Goal: Find contact information: Find contact information

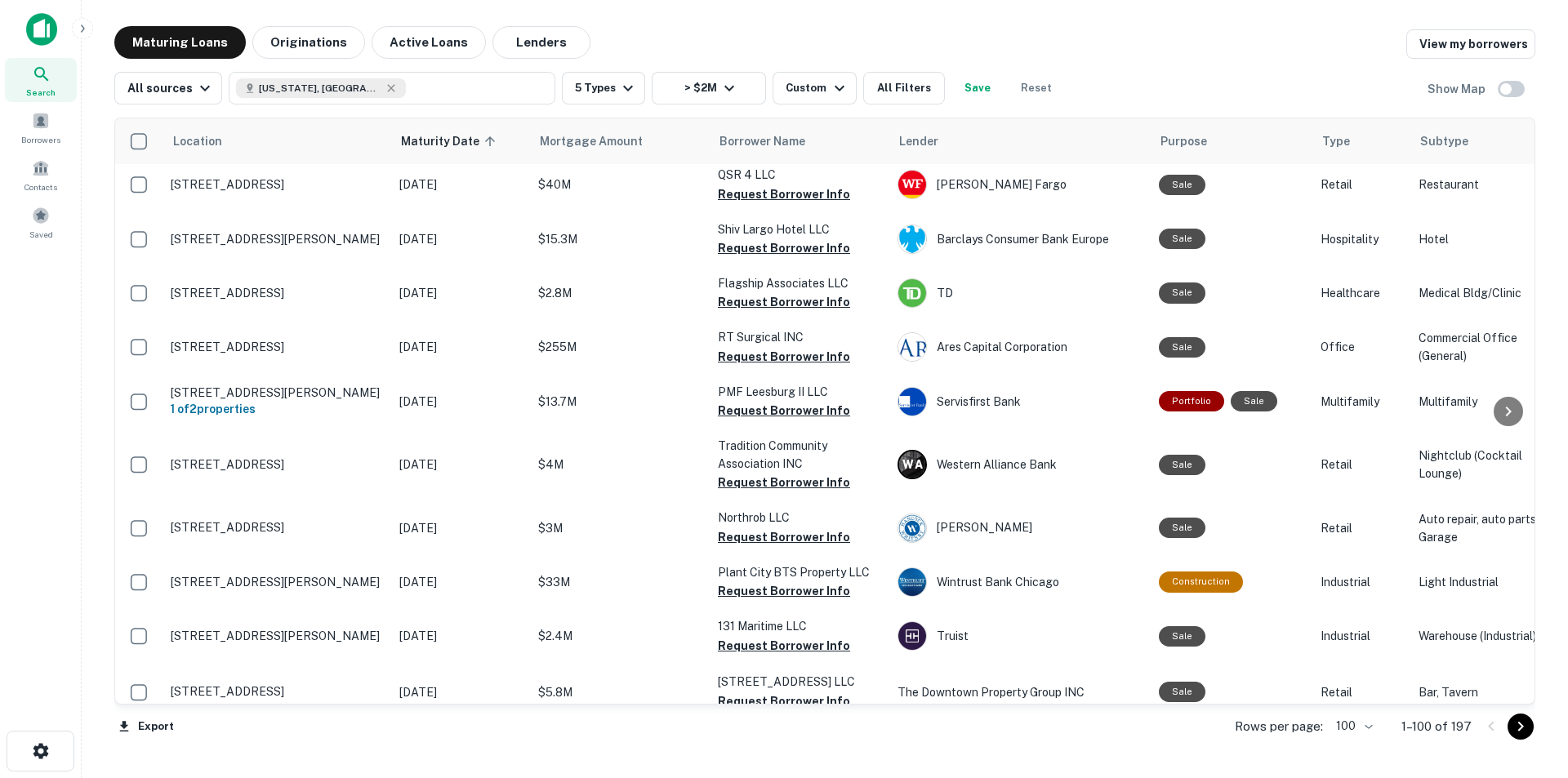
scroll to position [1388, 0]
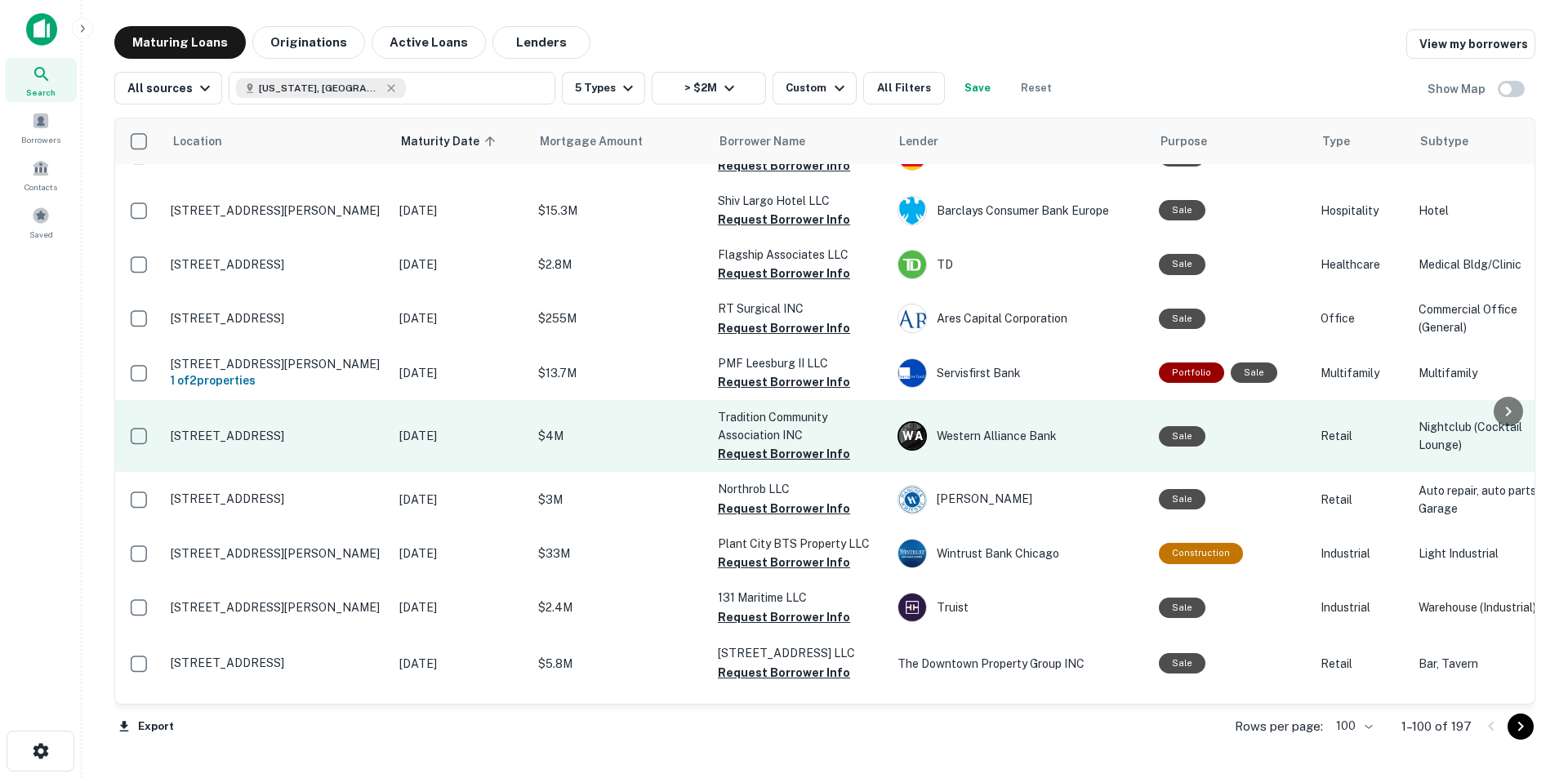
click at [308, 444] on p "10799 Sw Civic Ln Port Saint Lucie, FL 34987" at bounding box center [277, 436] width 213 height 15
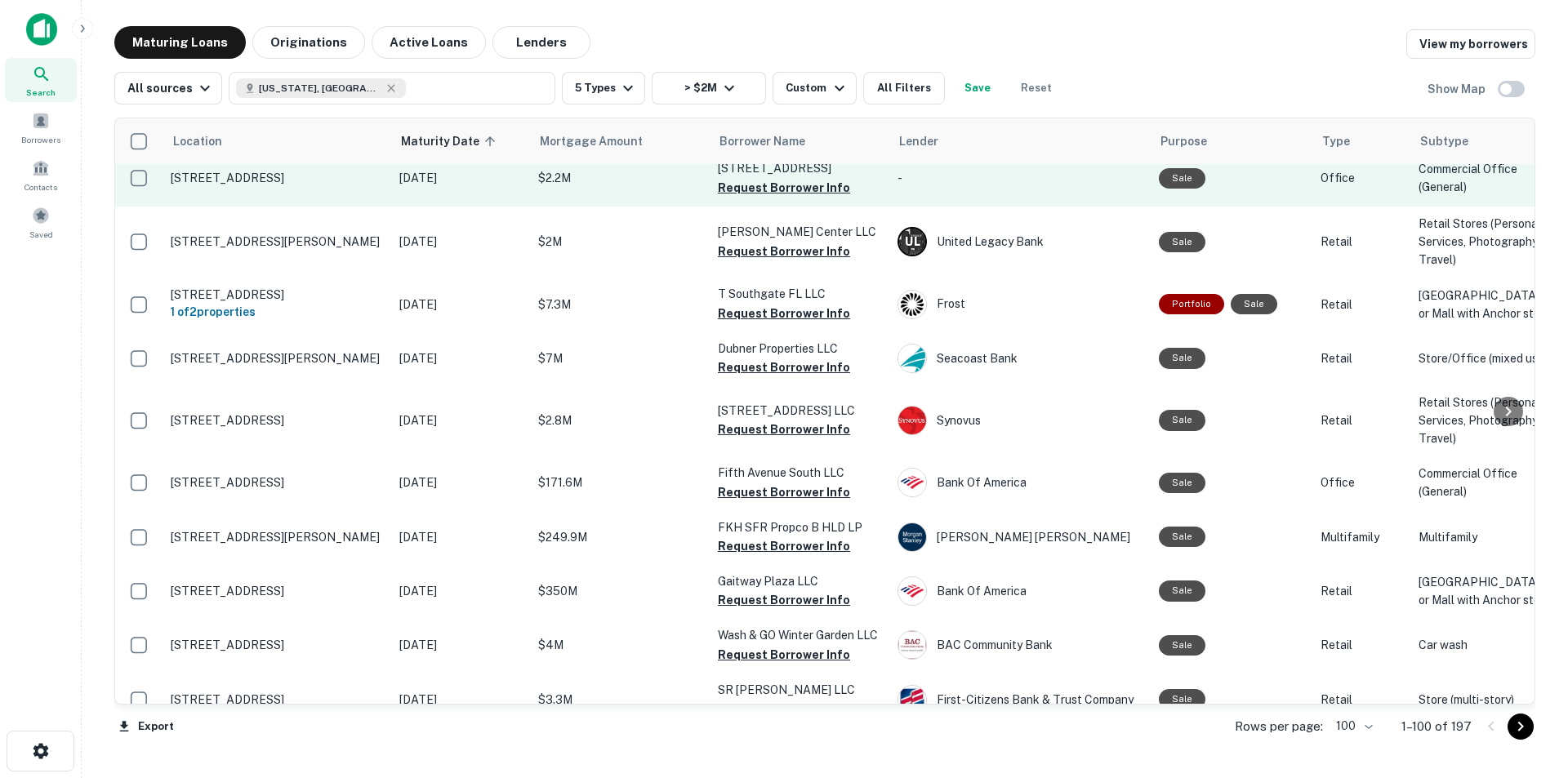
scroll to position [2736, 0]
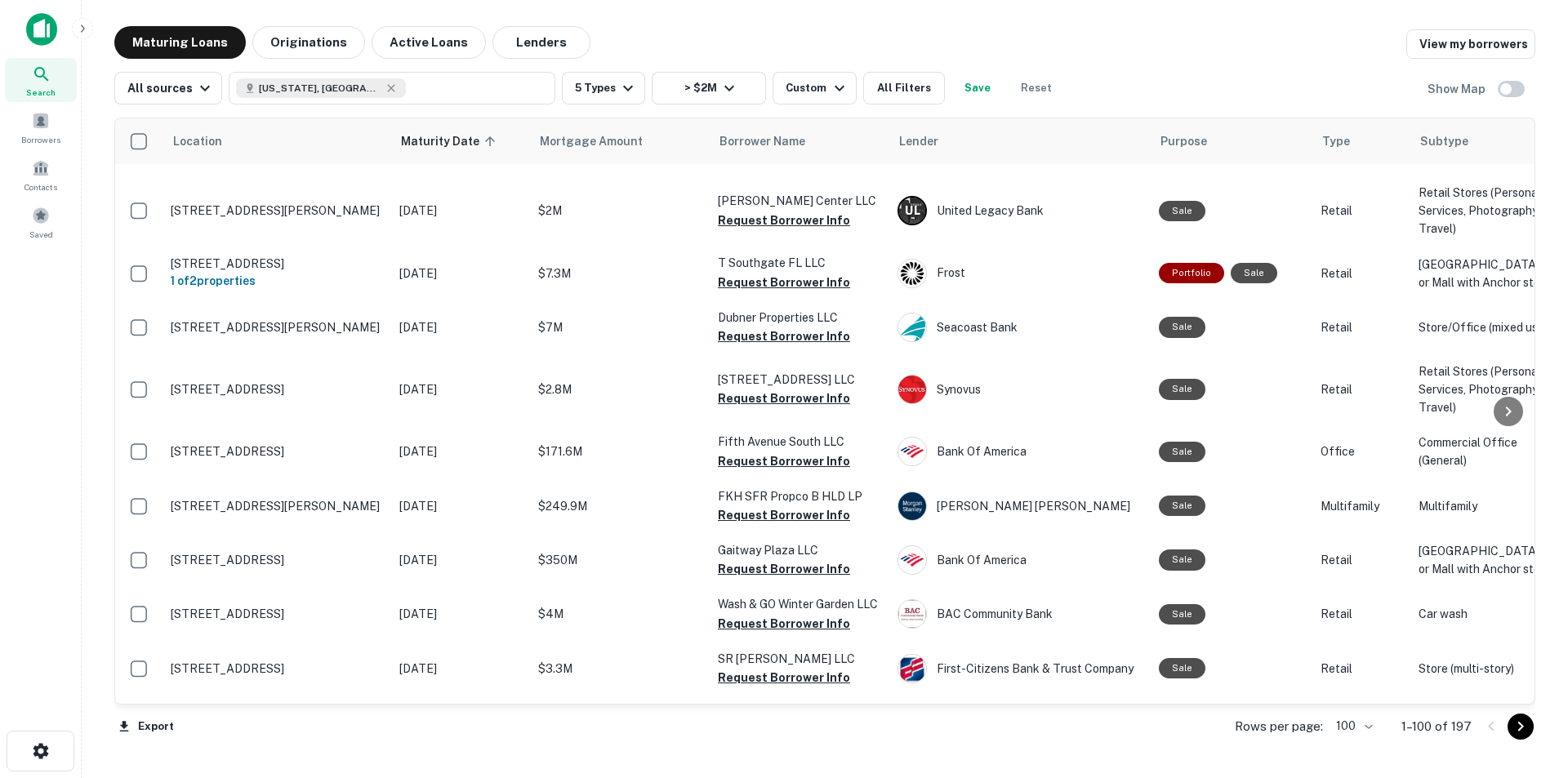
click at [870, 33] on div "Maturing Loans Originations Active Loans Lenders View my borrowers" at bounding box center [825, 43] width 1420 height 33
click at [1011, 21] on main "Maturing Loans Originations Active Loans Lenders View my borrowers All sources …" at bounding box center [825, 389] width 1486 height 778
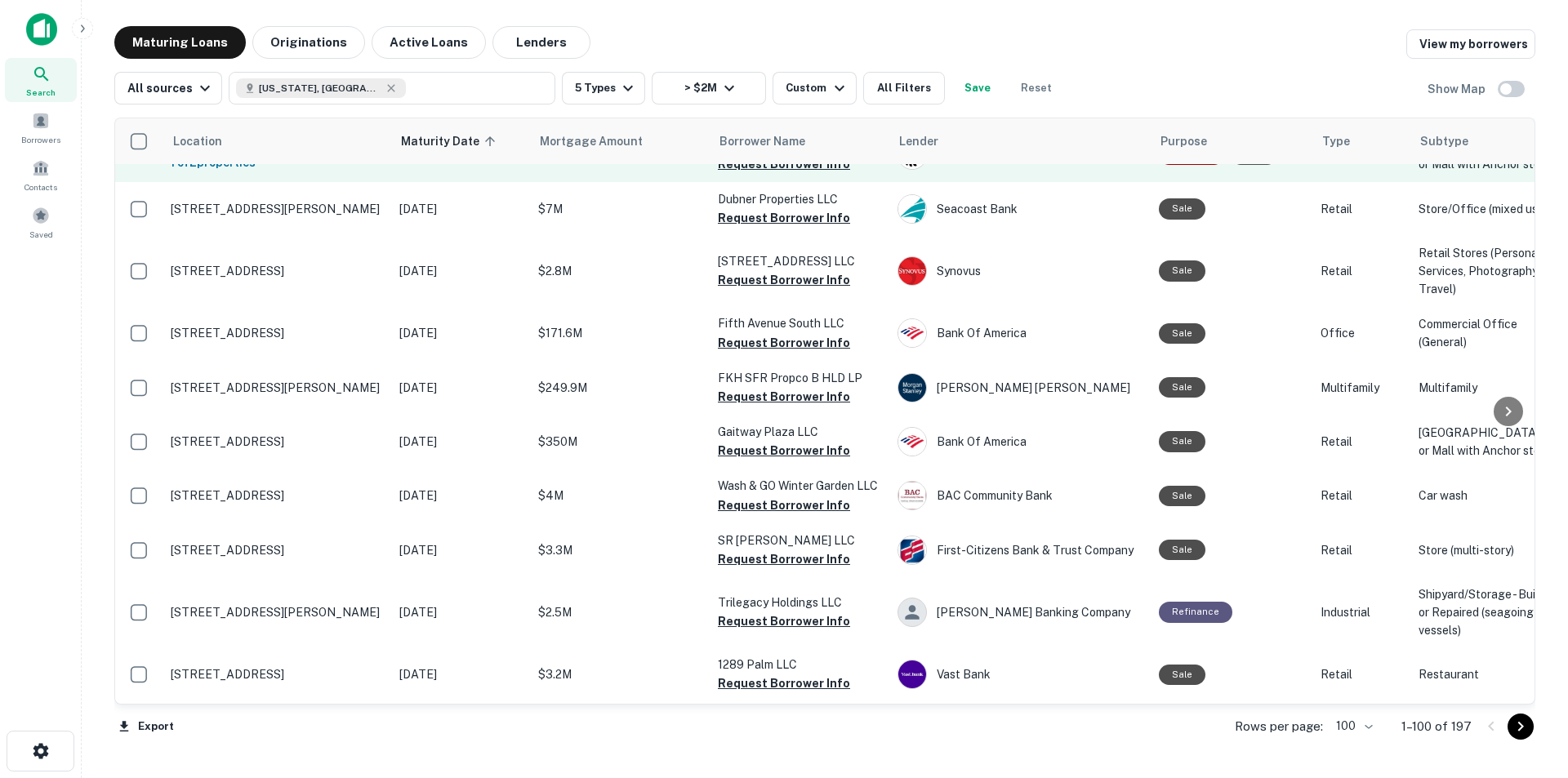
scroll to position [2868, 0]
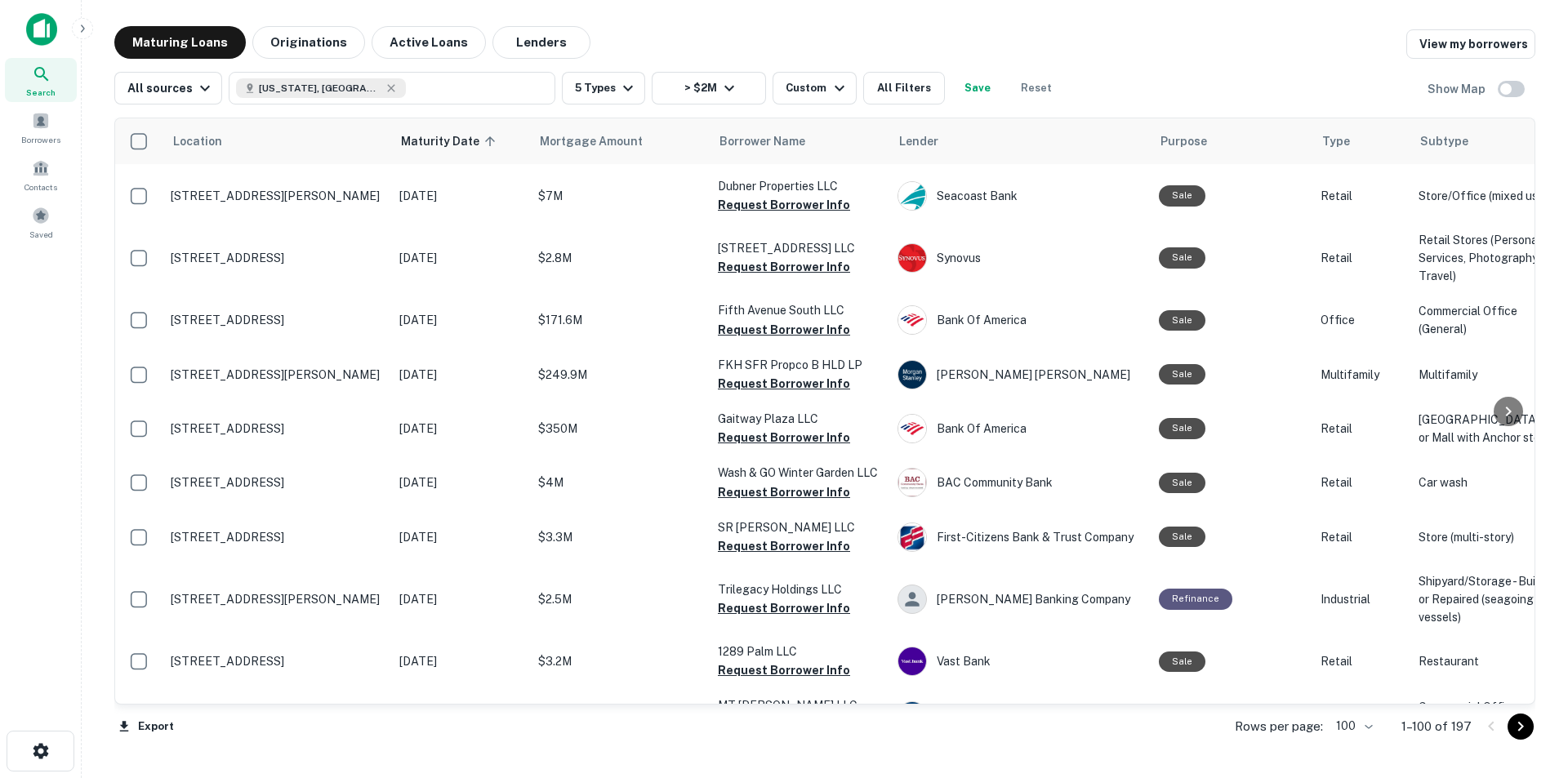
click at [758, 36] on div "Maturing Loans Originations Active Loans Lenders View my borrowers" at bounding box center [825, 43] width 1420 height 33
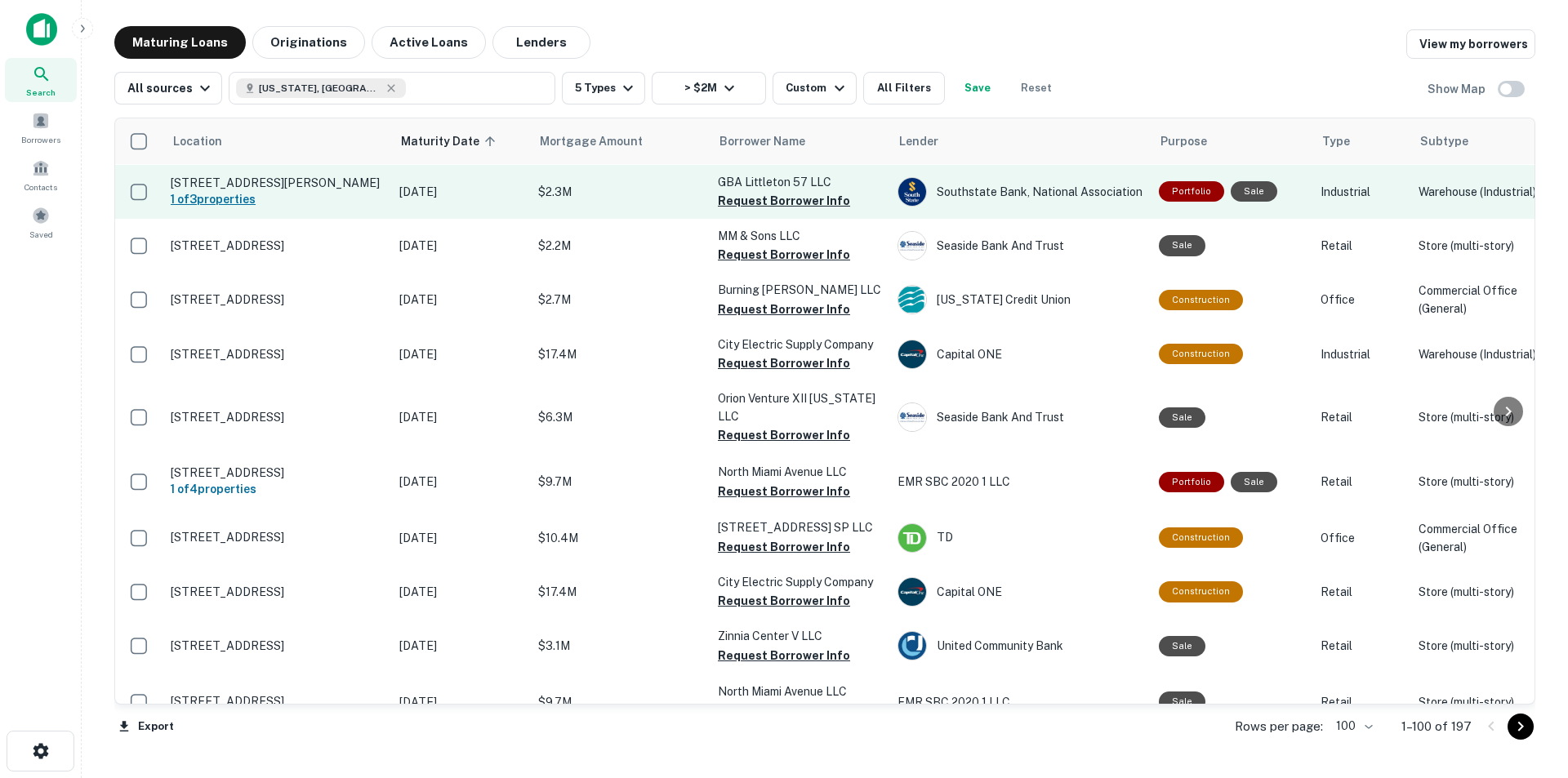
scroll to position [3573, 0]
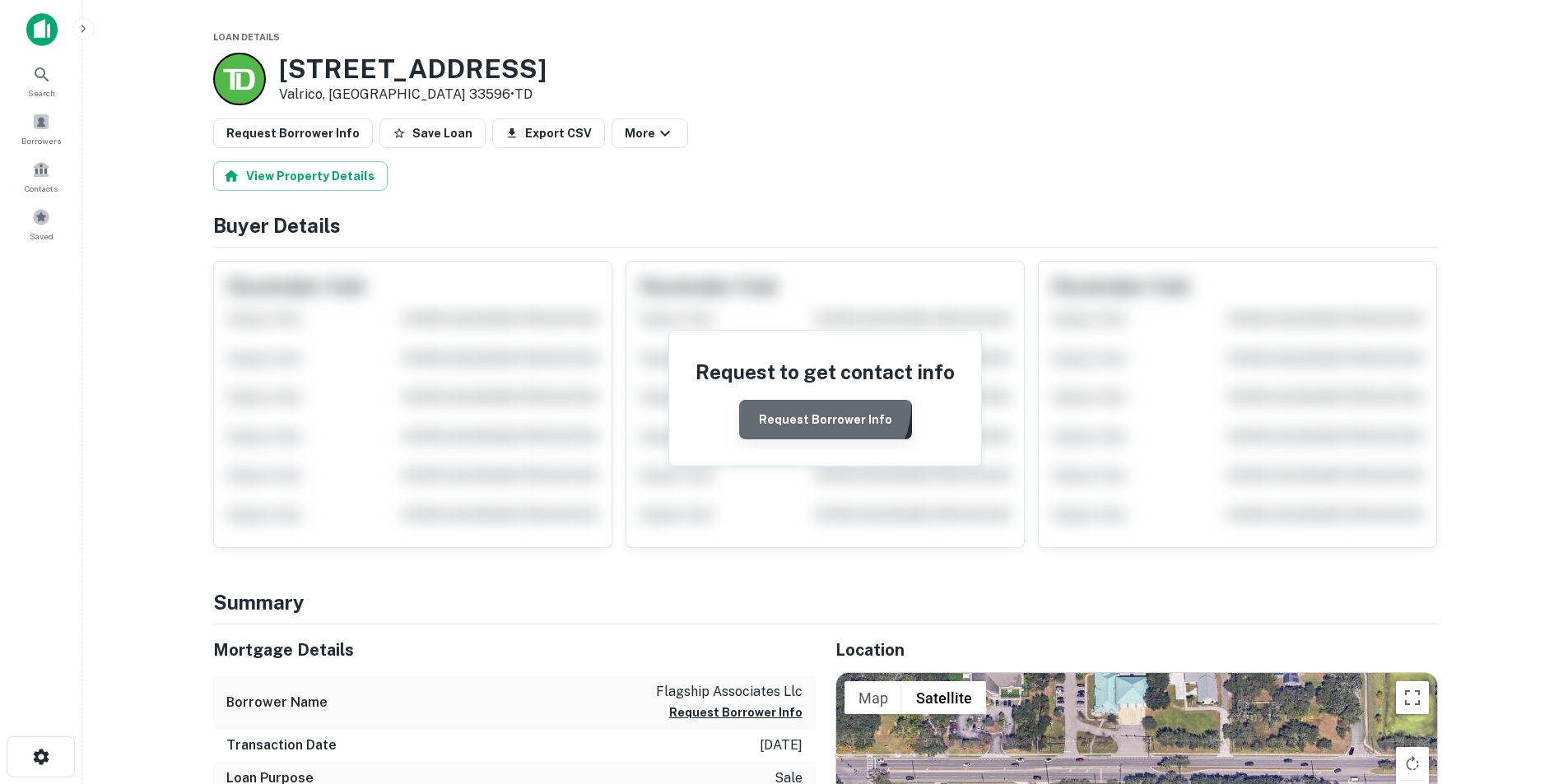
click at [821, 406] on button "Request Borrower Info" at bounding box center [825, 419] width 172 height 39
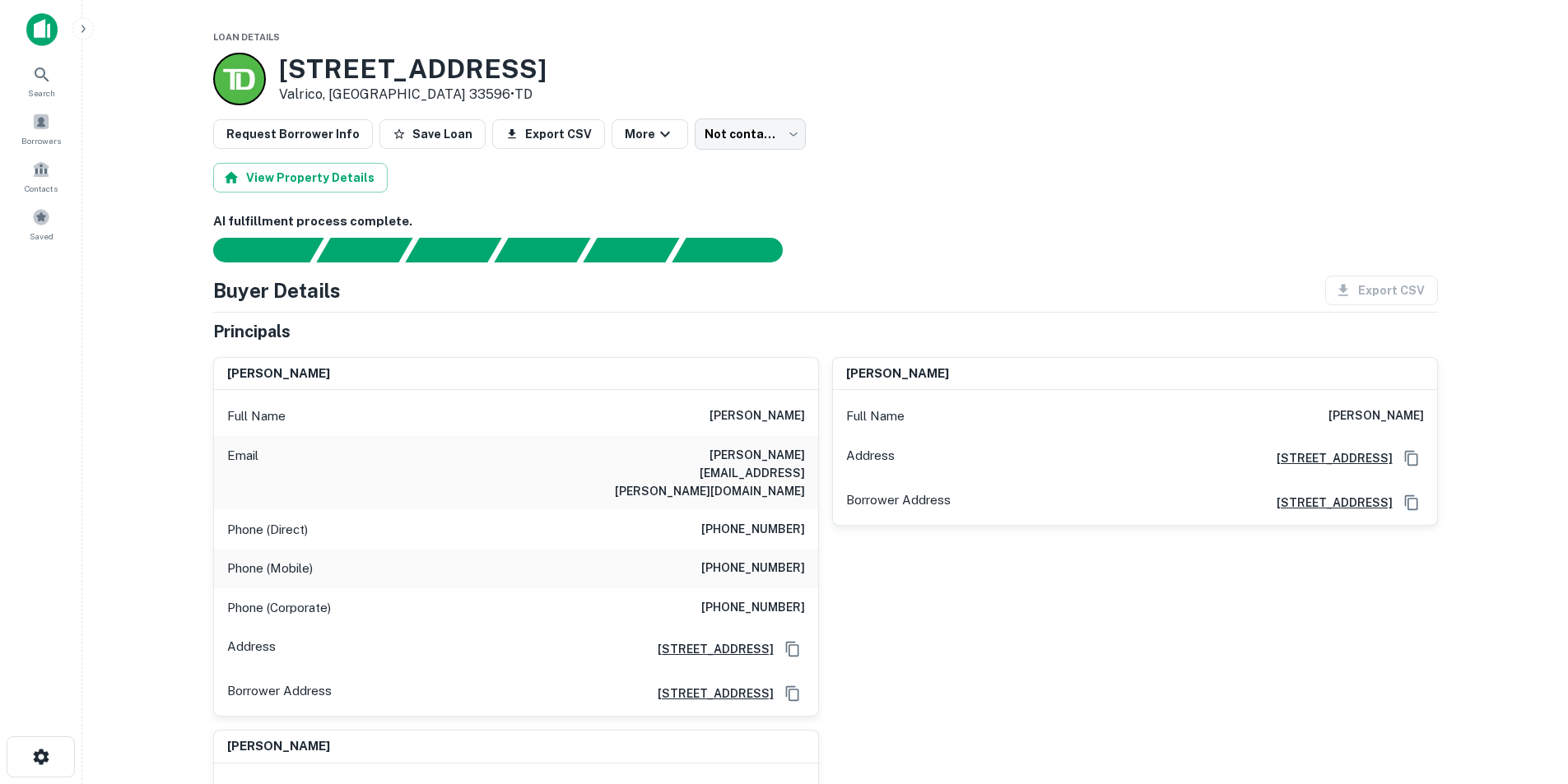
click at [742, 414] on h6 "stephen weintraub" at bounding box center [757, 416] width 95 height 20
copy h6 "stephen weintraub"
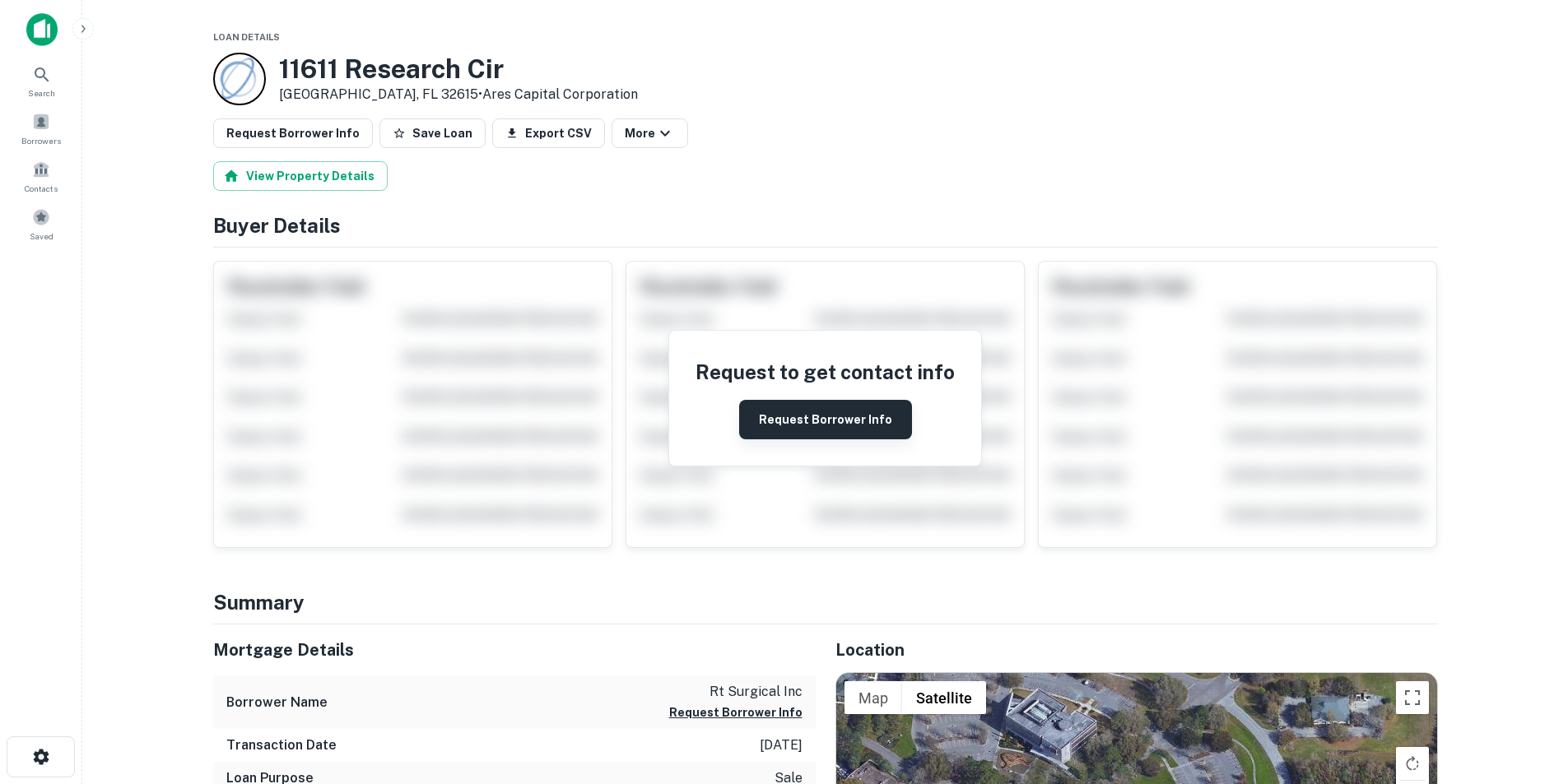
click at [787, 419] on button "Request Borrower Info" at bounding box center [825, 419] width 172 height 39
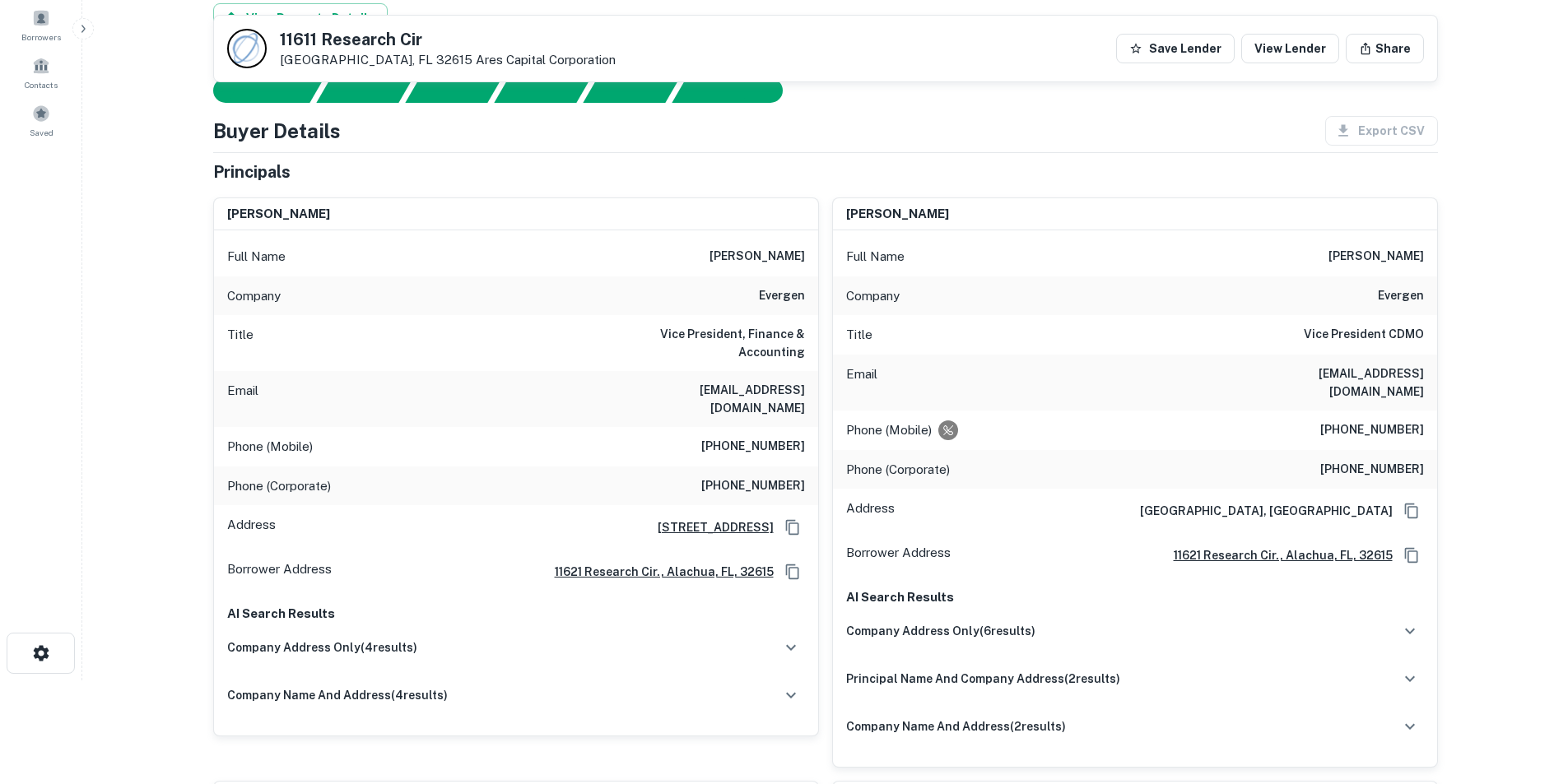
scroll to position [82, 0]
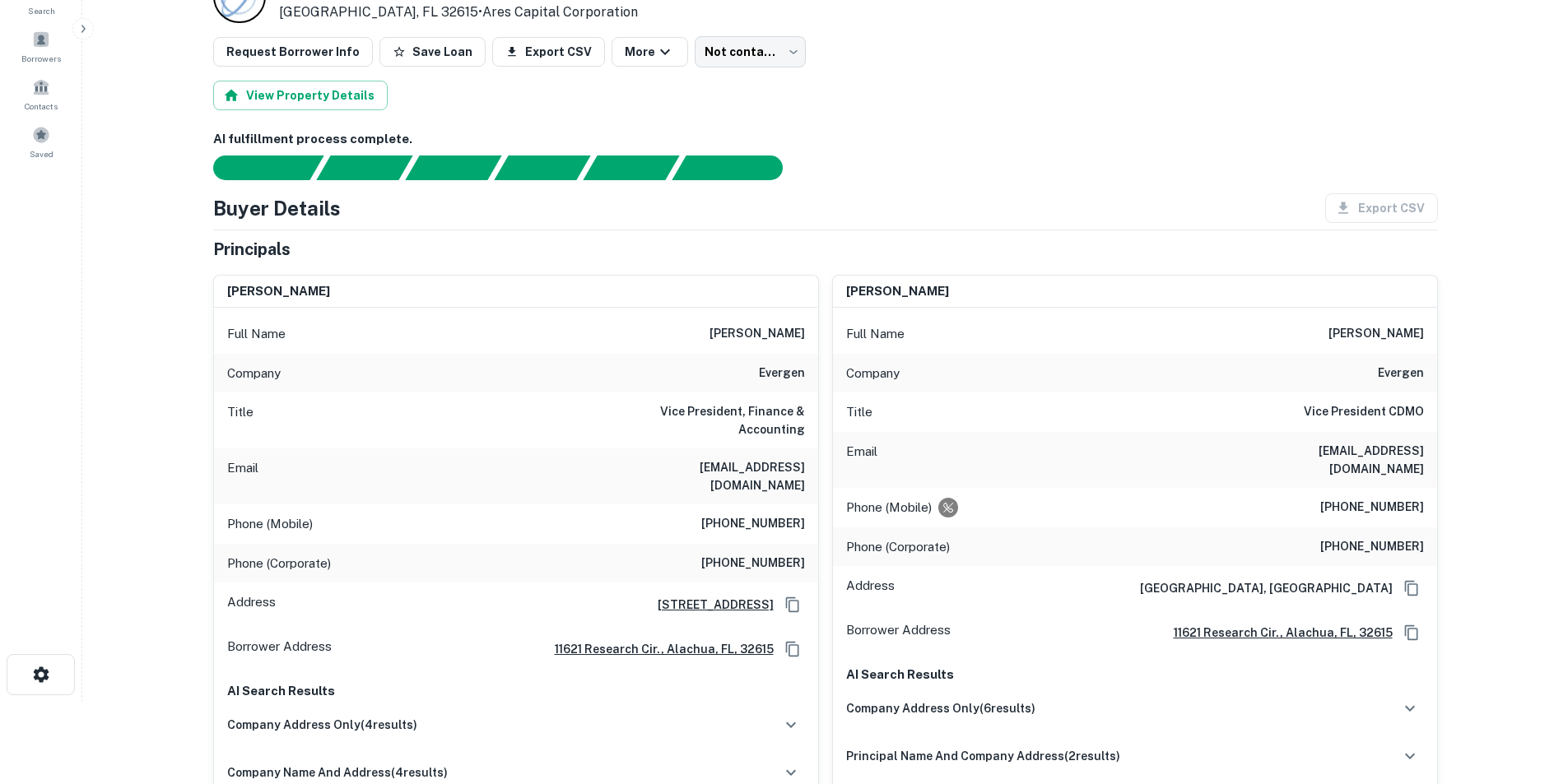
click at [796, 472] on h6 "rkirkpatrick@evergenbio.com" at bounding box center [707, 476] width 198 height 36
copy h6 "rkirkpatrick@evergenbio.com"
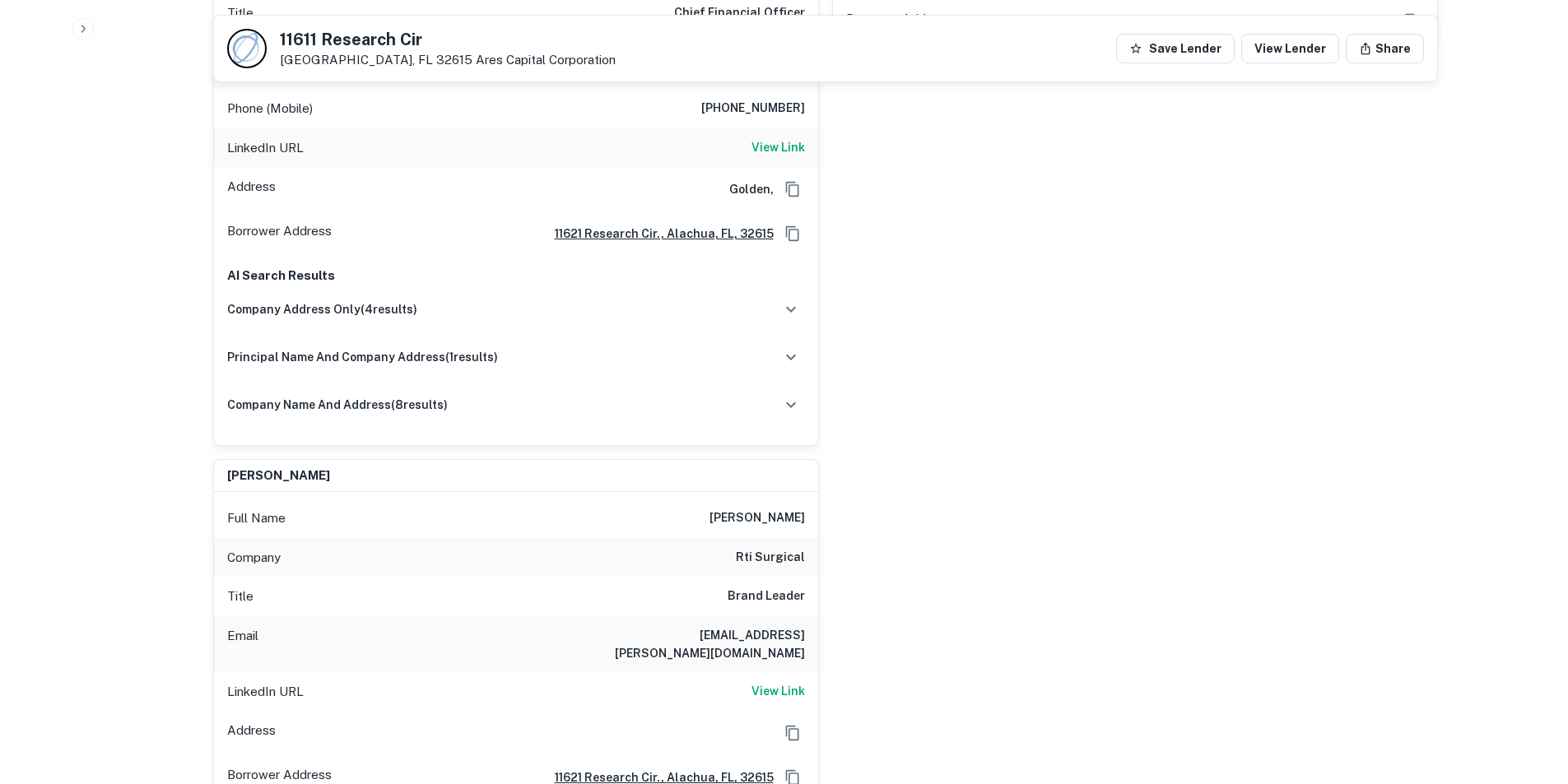
scroll to position [658, 0]
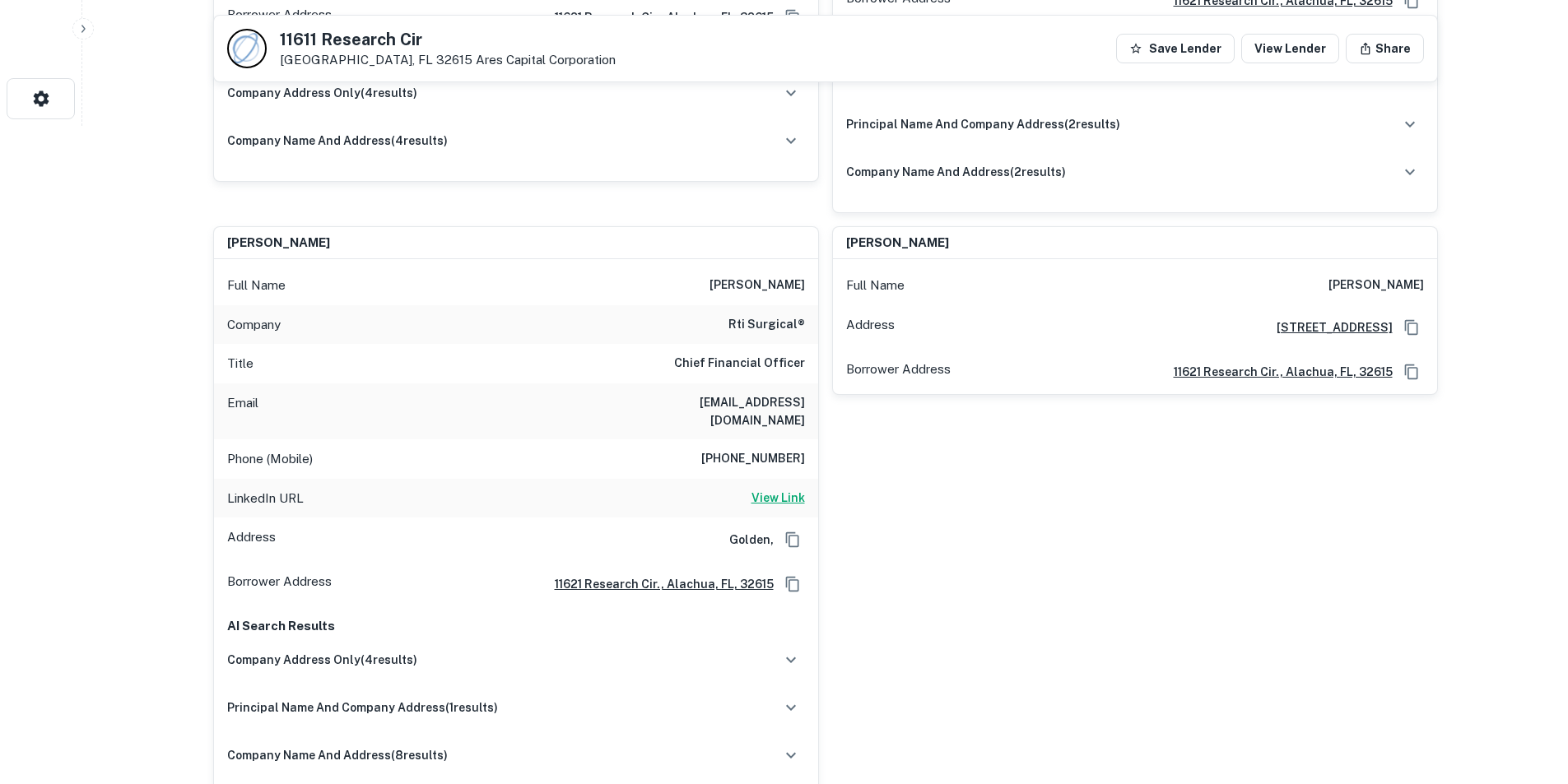
click at [777, 489] on h6 "View Link" at bounding box center [778, 498] width 53 height 18
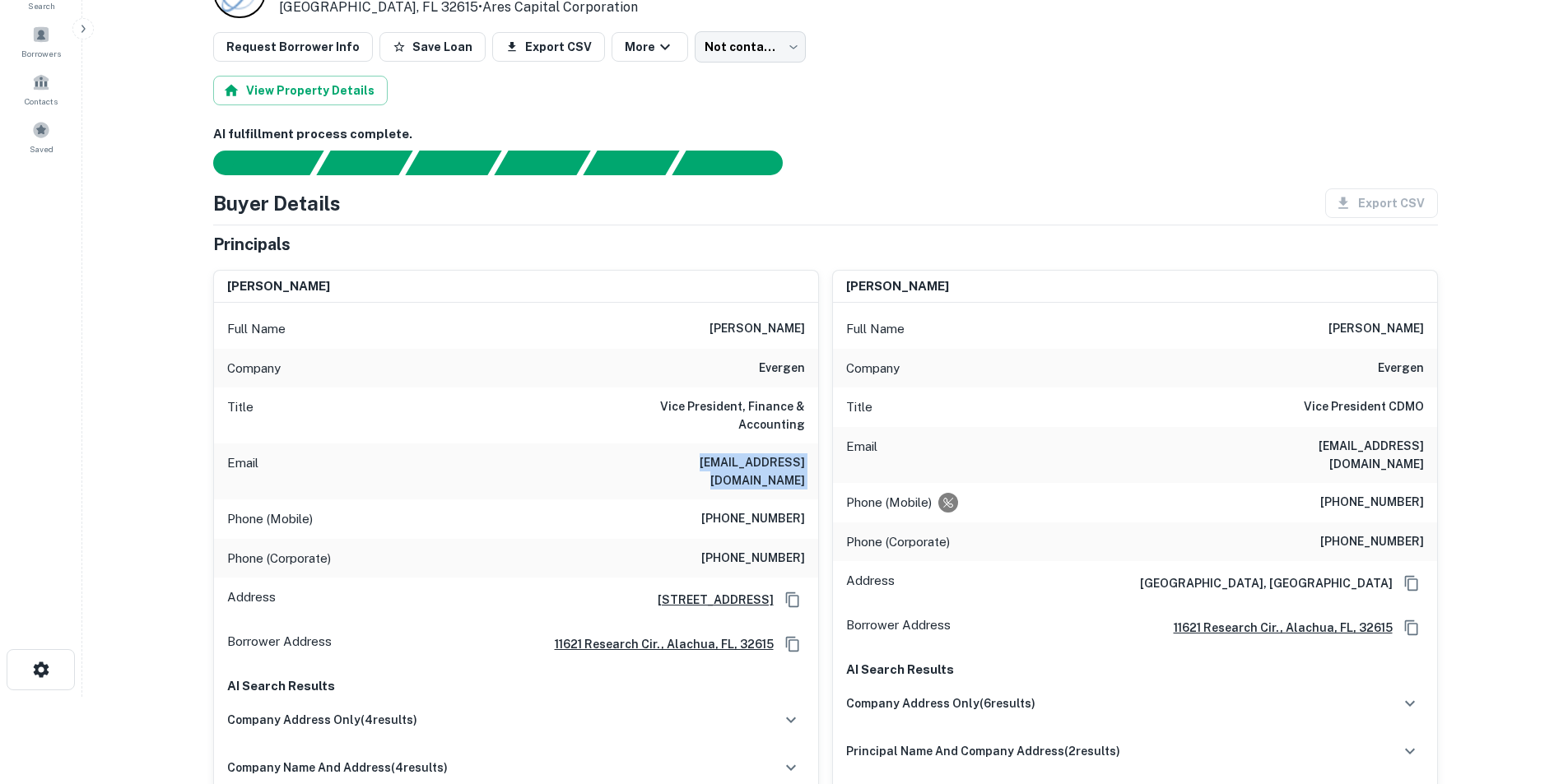
scroll to position [0, 0]
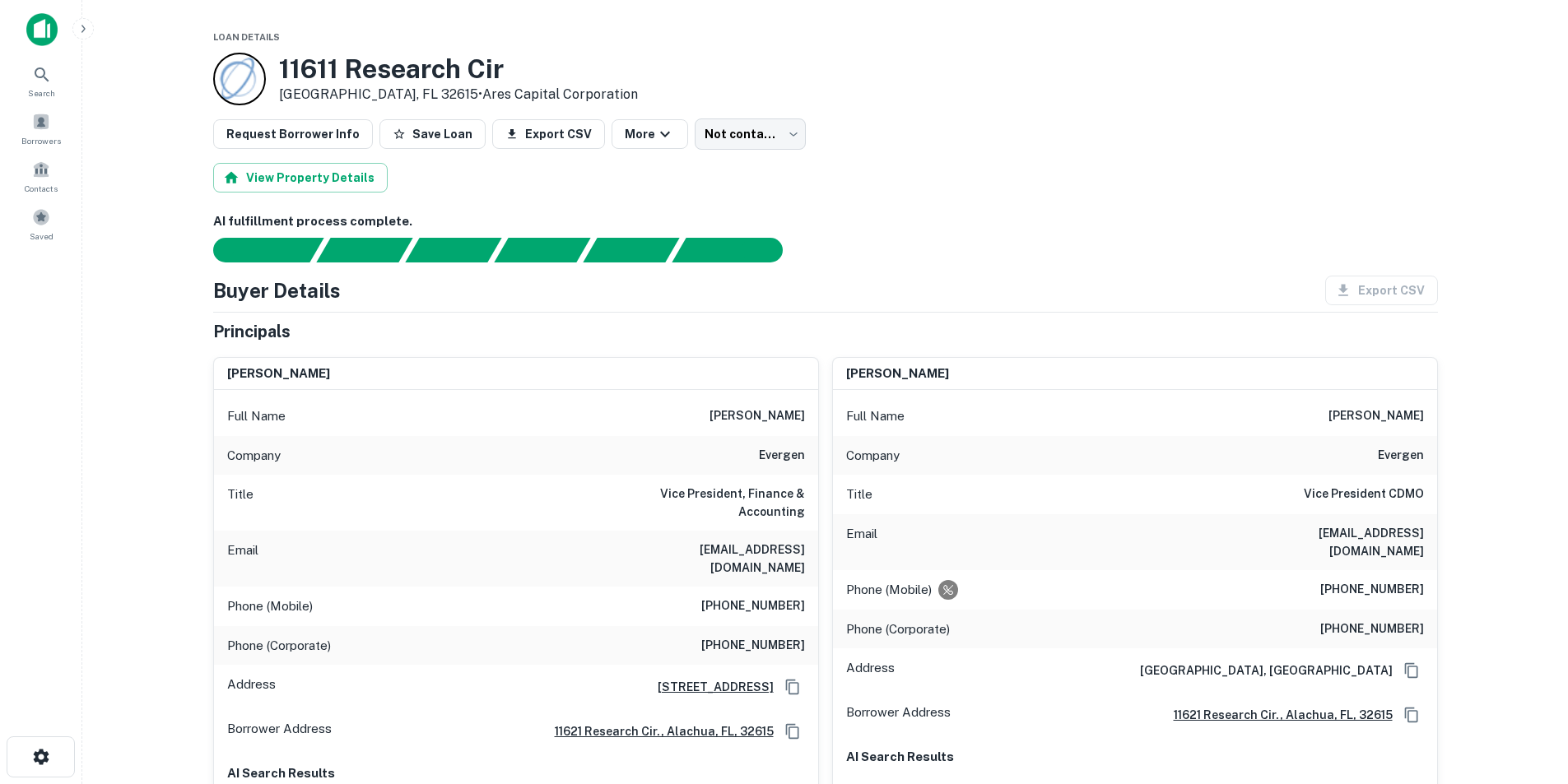
click at [742, 408] on h6 "randy kirkpatrick" at bounding box center [757, 416] width 95 height 20
copy h6 "randy kirkpatrick"
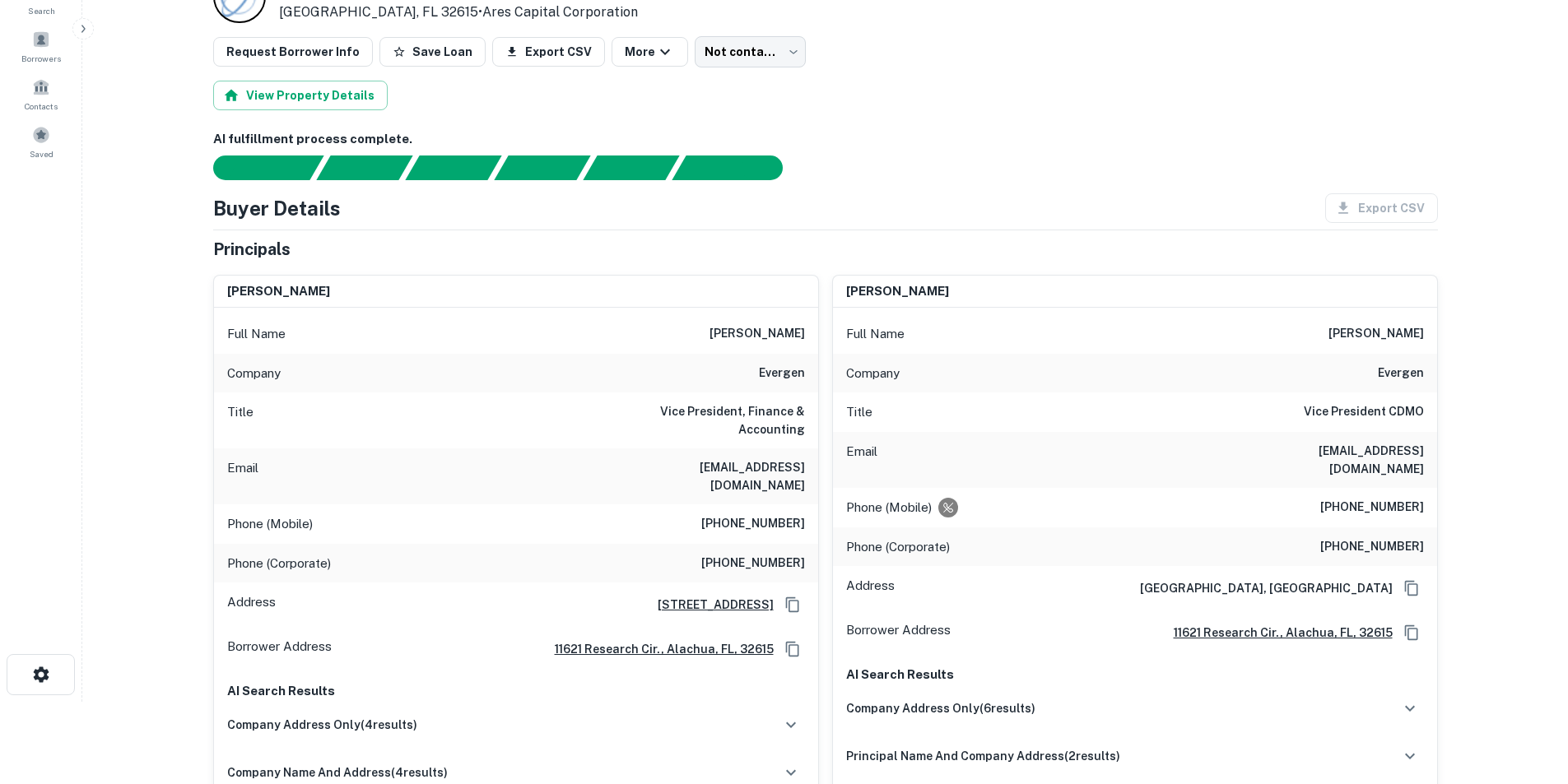
click at [759, 514] on h6 "(479) 498-6094" at bounding box center [753, 524] width 103 height 20
copy h6 "(479) 498-6094"
click at [770, 464] on h6 "rkirkpatrick@evergenbio.com" at bounding box center [707, 476] width 198 height 36
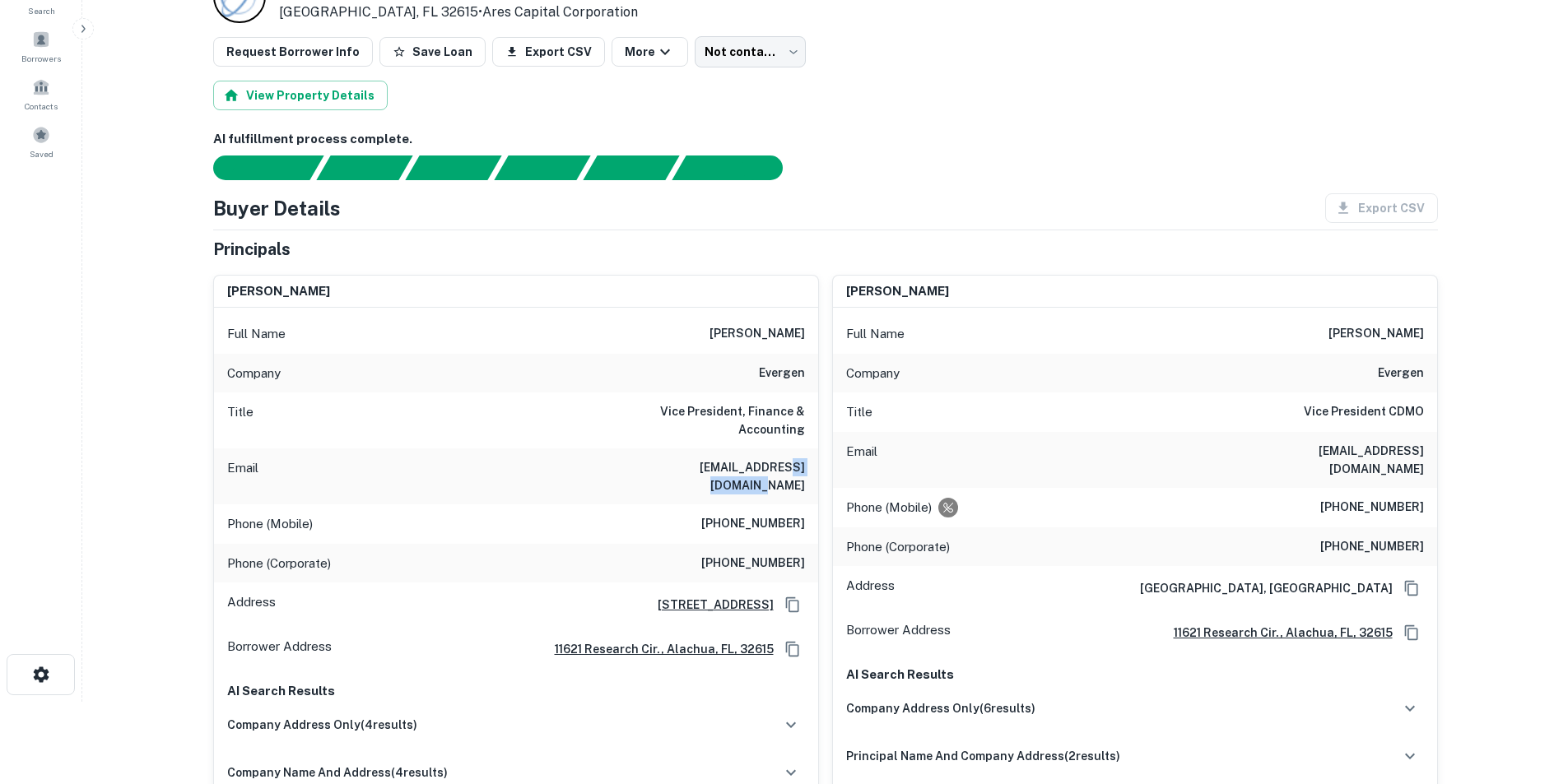
click at [770, 464] on h6 "rkirkpatrick@evergenbio.com" at bounding box center [707, 476] width 198 height 36
copy h6 "rkirkpatrick@evergenbio.com"
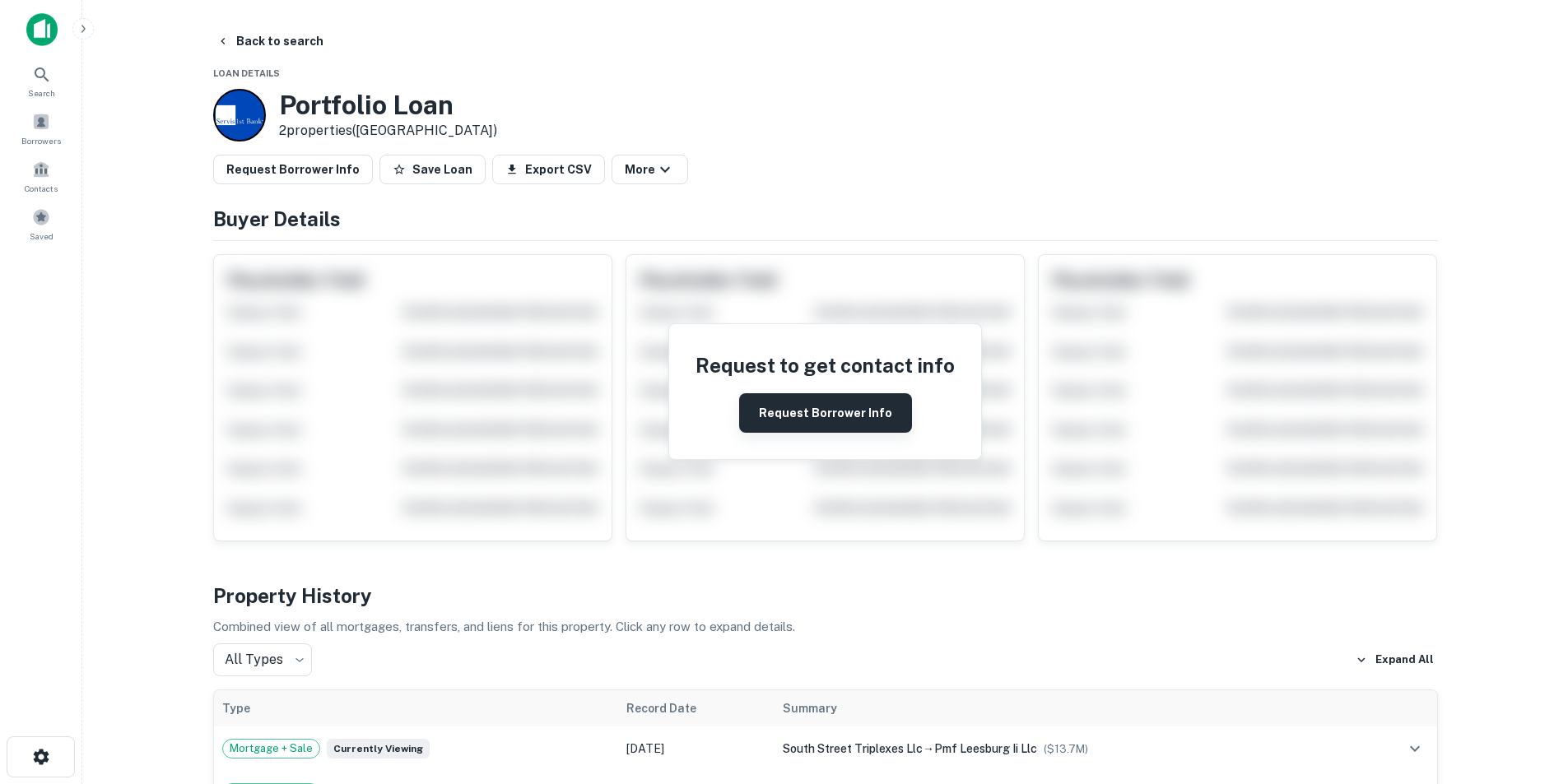
click at [769, 399] on button "Request Borrower Info" at bounding box center [825, 413] width 172 height 39
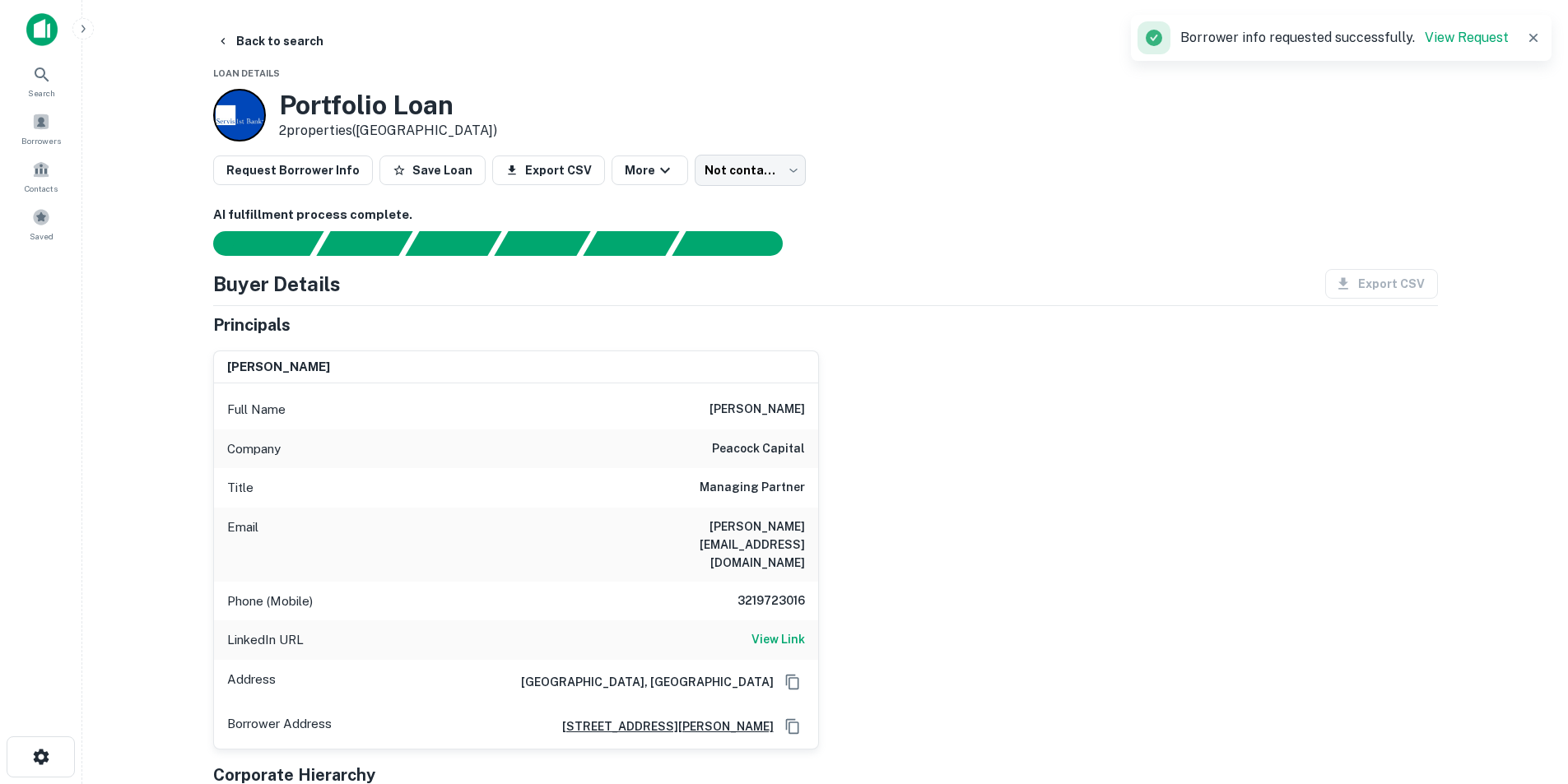
click at [773, 398] on div "Full Name [PERSON_NAME]" at bounding box center [517, 410] width 604 height 39
click at [773, 398] on div "Full Name kenneth polsinelli" at bounding box center [517, 410] width 604 height 39
copy h6 "kenneth polsinelli"
click at [781, 630] on h6 "View Link" at bounding box center [778, 639] width 53 height 18
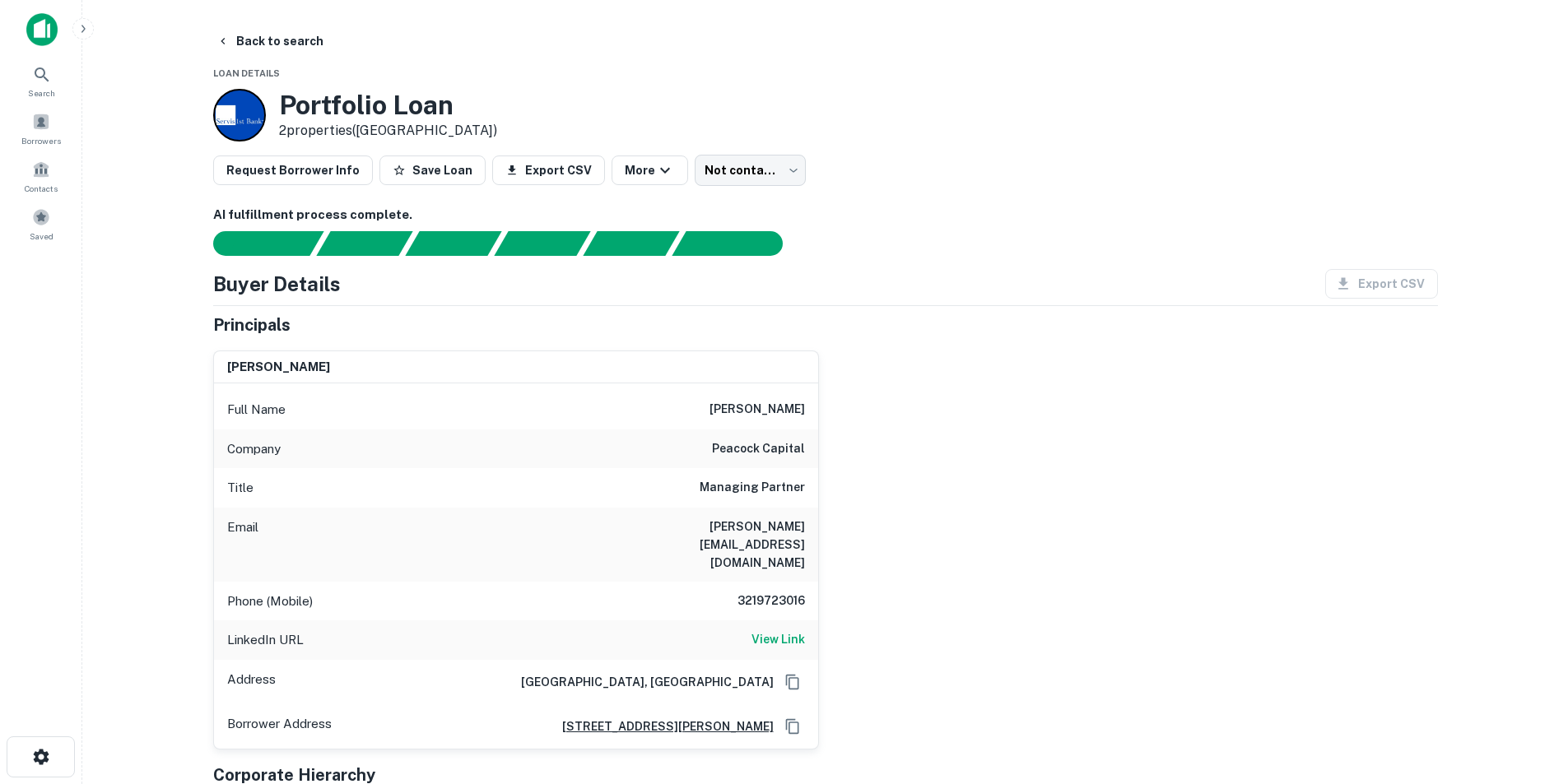
click at [764, 592] on h6 "3219723016" at bounding box center [756, 601] width 99 height 20
copy h6 "3219723016"
click at [767, 414] on h6 "kenneth polsinelli" at bounding box center [757, 410] width 95 height 20
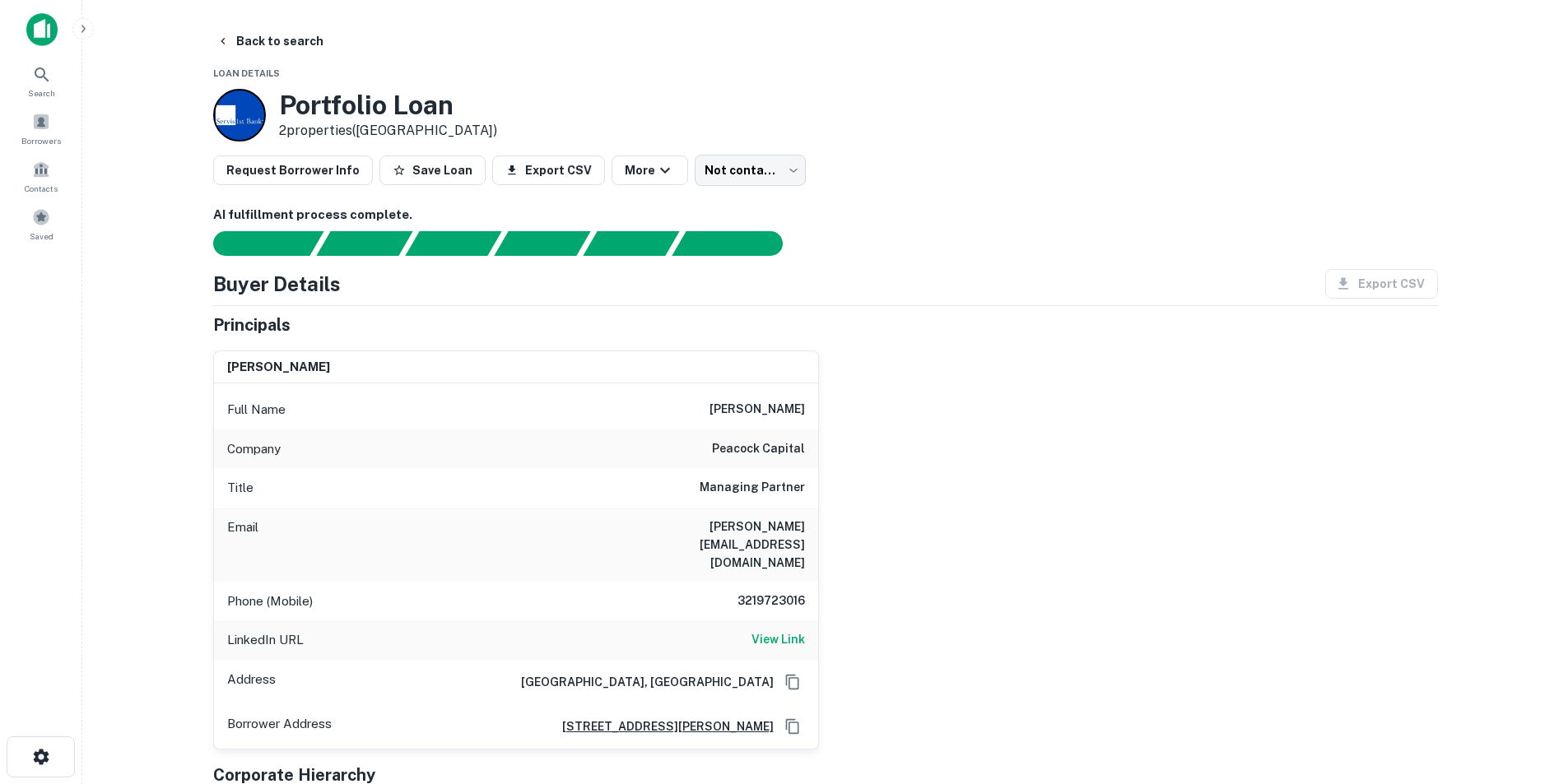
click at [767, 414] on h6 "kenneth polsinelli" at bounding box center [757, 410] width 95 height 20
copy h6 "kenneth polsinelli"
click at [779, 528] on h6 "ken@peacockcapital.com" at bounding box center [707, 545] width 198 height 54
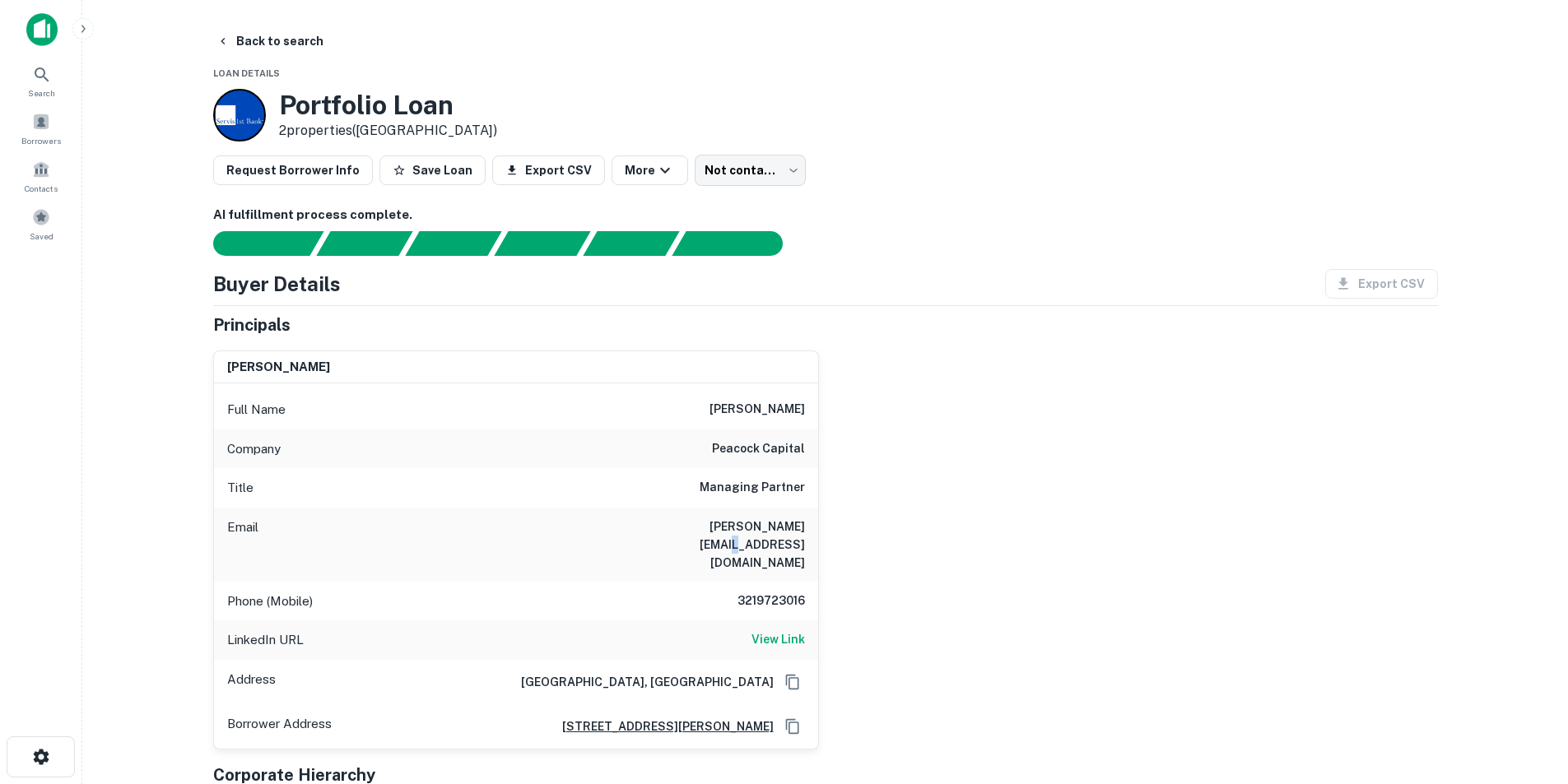
click at [779, 528] on h6 "ken@peacockcapital.com" at bounding box center [707, 545] width 198 height 54
copy h6 "ken@peacockcapital.com"
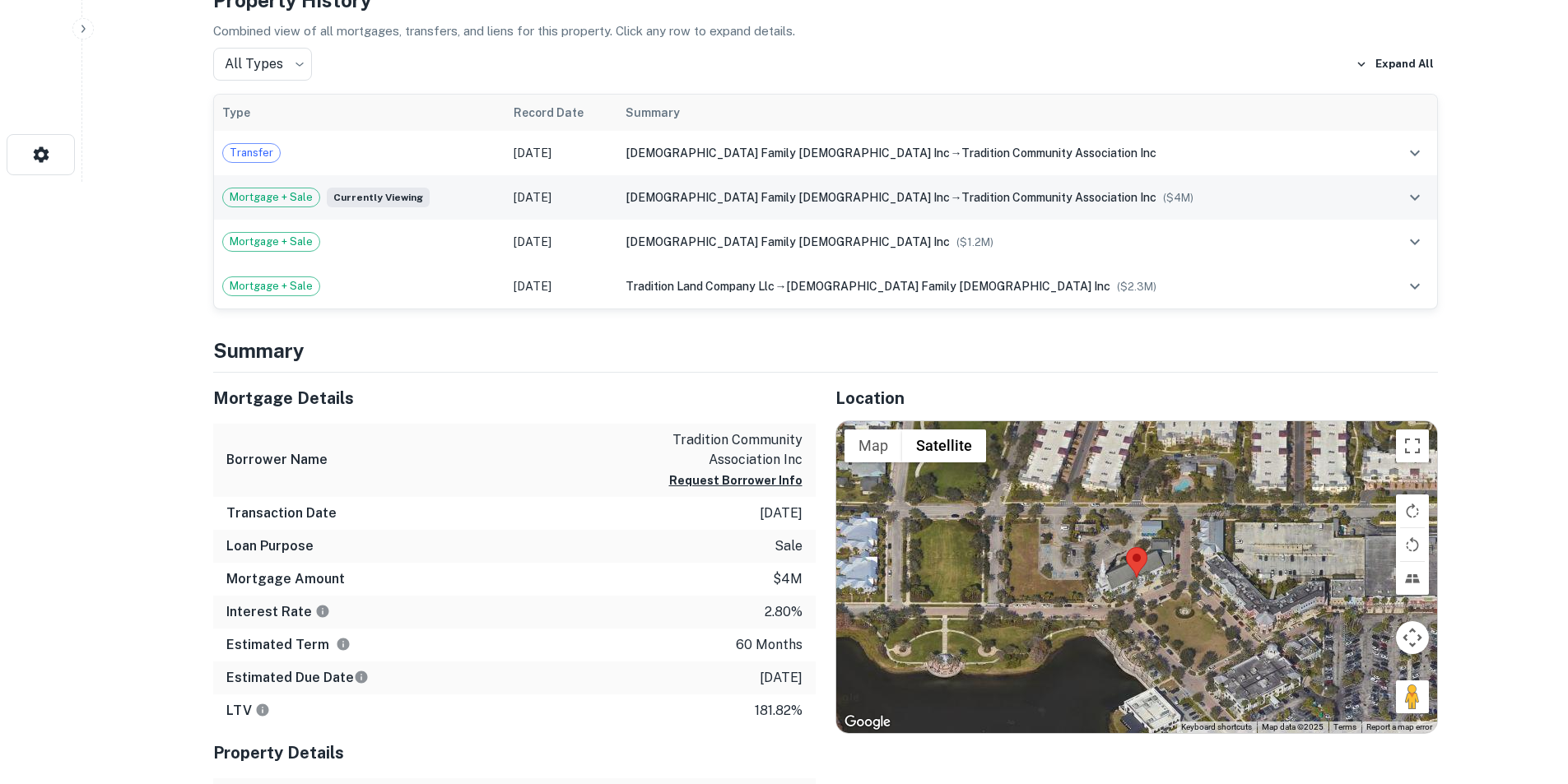
scroll to position [658, 0]
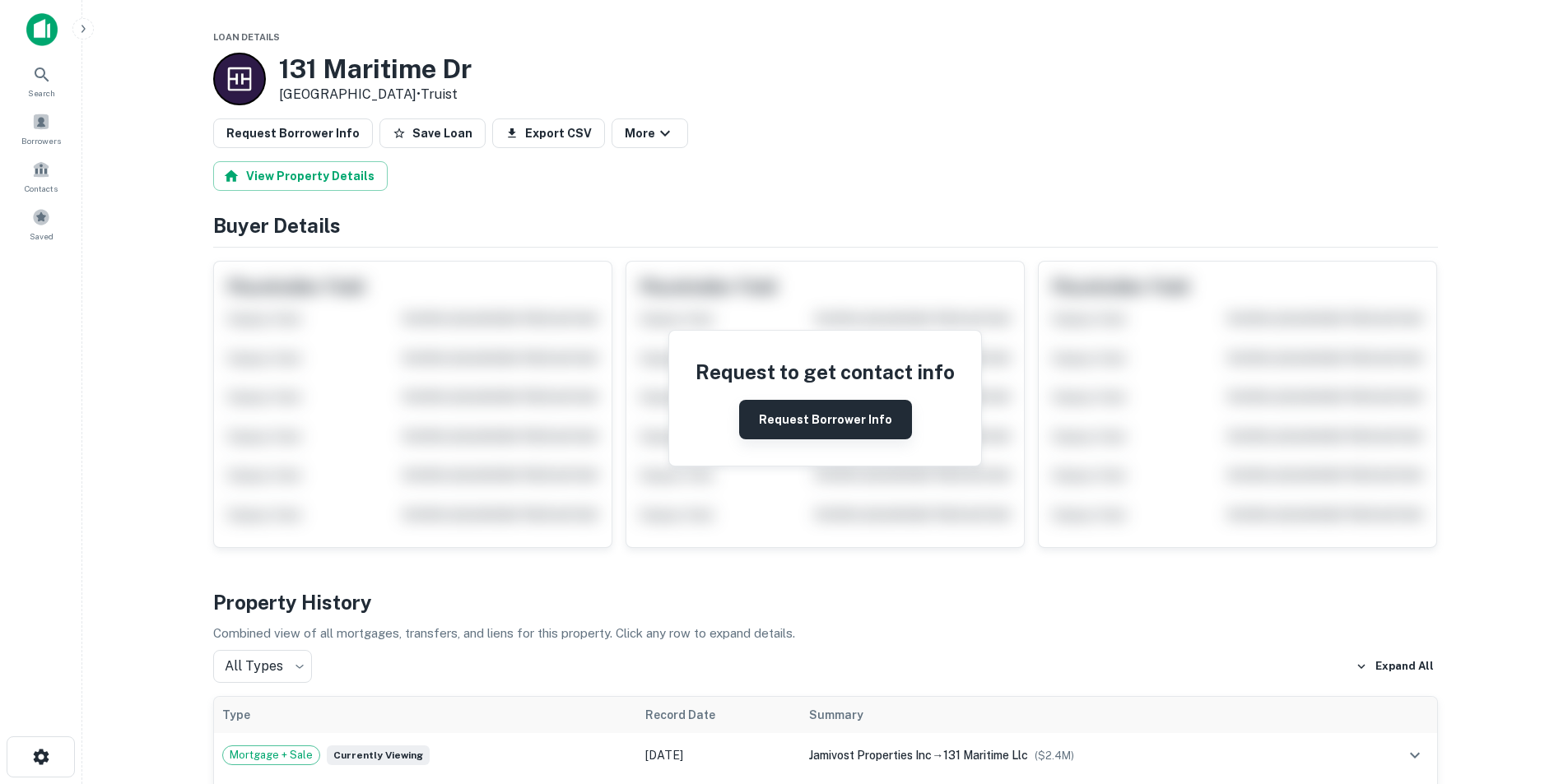
click at [854, 419] on button "Request Borrower Info" at bounding box center [825, 419] width 172 height 39
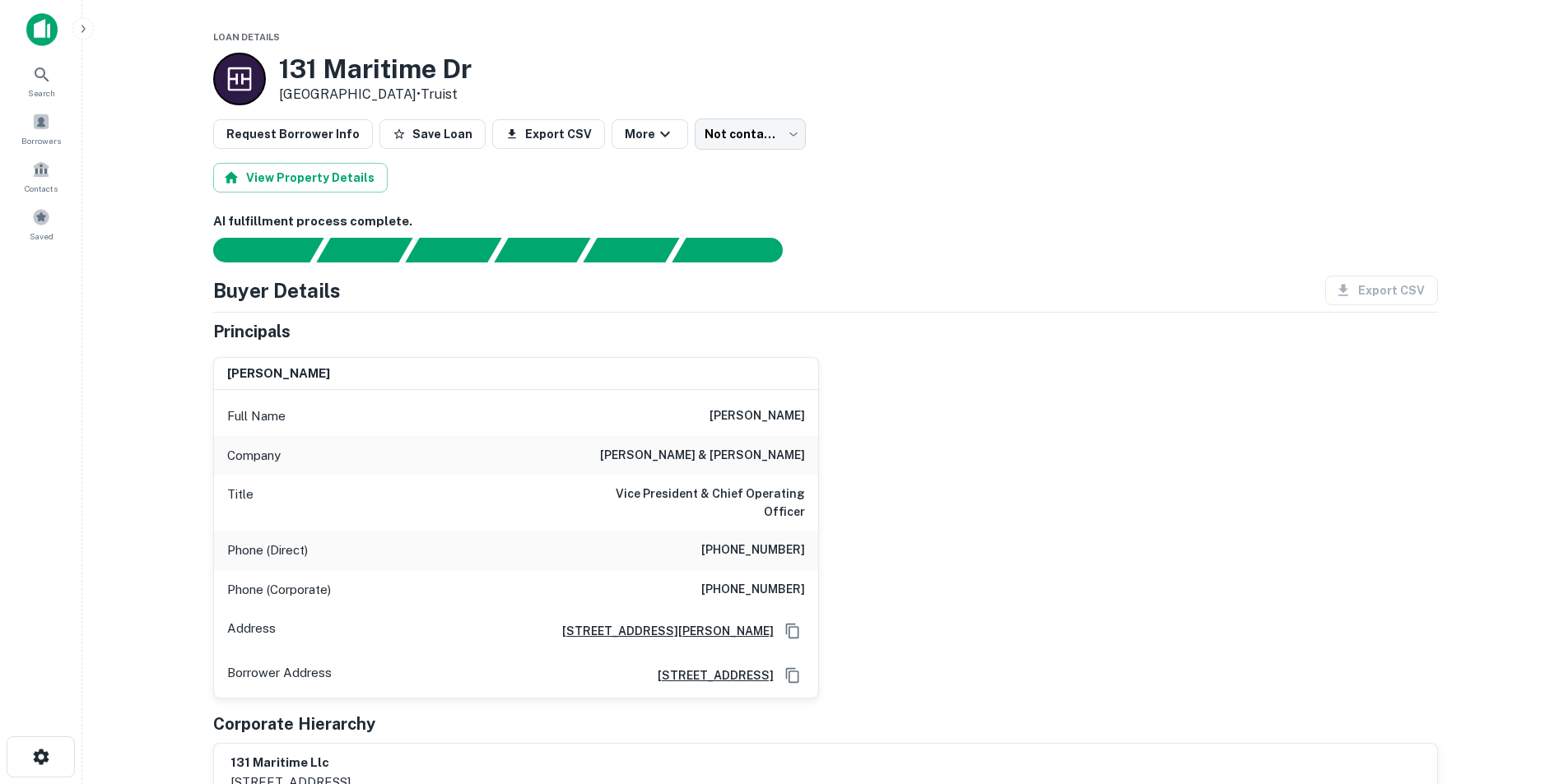
click at [745, 551] on h6 "(303) 658-9747" at bounding box center [753, 550] width 103 height 20
click at [796, 416] on h6 "christopher r. lynch" at bounding box center [757, 416] width 95 height 20
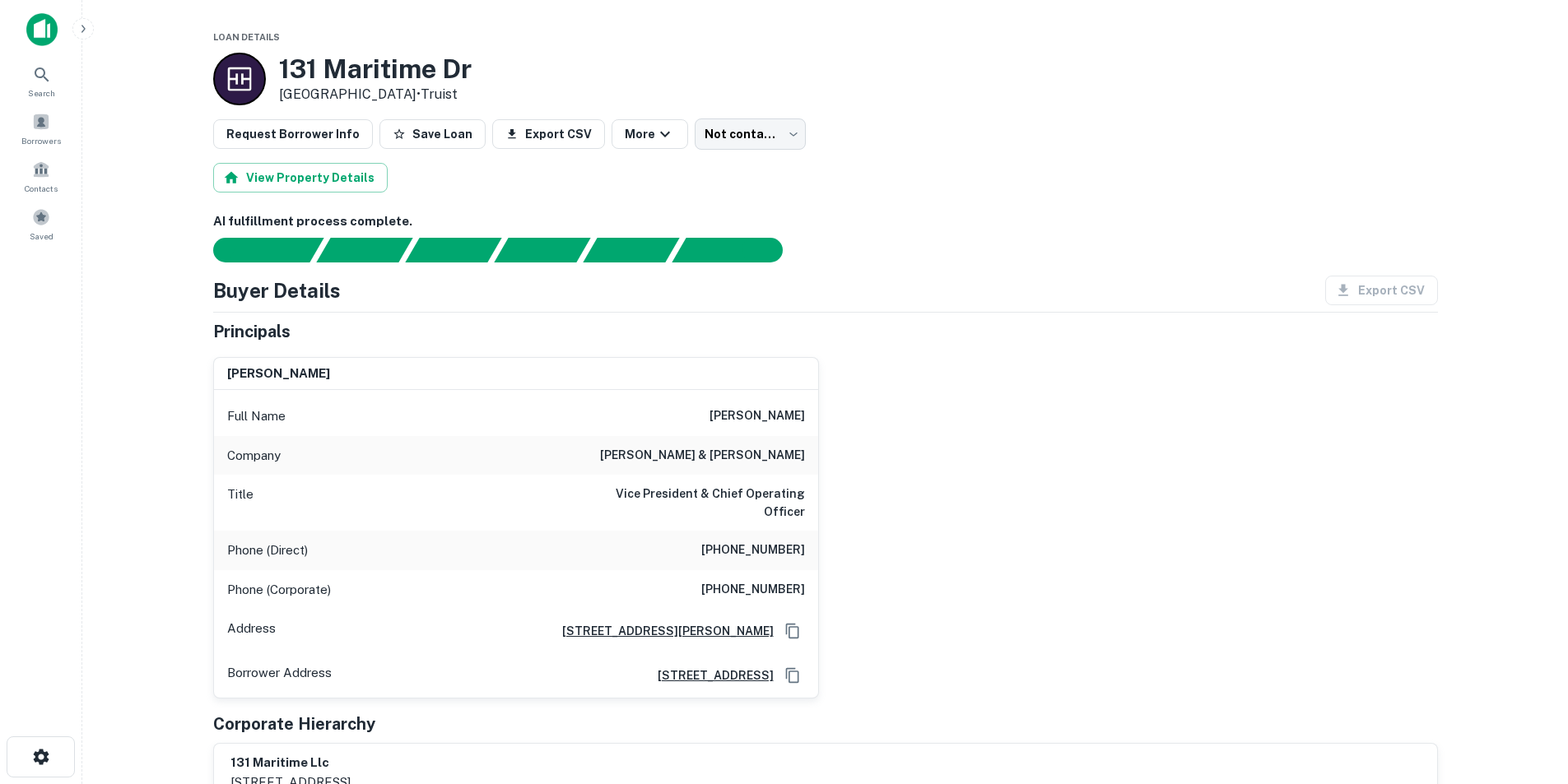
copy h6 "lynch"
click at [738, 414] on h6 "christopher r. lynch" at bounding box center [757, 416] width 95 height 20
click at [738, 411] on h6 "christopher r. lynch" at bounding box center [757, 416] width 95 height 20
copy h6 "christopher"
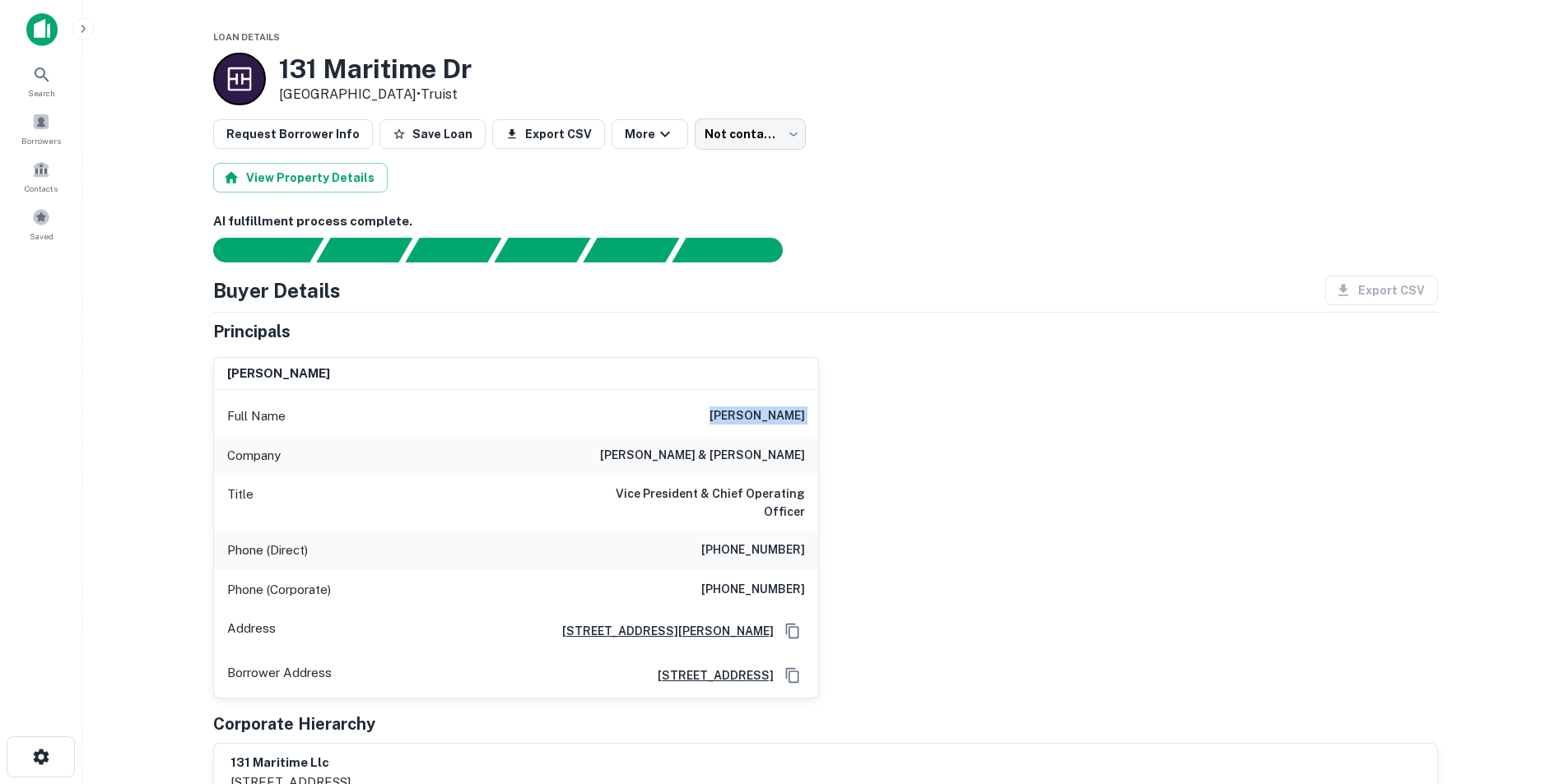
click at [738, 411] on h6 "christopher r. lynch" at bounding box center [757, 416] width 95 height 20
copy h6 "christopher r. lynch"
click at [754, 452] on h6 "reid & wright" at bounding box center [703, 456] width 205 height 20
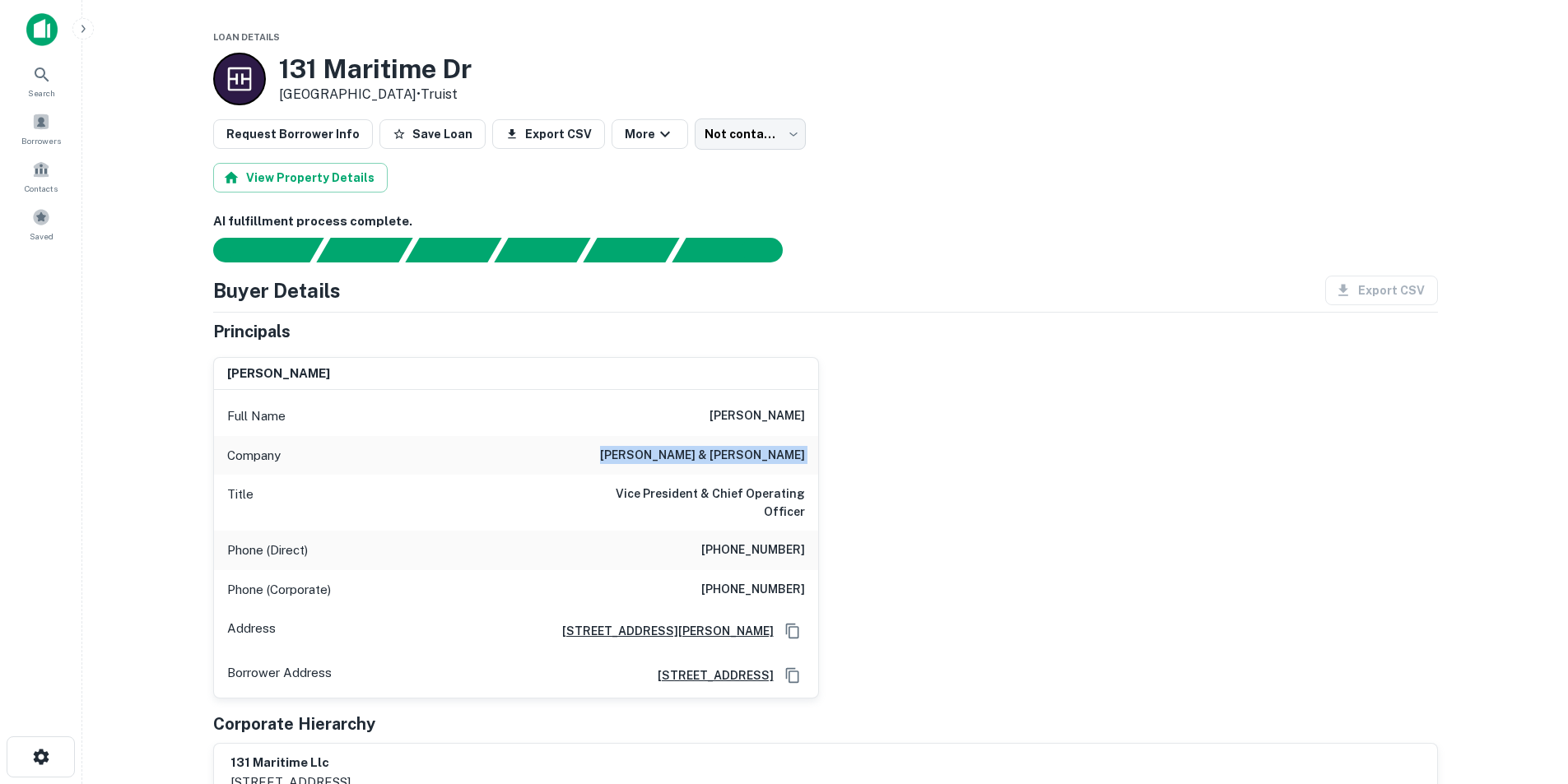
copy h6 "reid & wright"
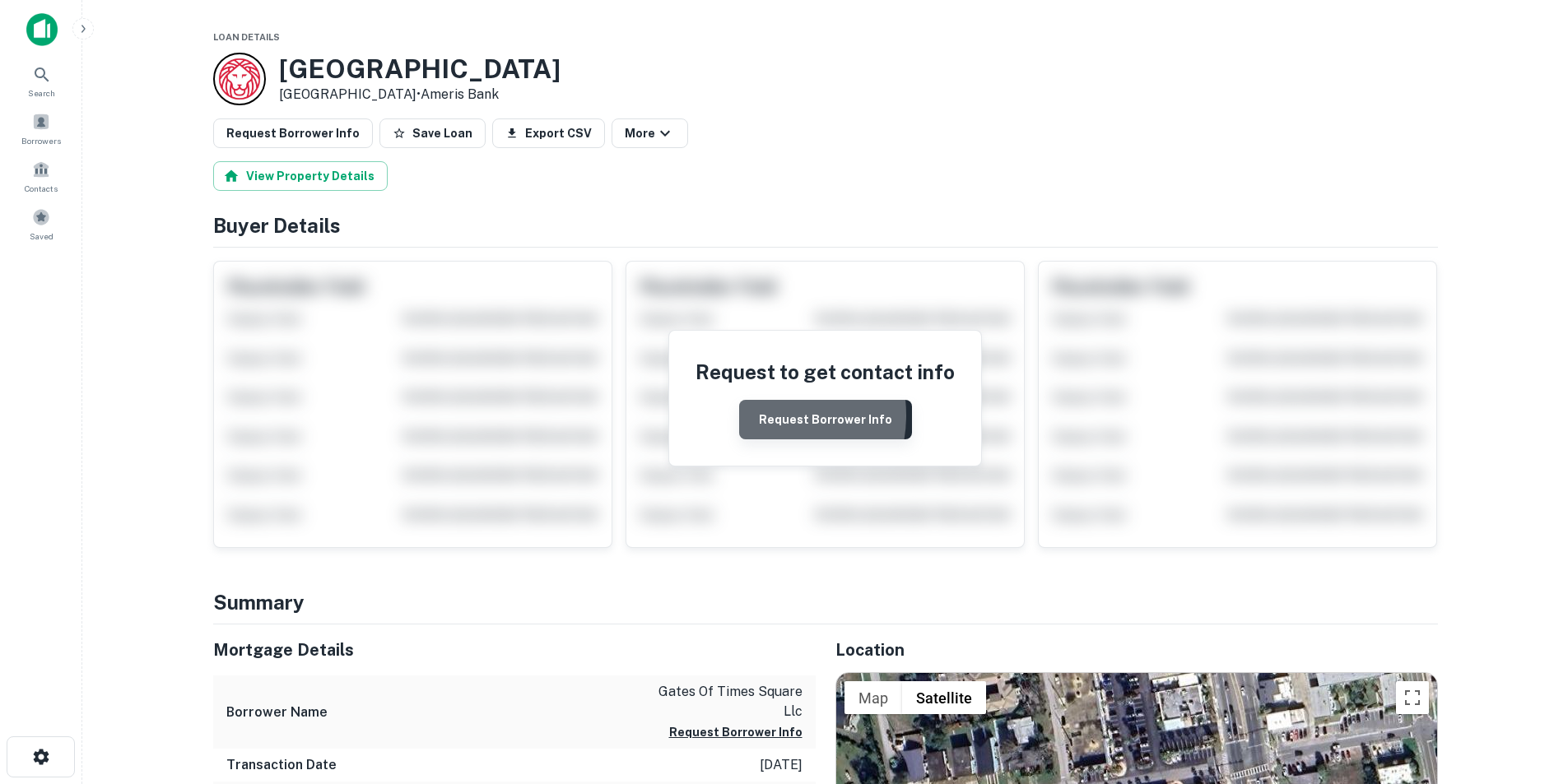
click at [763, 416] on button "Request Borrower Info" at bounding box center [825, 419] width 172 height 39
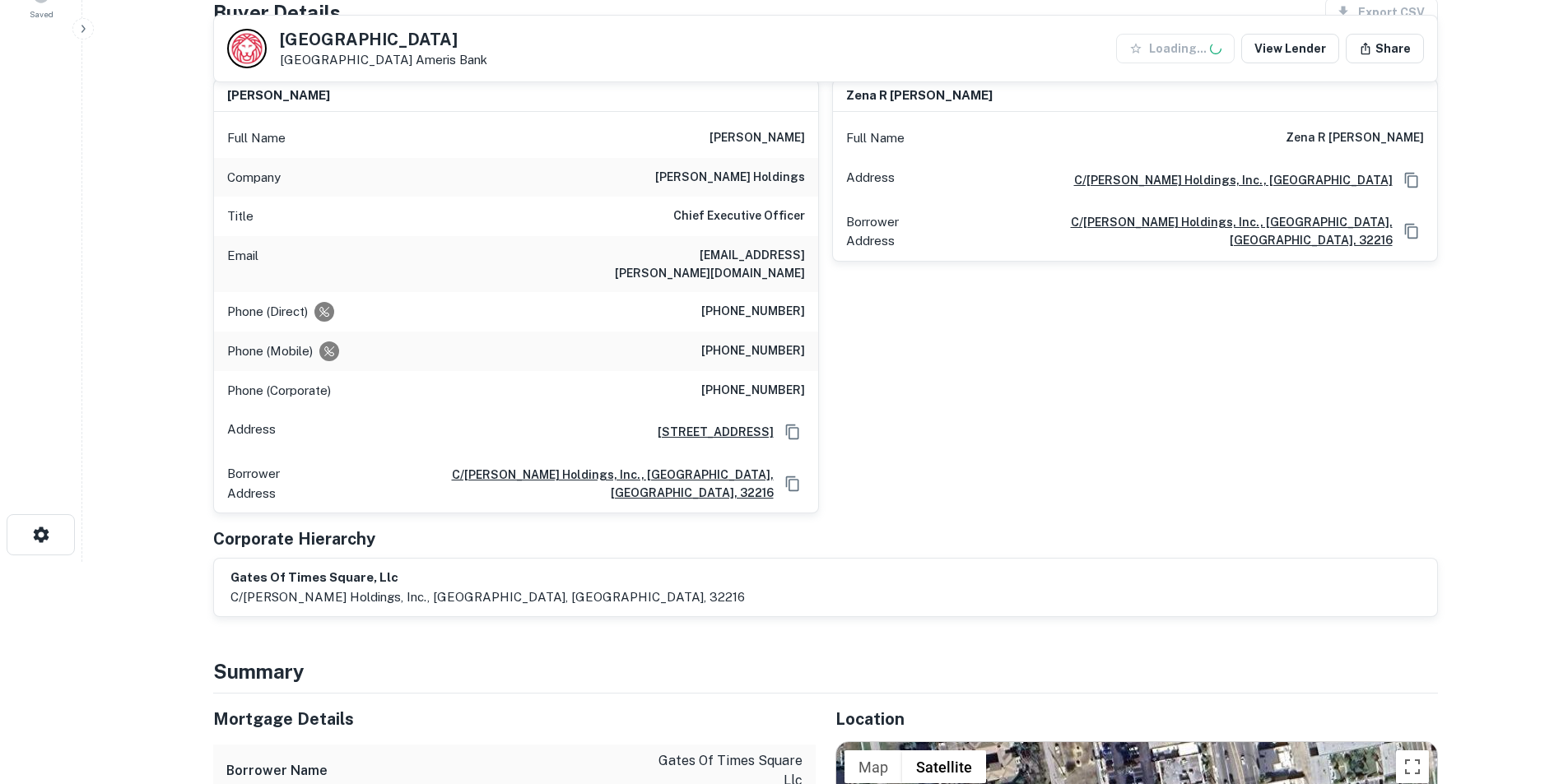
scroll to position [247, 0]
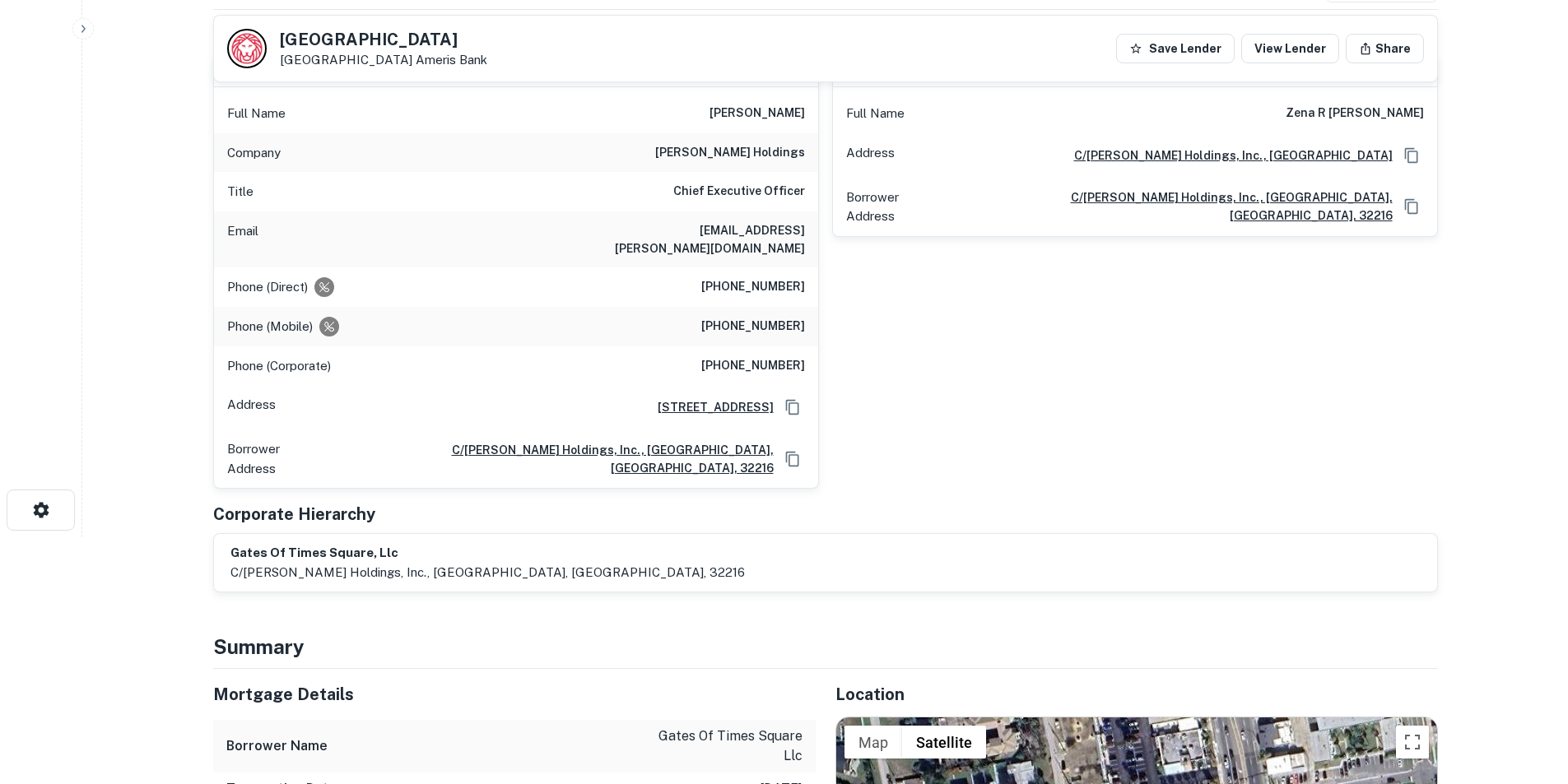
click at [725, 238] on h6 "[EMAIL_ADDRESS][PERSON_NAME][DOMAIN_NAME]" at bounding box center [707, 239] width 198 height 36
copy h6 "[EMAIL_ADDRESS][PERSON_NAME][DOMAIN_NAME]"
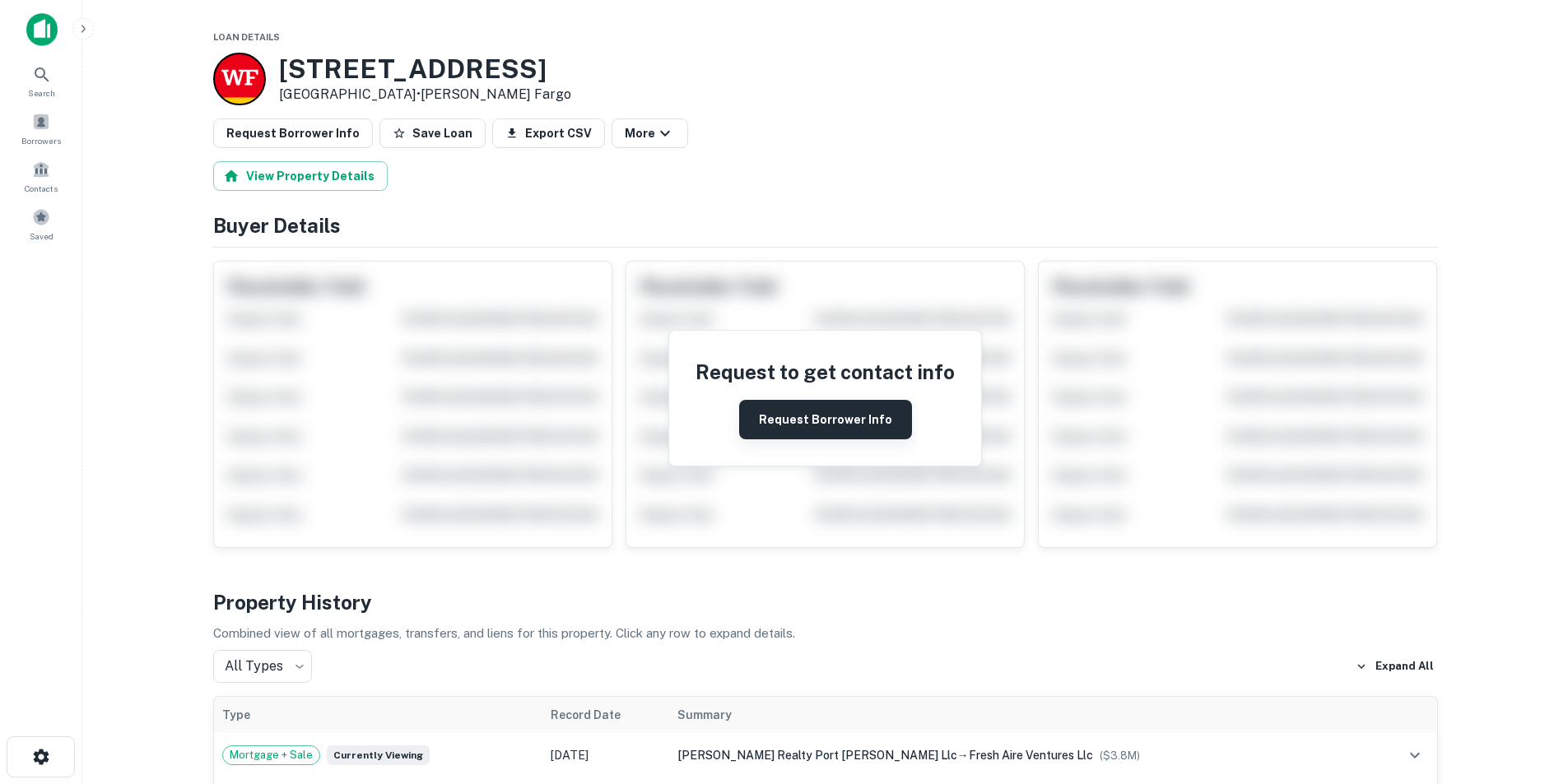
click at [798, 421] on button "Request Borrower Info" at bounding box center [825, 419] width 172 height 39
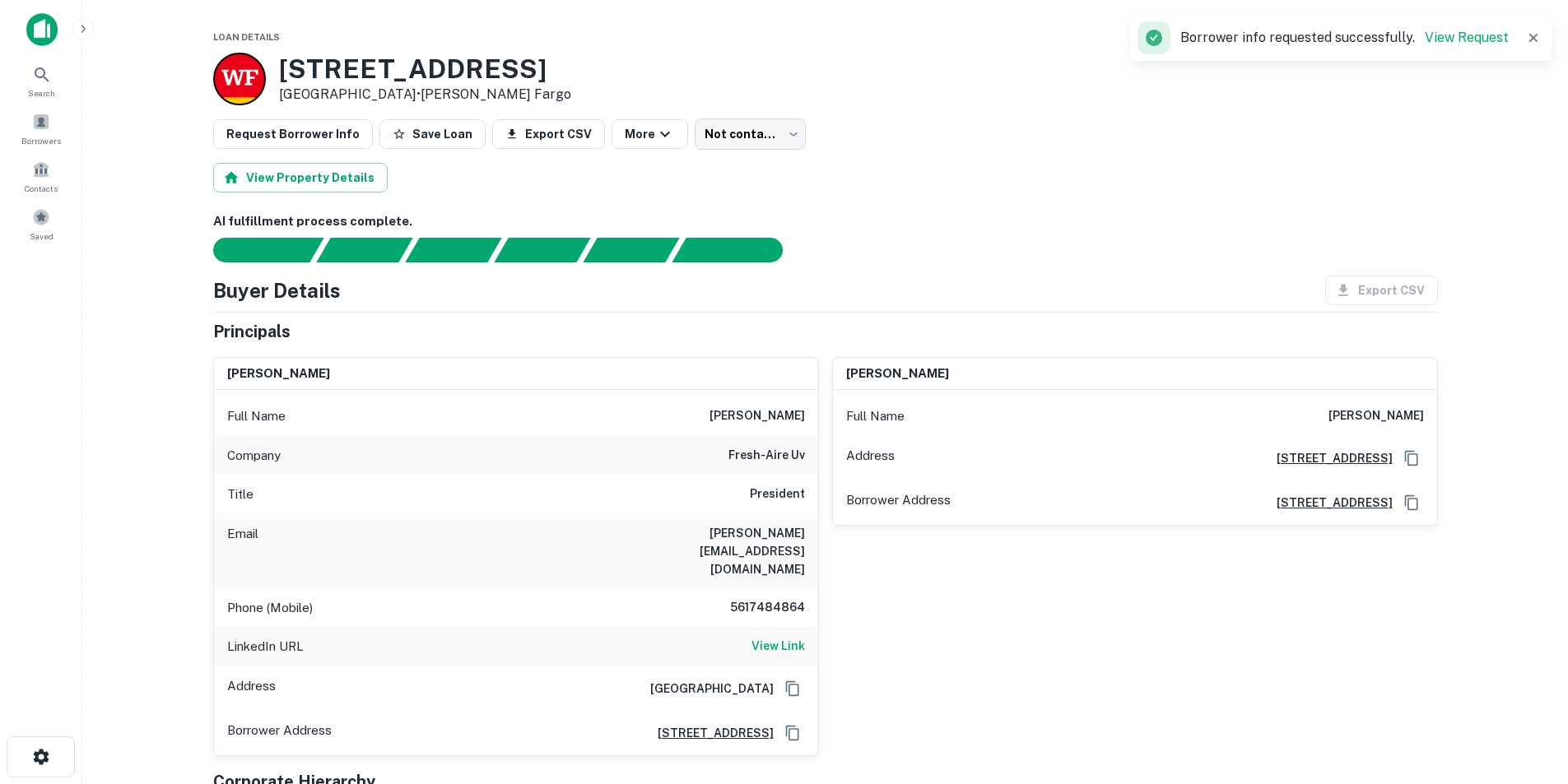
drag, startPoint x: 765, startPoint y: 613, endPoint x: 778, endPoint y: 594, distance: 23.0
click at [765, 637] on h6 "View Link" at bounding box center [778, 646] width 53 height 18
click at [775, 531] on h6 "[PERSON_NAME][EMAIL_ADDRESS][DOMAIN_NAME]" at bounding box center [707, 551] width 198 height 54
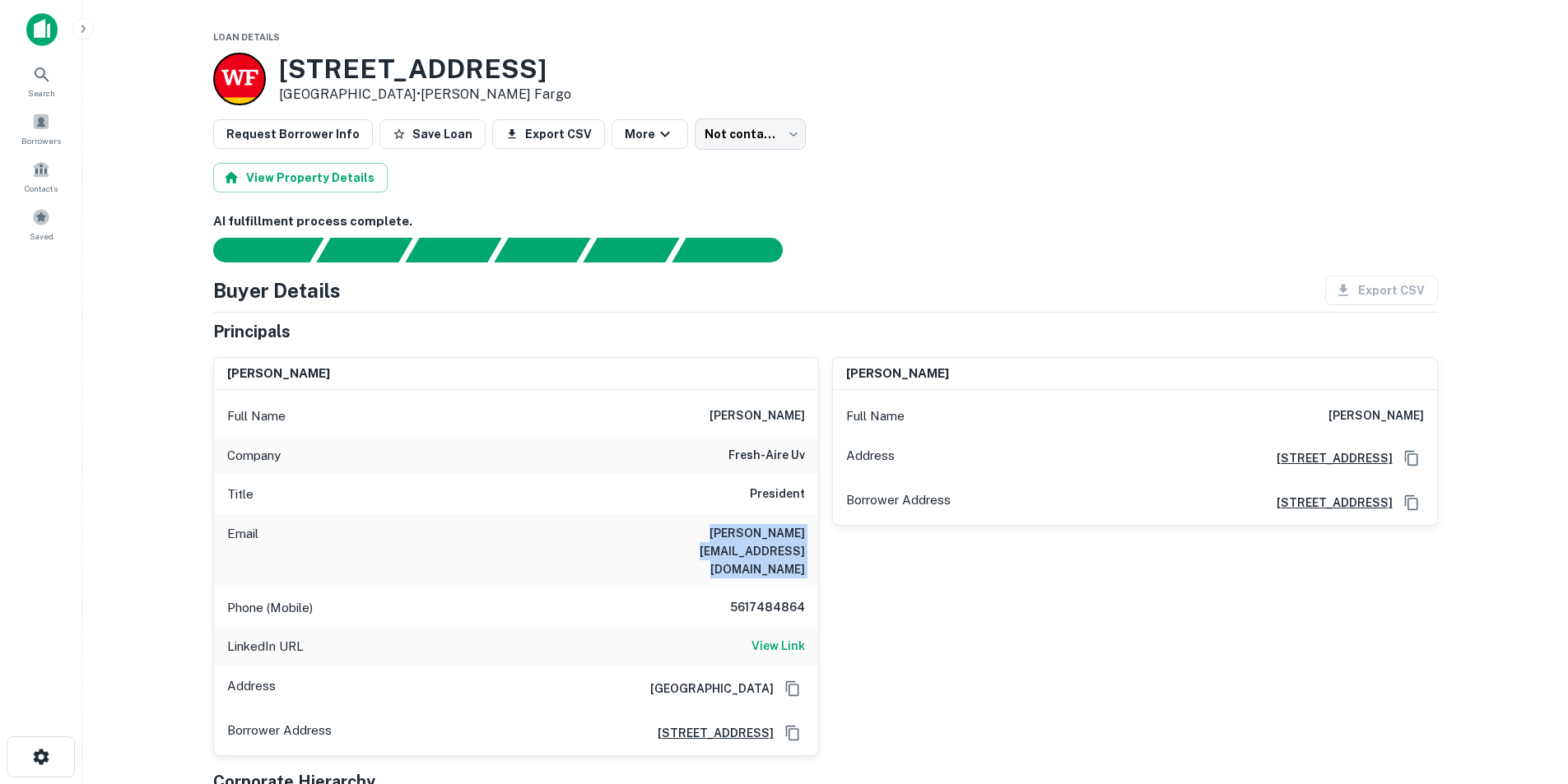
copy h6 "[PERSON_NAME][EMAIL_ADDRESS][DOMAIN_NAME]"
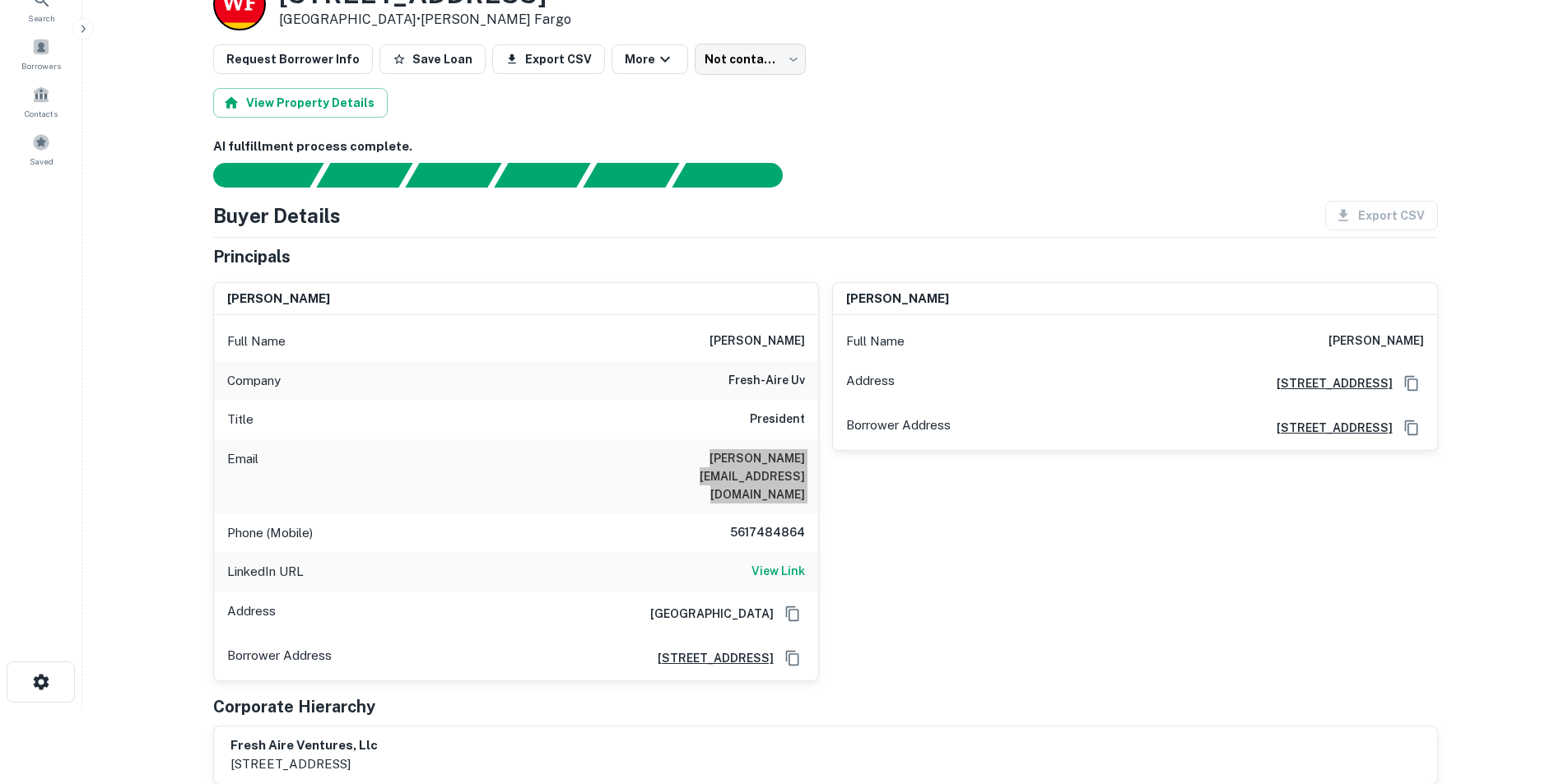
scroll to position [82, 0]
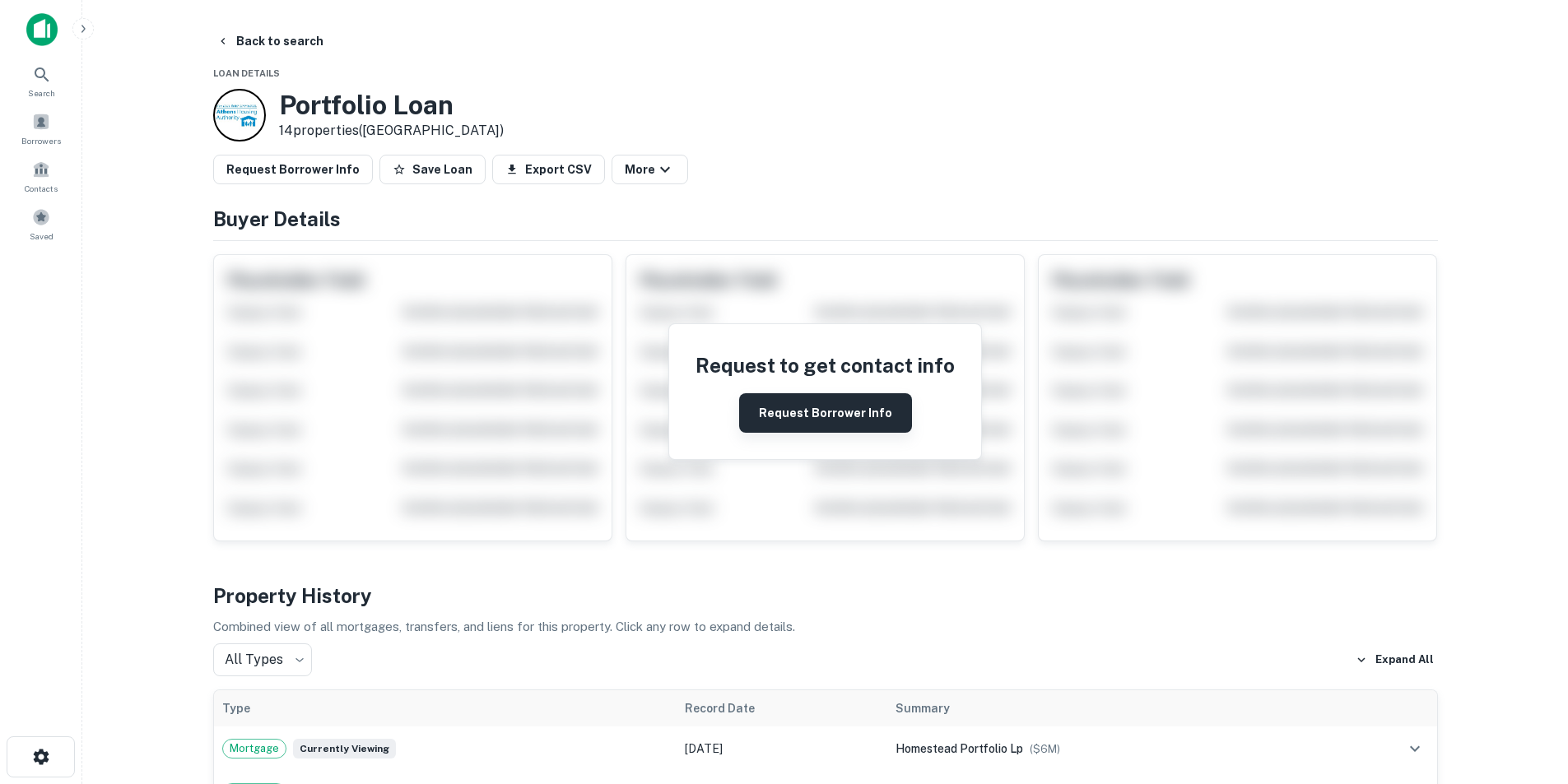
click at [830, 412] on button "Request Borrower Info" at bounding box center [825, 413] width 172 height 39
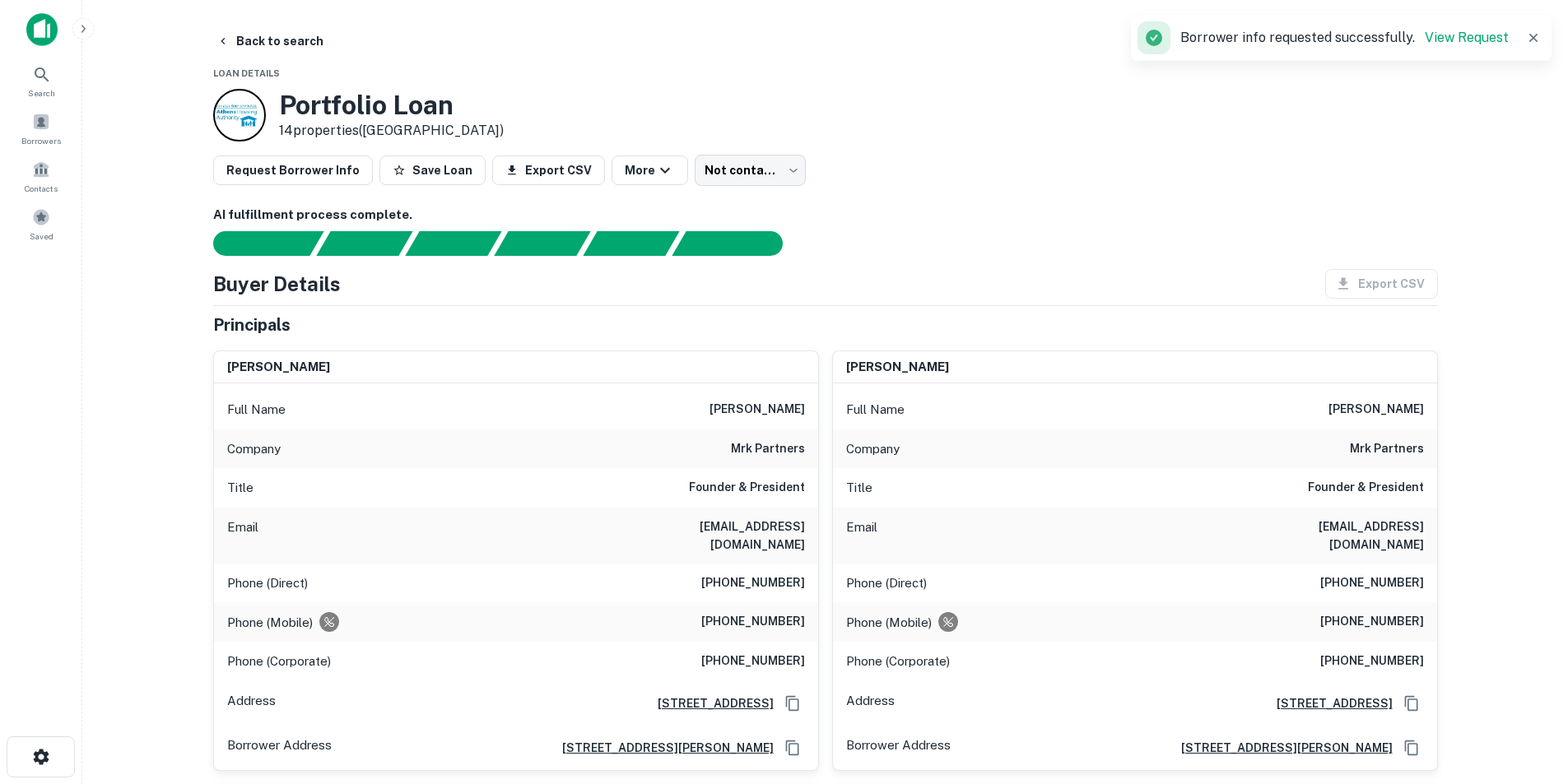
click at [764, 449] on h6 "mrk partners" at bounding box center [768, 449] width 74 height 20
copy h6 "mrk partners"
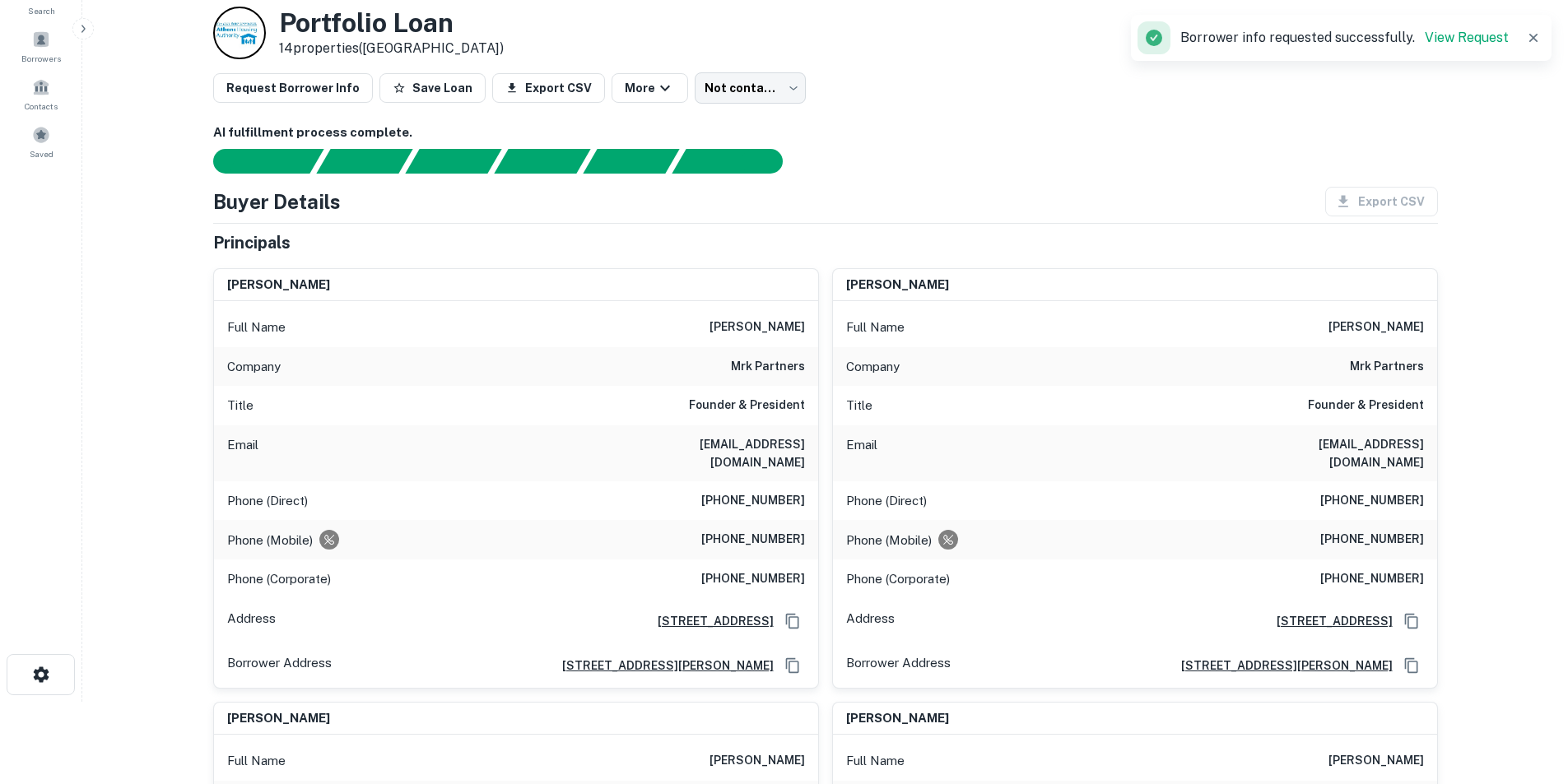
click at [749, 444] on h6 "sgarchik@mrkpartners.com" at bounding box center [707, 452] width 198 height 36
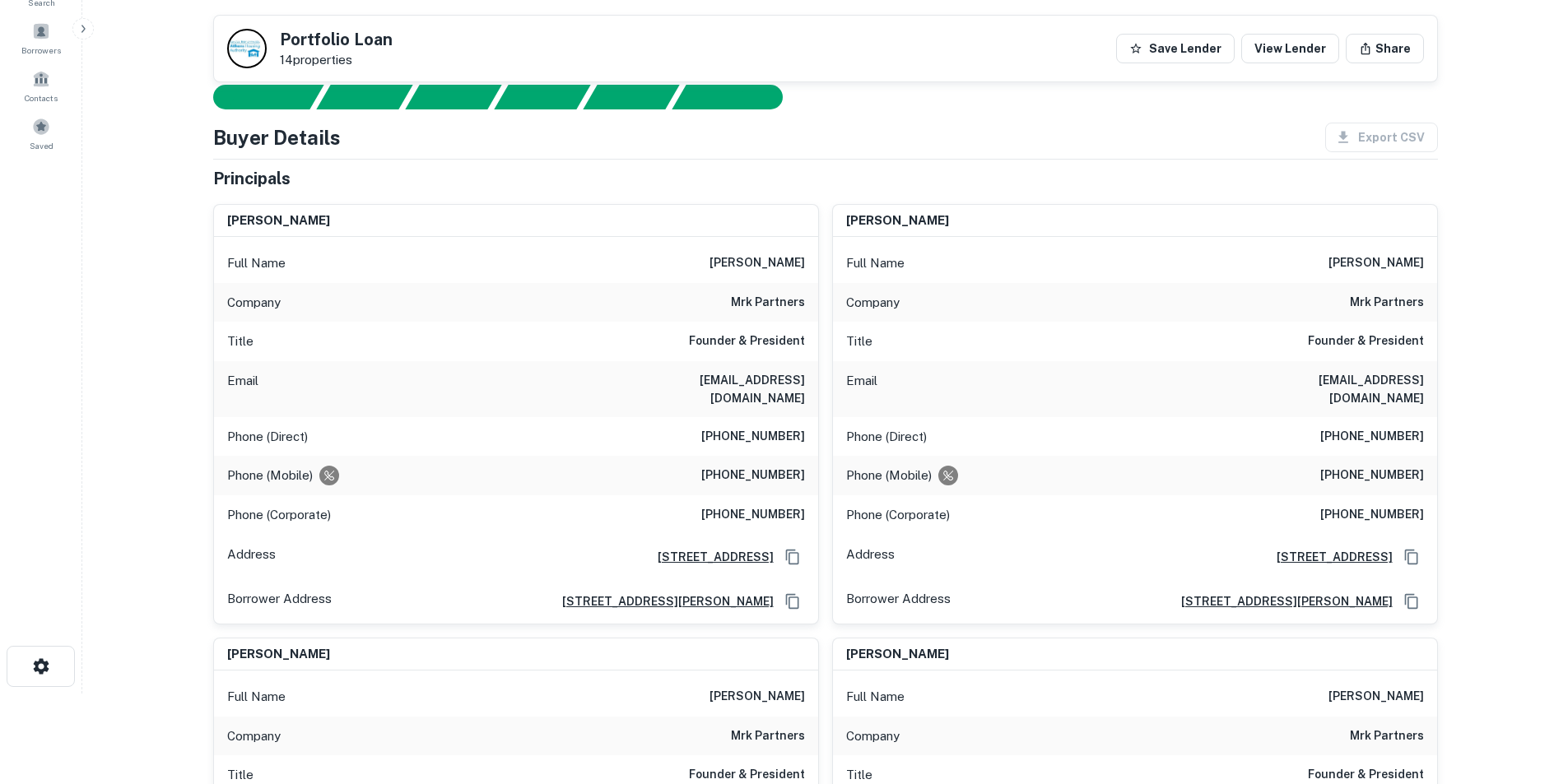
scroll to position [0, 0]
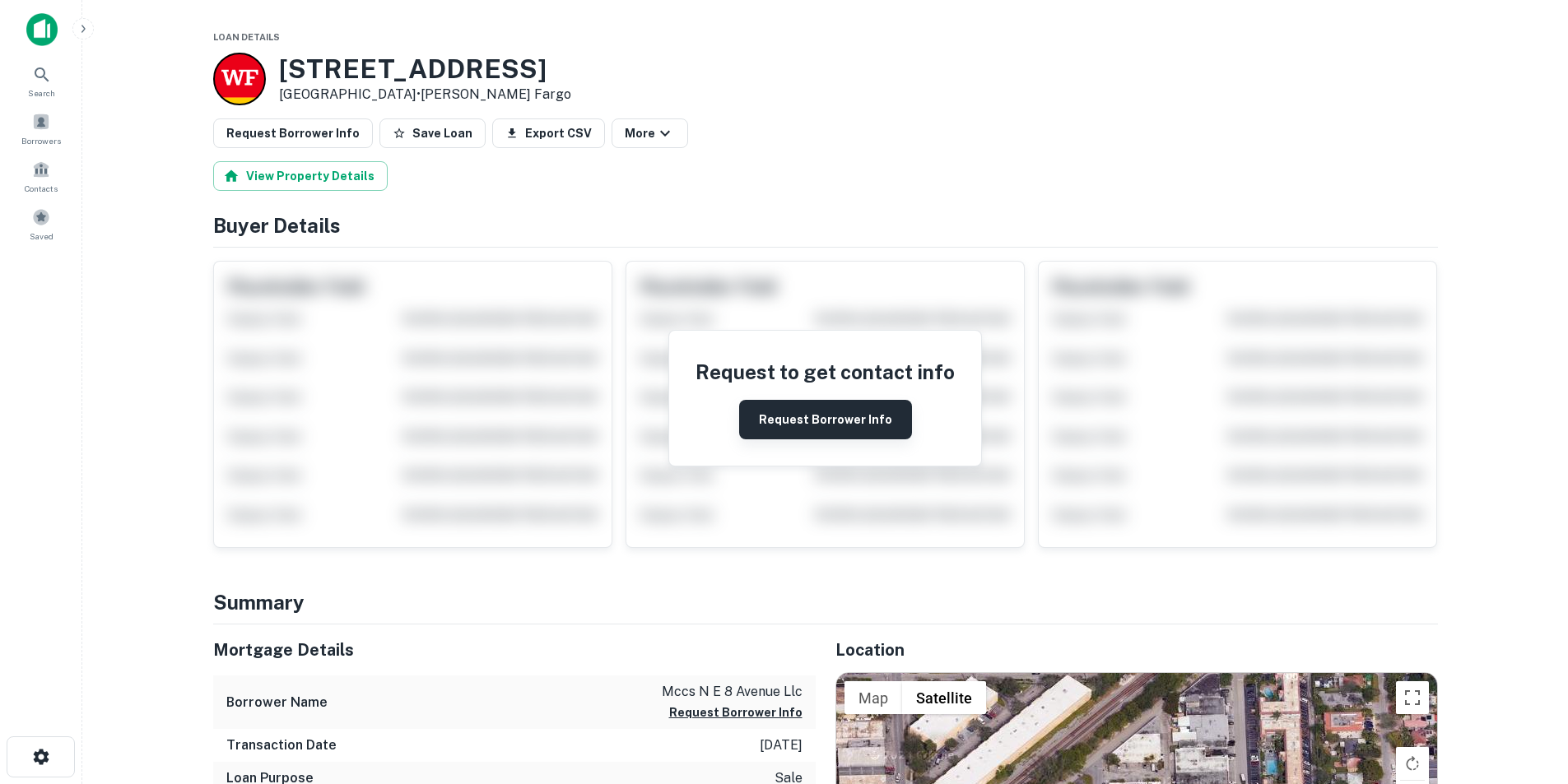
click at [798, 424] on button "Request Borrower Info" at bounding box center [825, 419] width 172 height 39
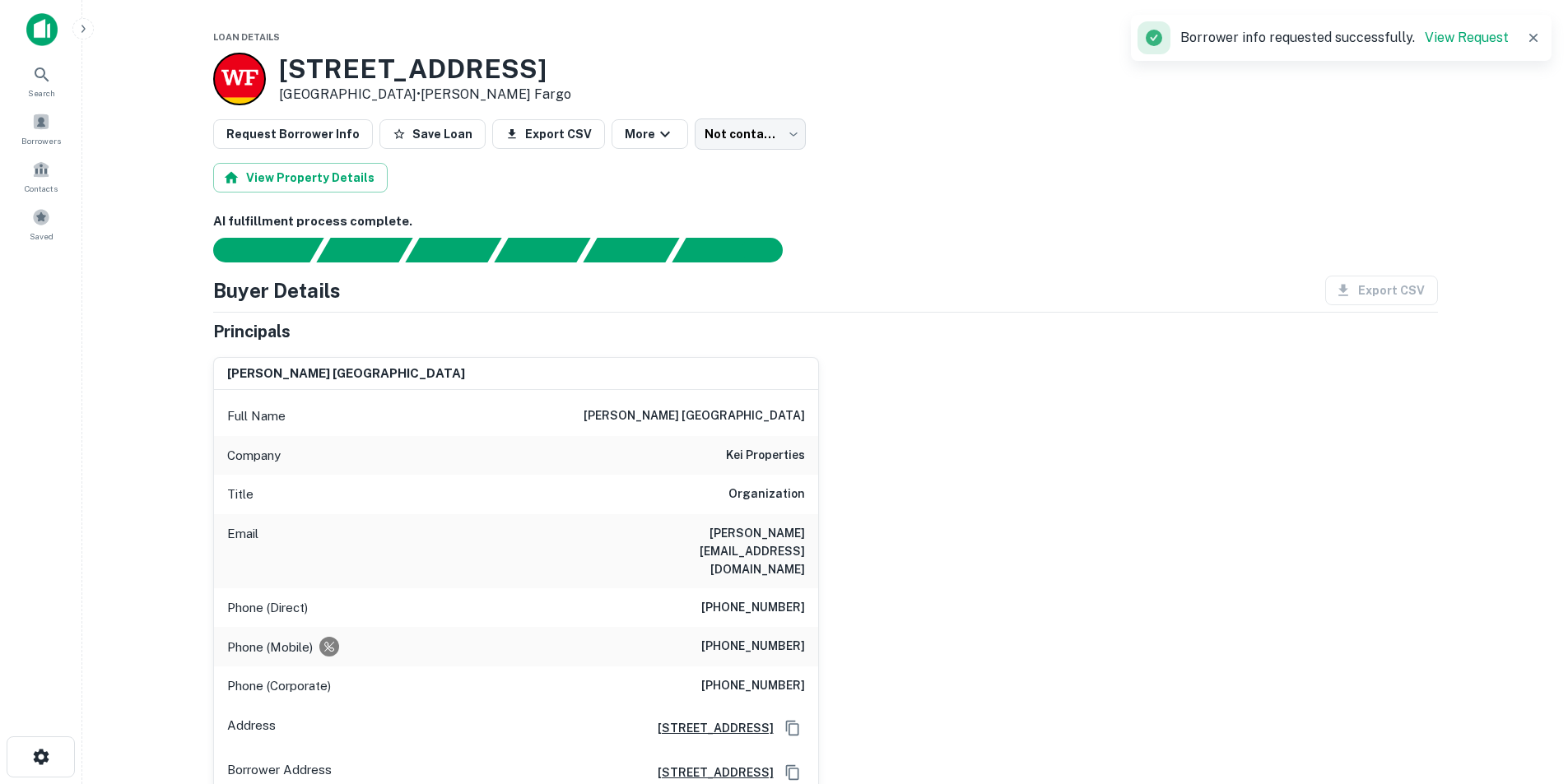
click at [765, 419] on h6 "[PERSON_NAME] [GEOGRAPHIC_DATA]" at bounding box center [694, 416] width 221 height 20
copy h6 "e"
click at [765, 419] on h6 "[PERSON_NAME] [GEOGRAPHIC_DATA]" at bounding box center [694, 416] width 221 height 20
copy h6 "[PERSON_NAME] [GEOGRAPHIC_DATA]"
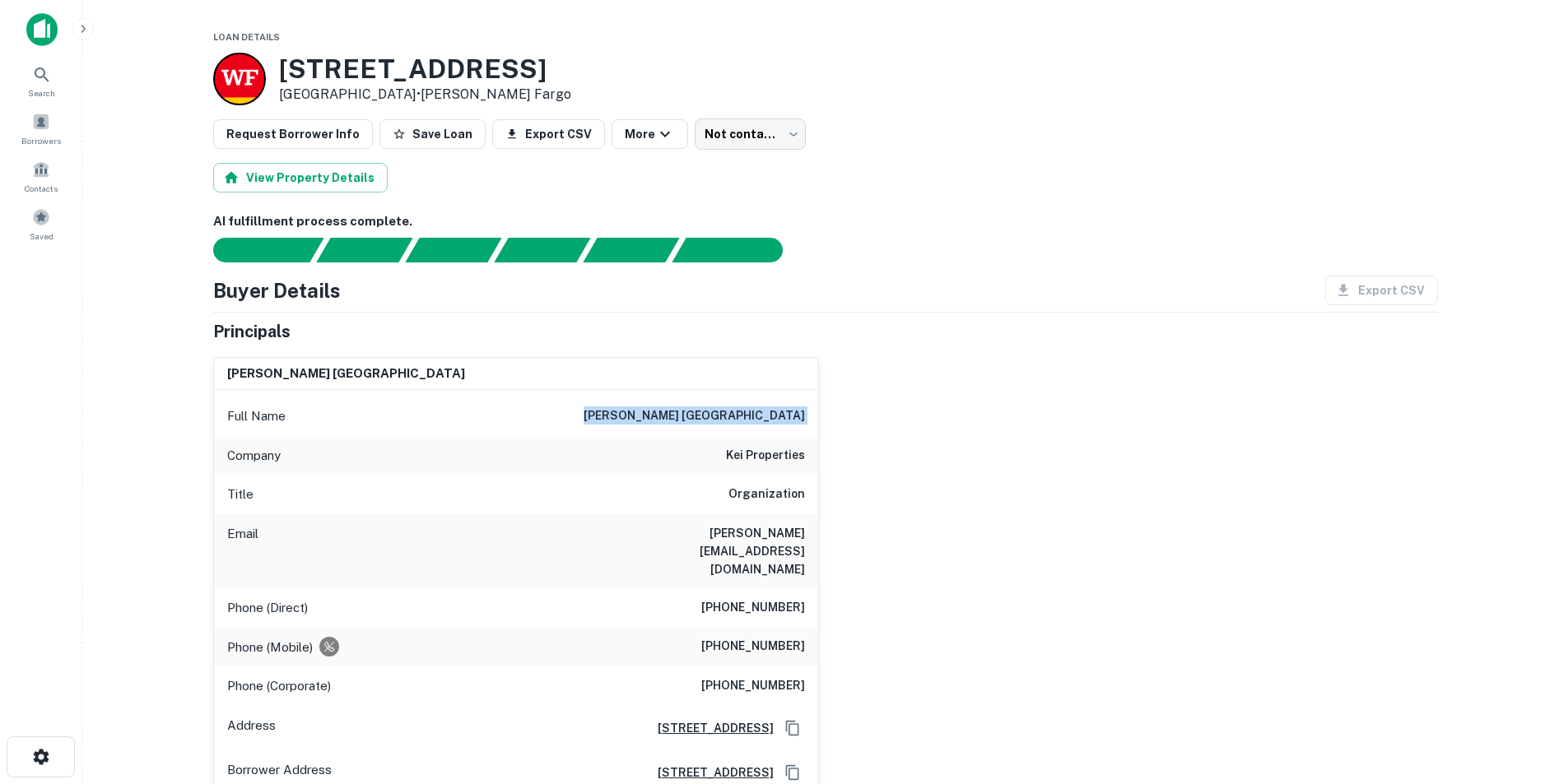
click at [727, 536] on h6 "[PERSON_NAME][EMAIL_ADDRESS][DOMAIN_NAME]" at bounding box center [707, 551] width 198 height 54
copy h6 "[PERSON_NAME][EMAIL_ADDRESS][DOMAIN_NAME]"
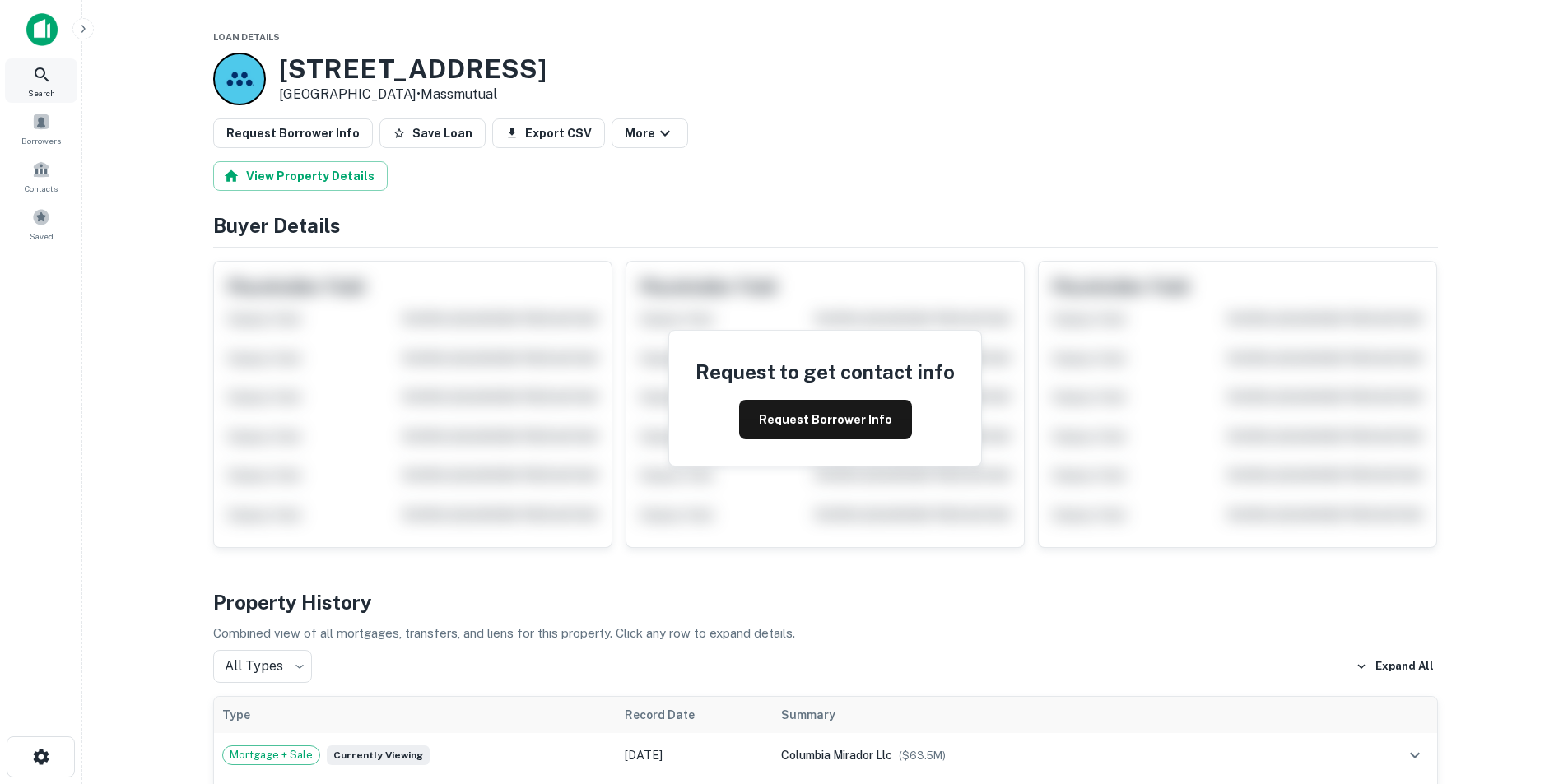
click at [14, 76] on div "Search" at bounding box center [41, 80] width 73 height 45
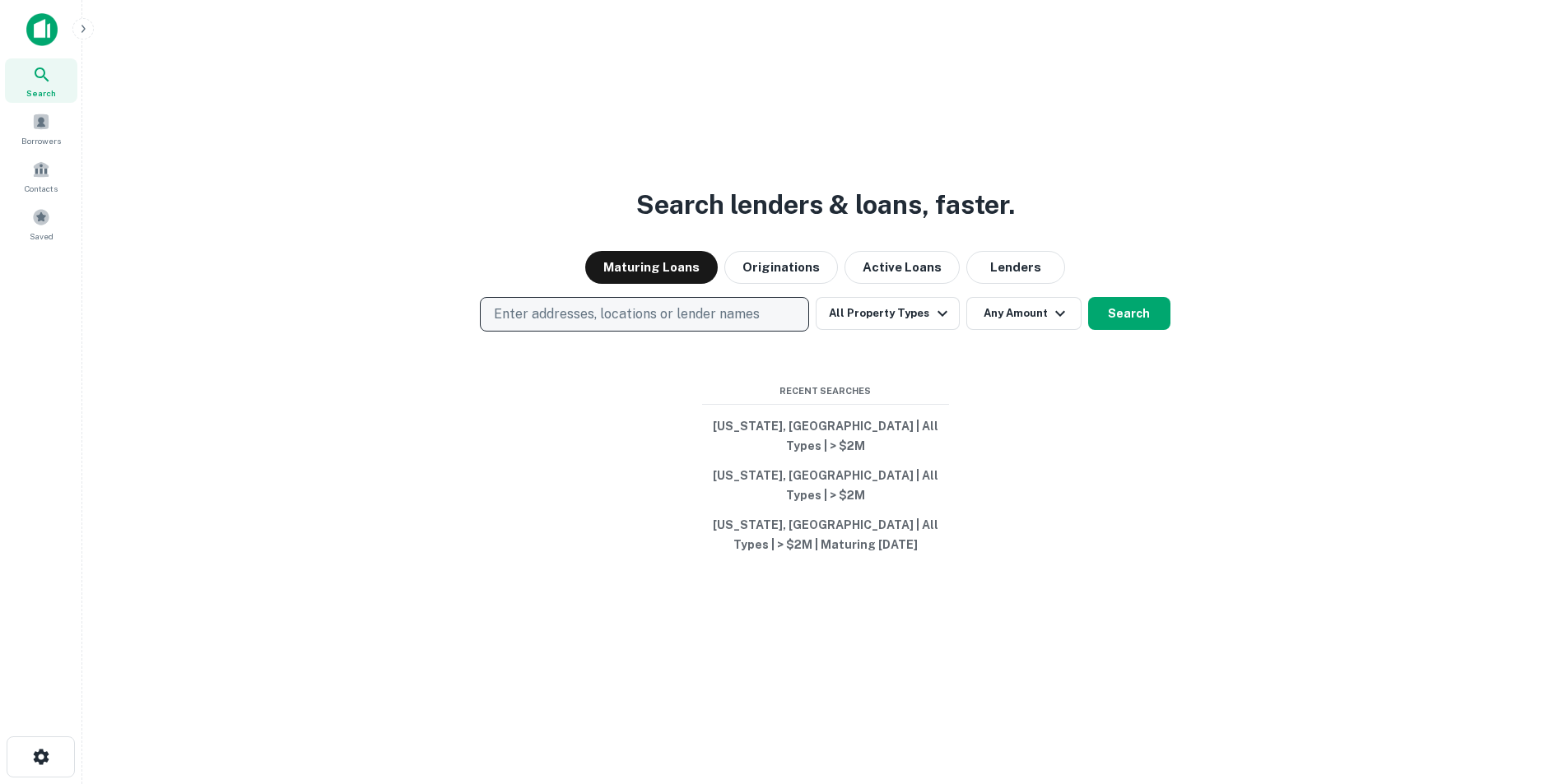
click at [602, 325] on p "Enter addresses, locations or lender names" at bounding box center [627, 314] width 266 height 20
type input "**********"
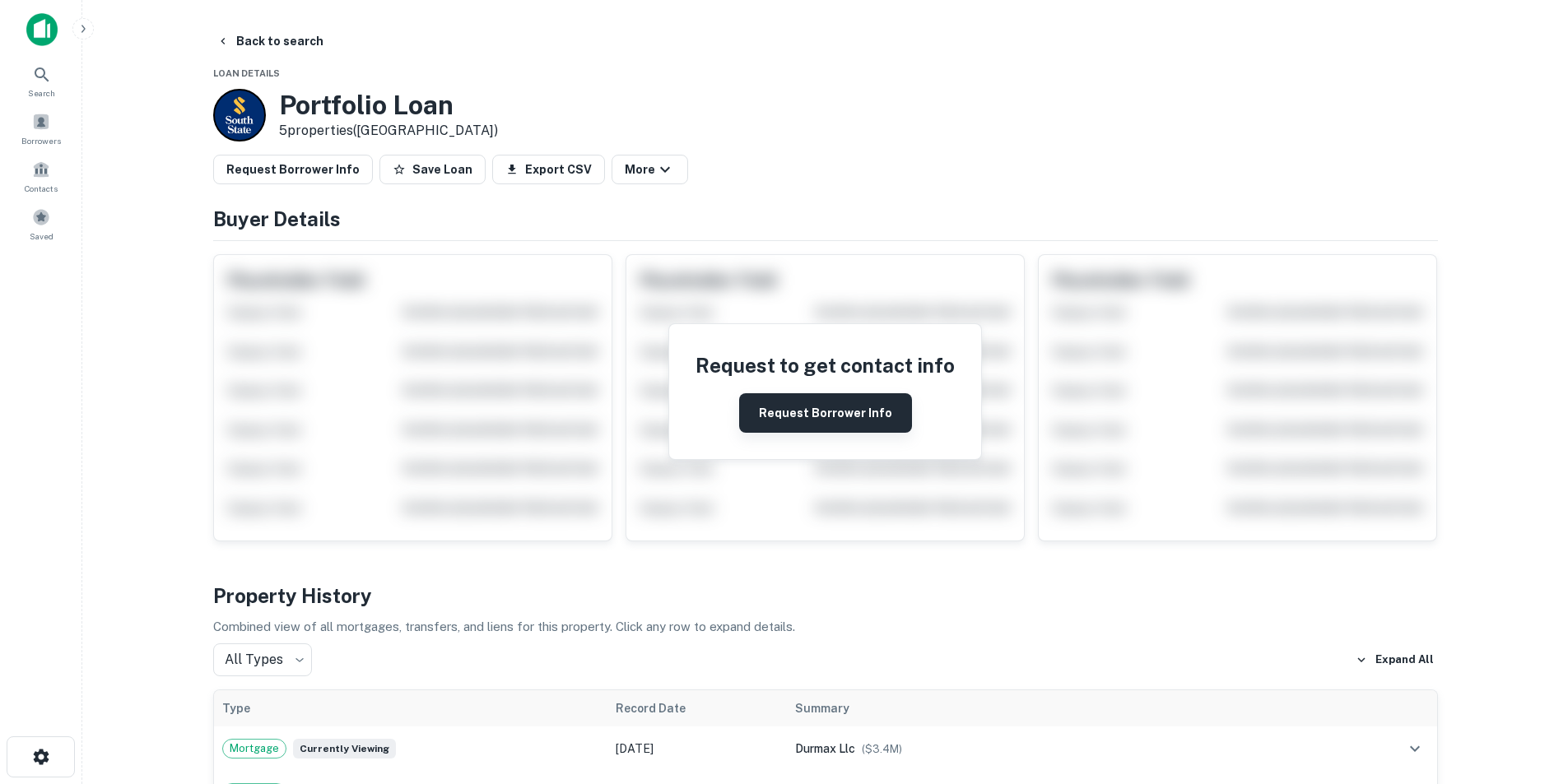
click at [816, 413] on button "Request Borrower Info" at bounding box center [825, 413] width 172 height 39
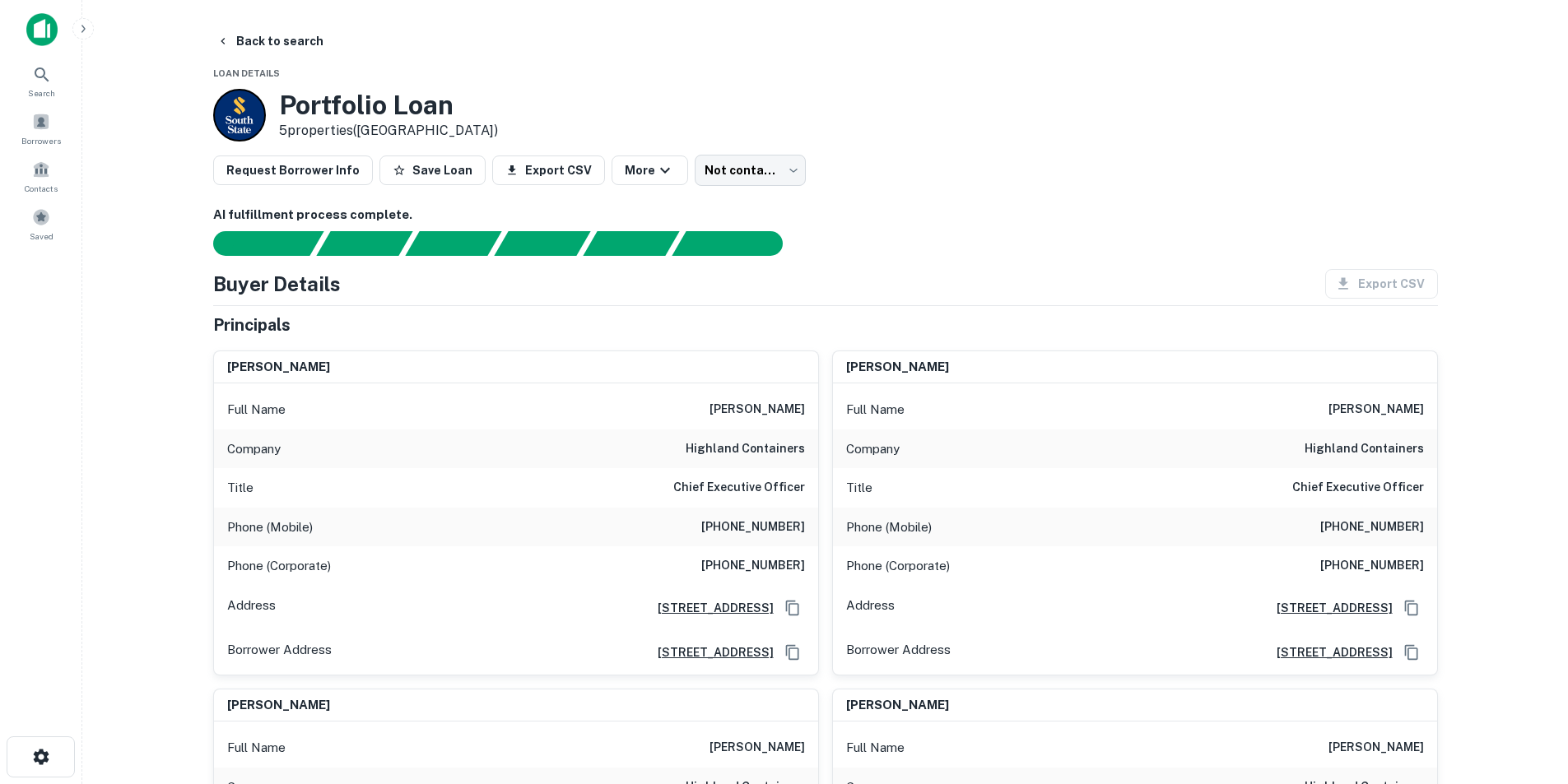
click at [759, 444] on h6 "highland containers" at bounding box center [745, 449] width 119 height 20
copy h6 "highland containers"
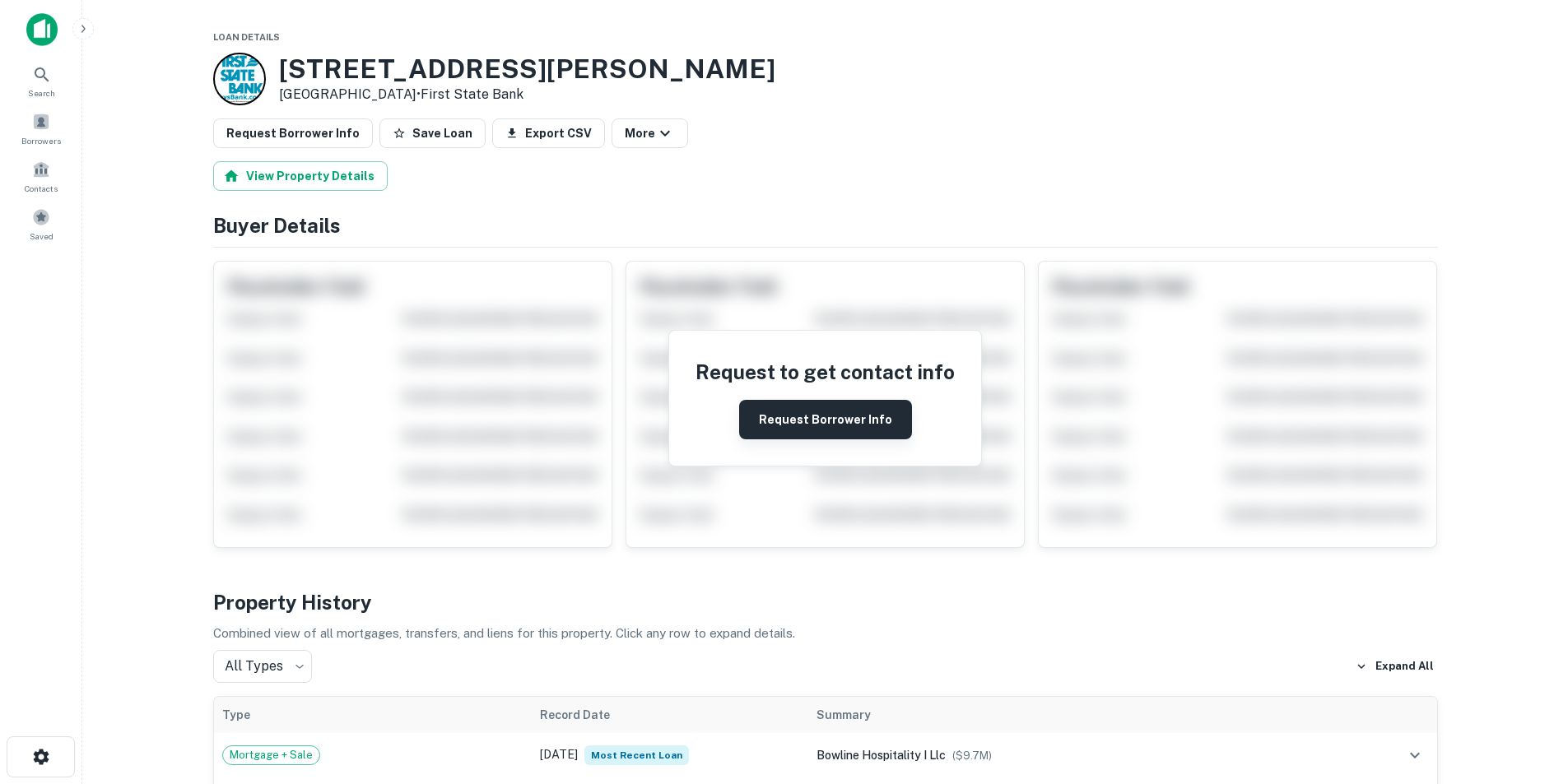
click at [794, 424] on button "Request Borrower Info" at bounding box center [825, 419] width 172 height 39
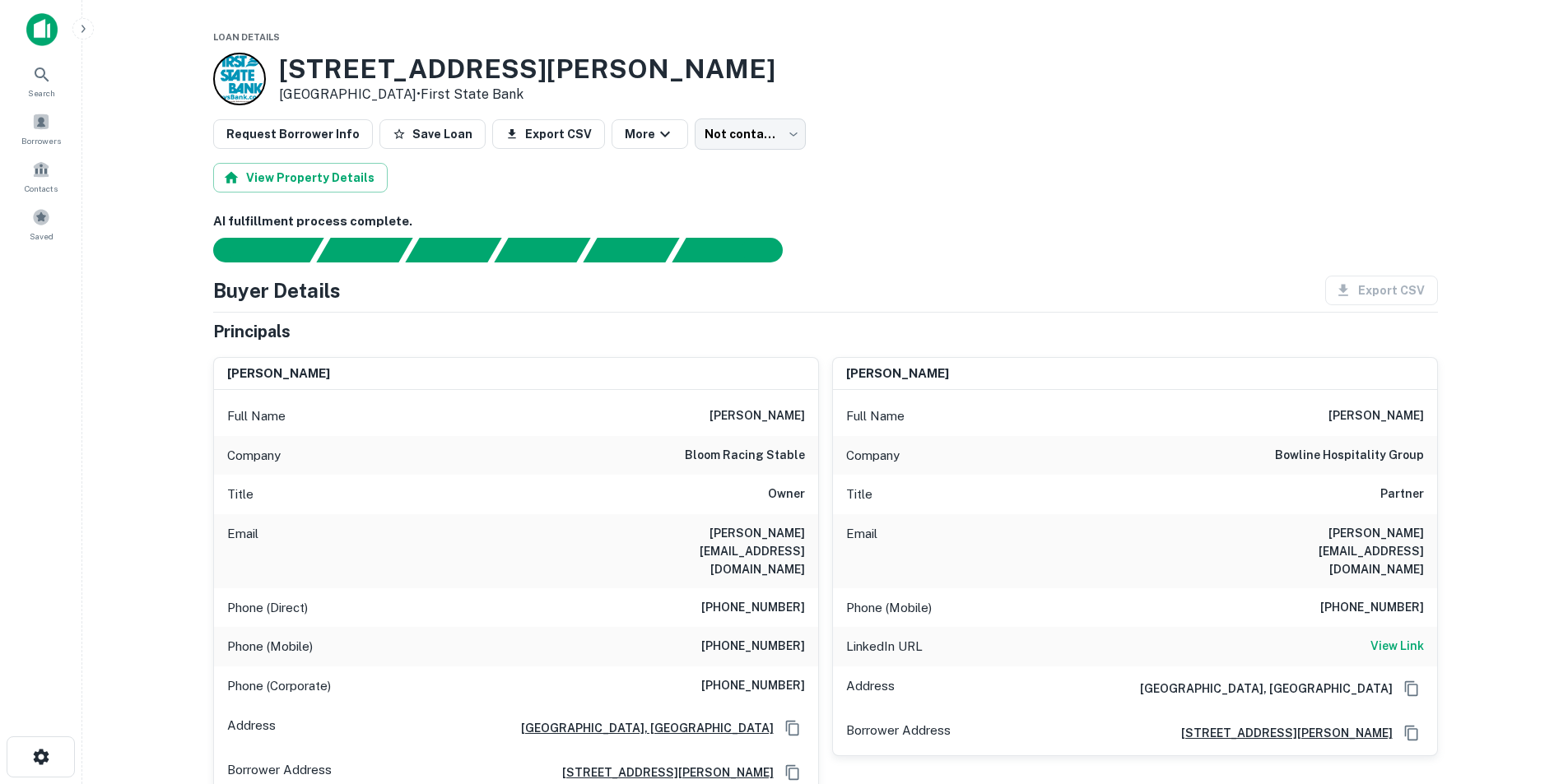
click at [742, 538] on h6 "[PERSON_NAME][EMAIL_ADDRESS][DOMAIN_NAME]" at bounding box center [707, 551] width 198 height 54
copy h6 "[PERSON_NAME][EMAIL_ADDRESS][DOMAIN_NAME]"
click at [1397, 627] on div "LinkedIn URL View Link" at bounding box center [1136, 647] width 604 height 39
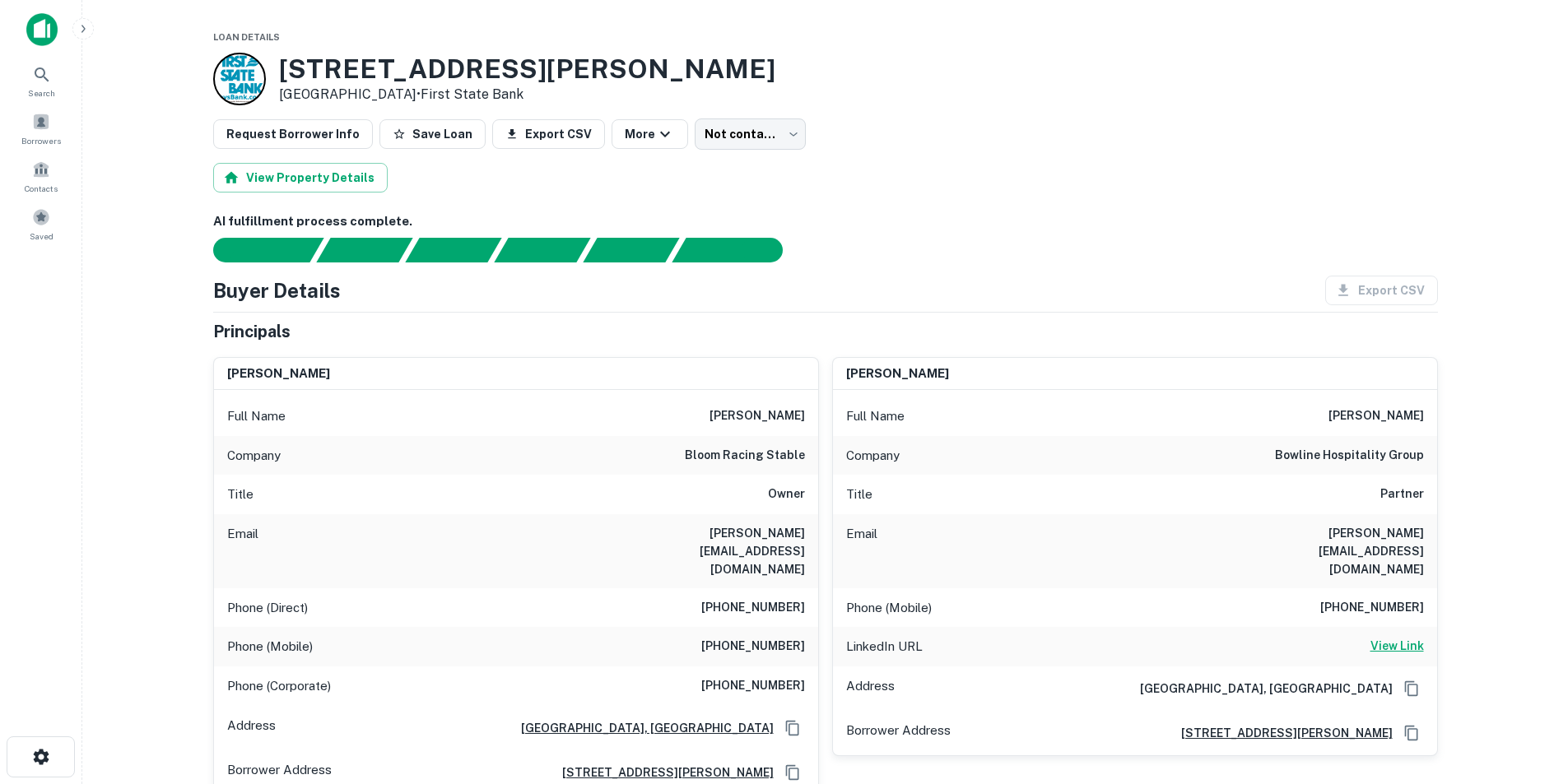
click at [1389, 637] on link "View Link" at bounding box center [1397, 647] width 53 height 20
click at [1374, 417] on h6 "[PERSON_NAME]" at bounding box center [1376, 416] width 95 height 20
copy h6 "[PERSON_NAME]"
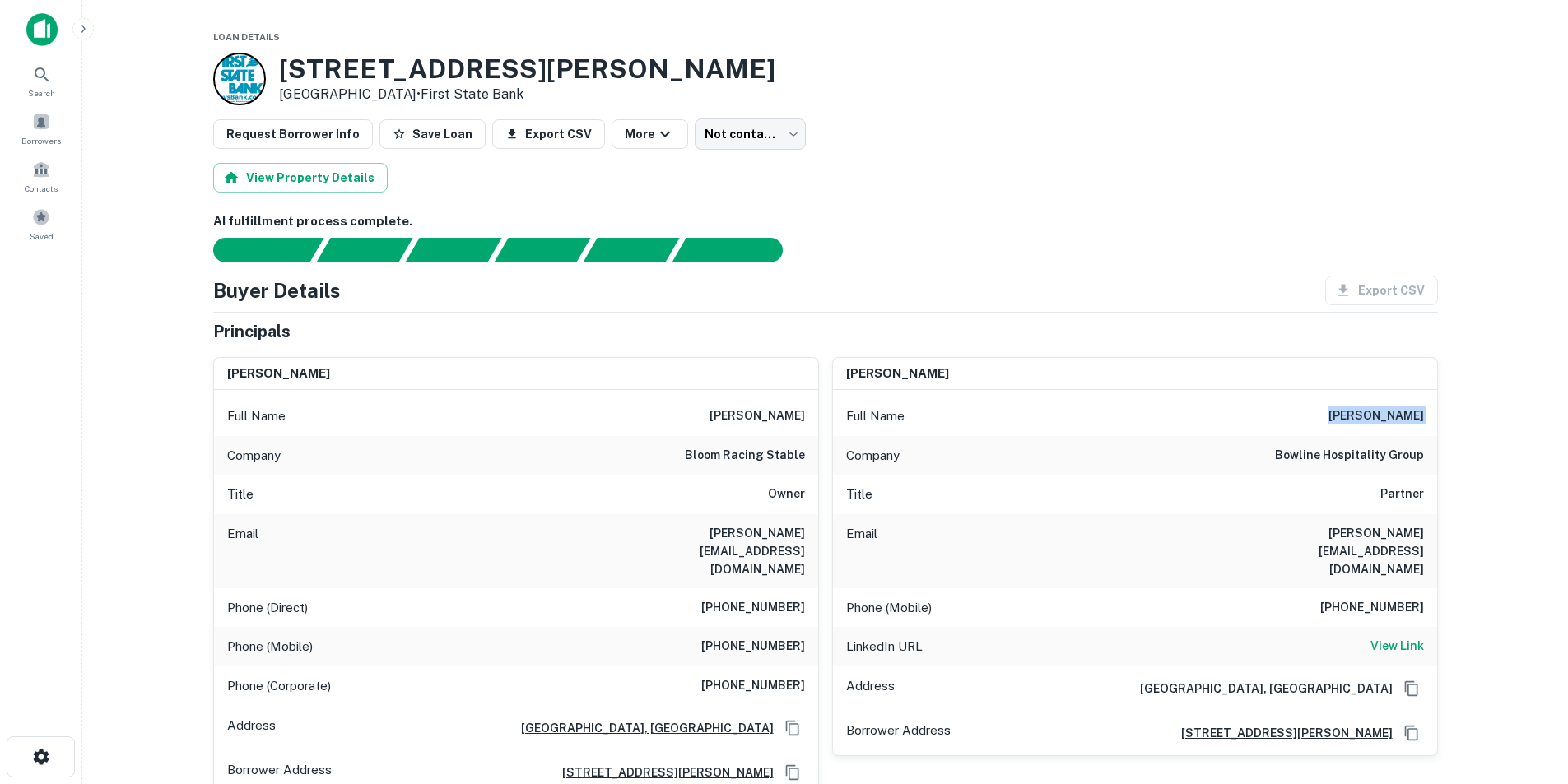
click at [1386, 532] on h6 "john@bowlinehospitality.com" at bounding box center [1325, 551] width 198 height 54
copy h6 "john@bowlinehospitality.com"
click at [1367, 598] on h6 "908-578-3761" at bounding box center [1372, 608] width 103 height 20
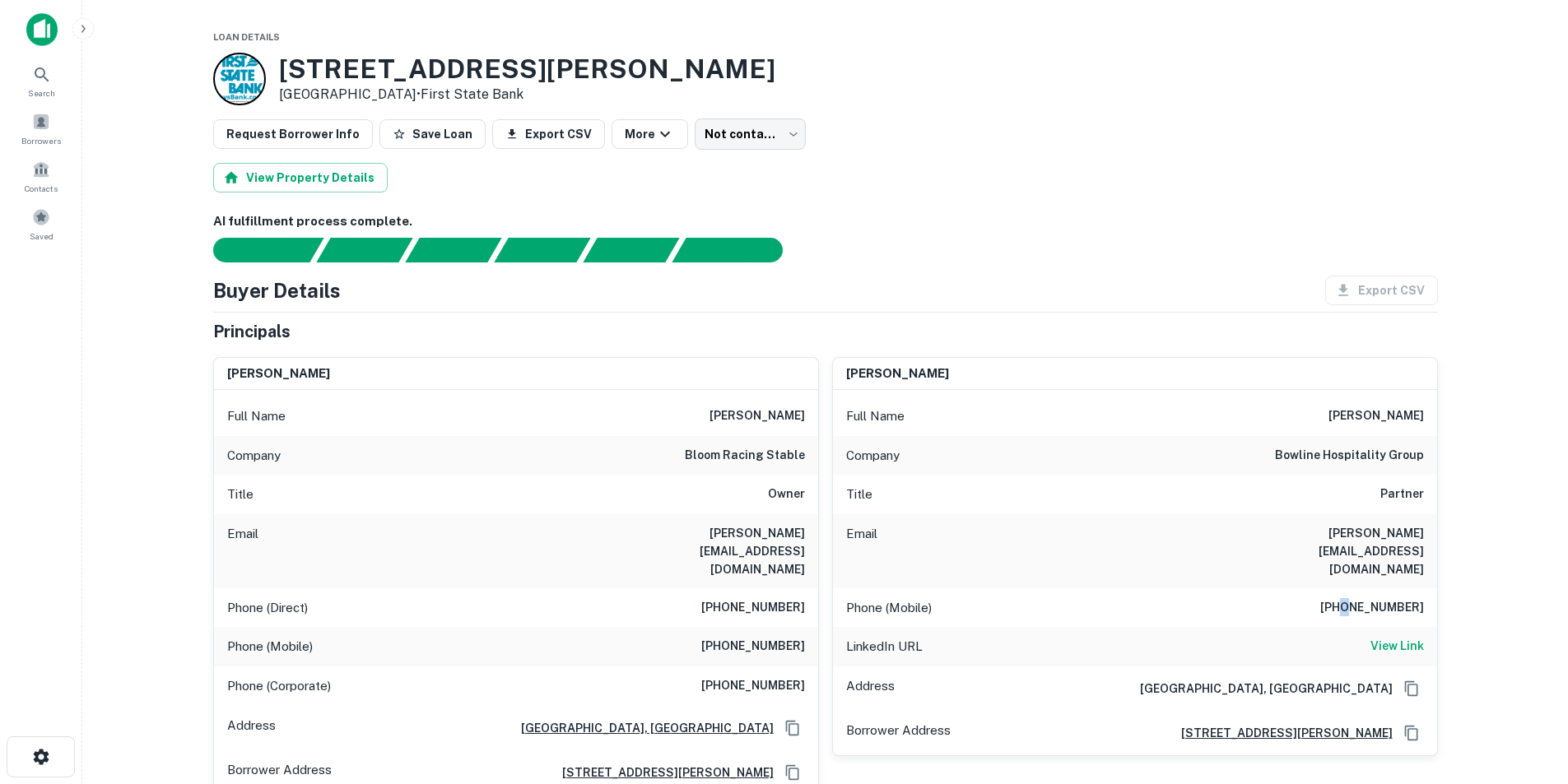
click at [1367, 598] on h6 "908-578-3761" at bounding box center [1372, 608] width 103 height 20
copy h6 "908-578-3761"
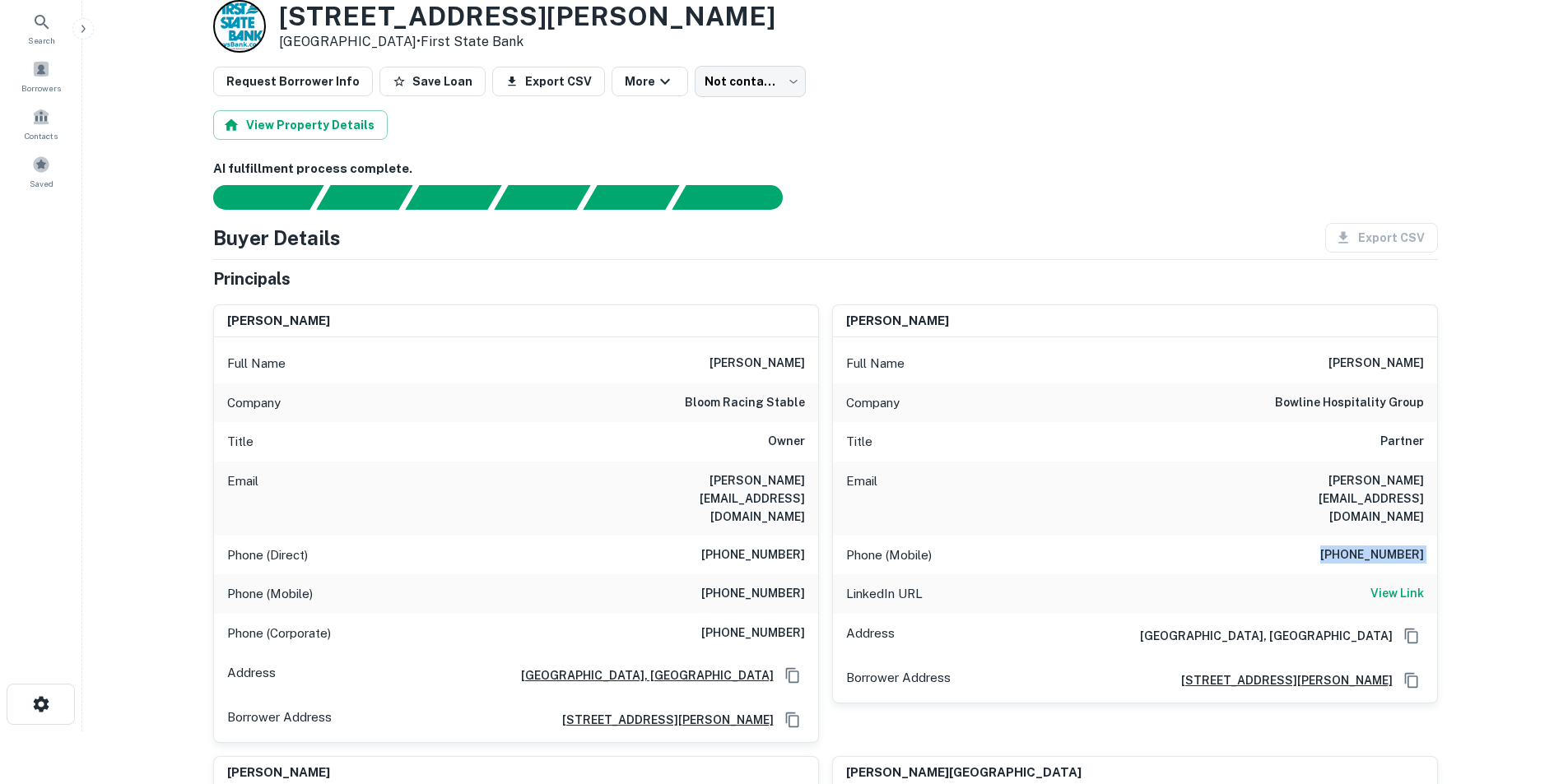
scroll to position [82, 0]
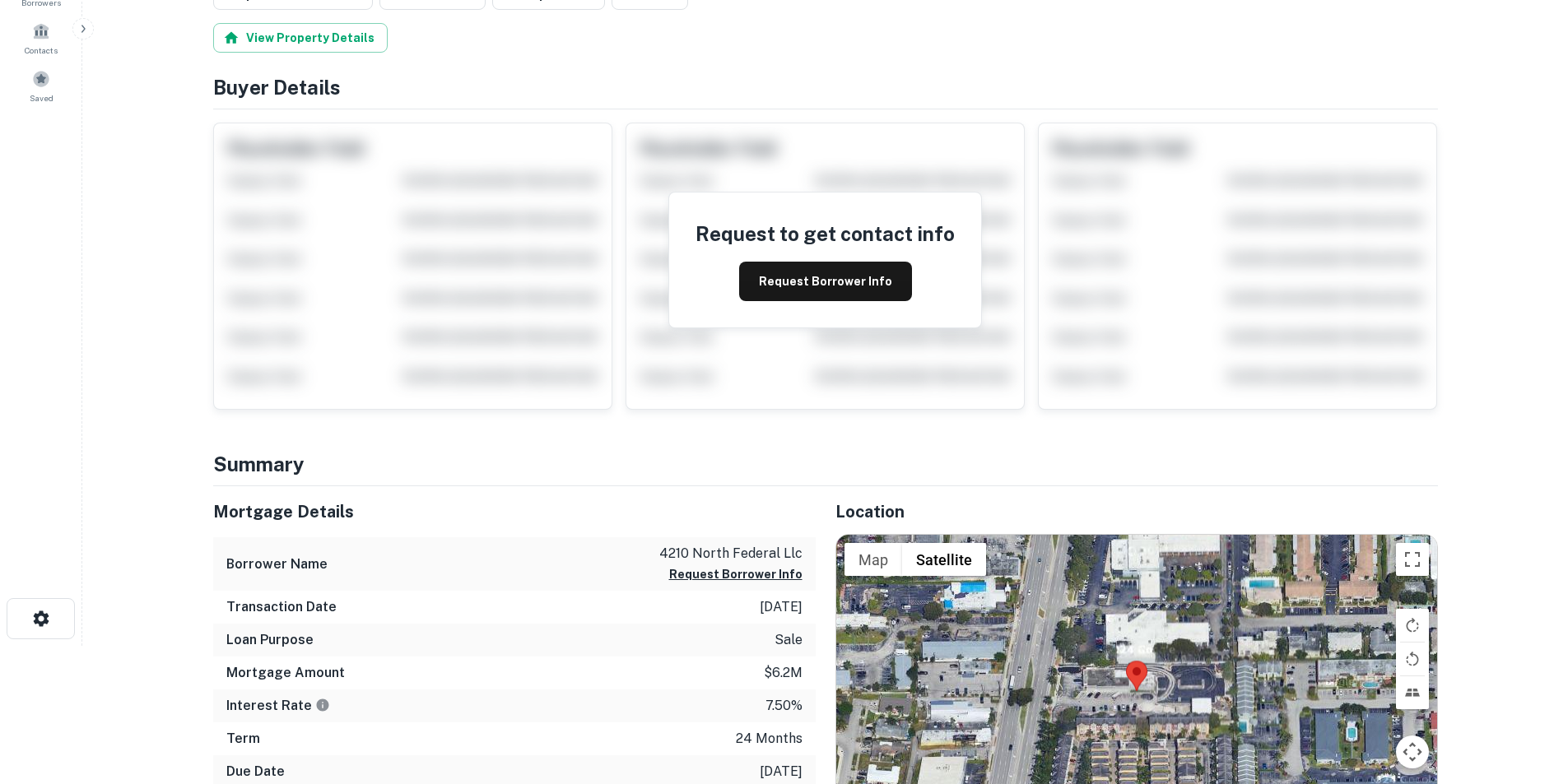
scroll to position [247, 0]
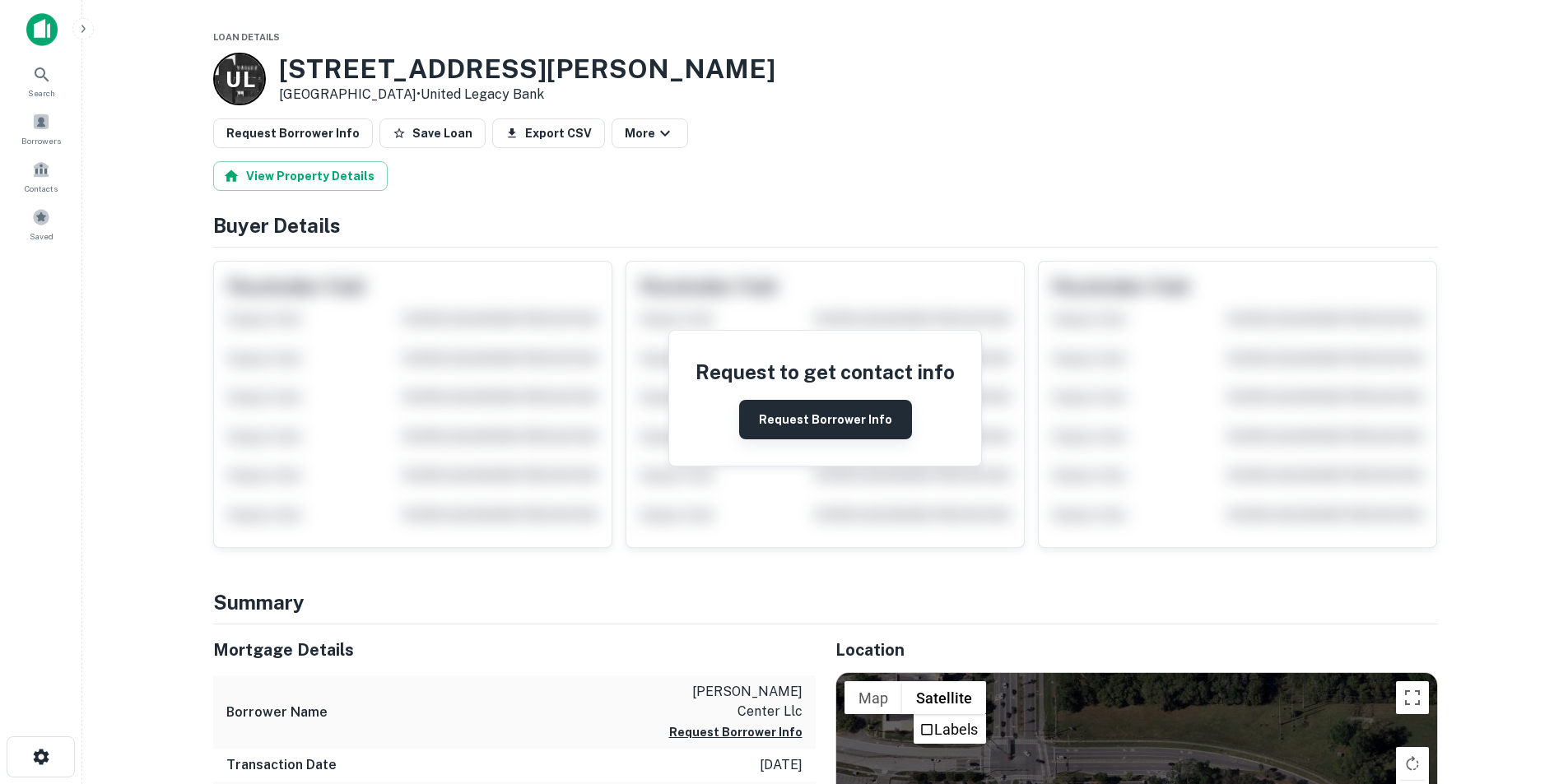
click at [839, 428] on button "Request Borrower Info" at bounding box center [825, 419] width 172 height 39
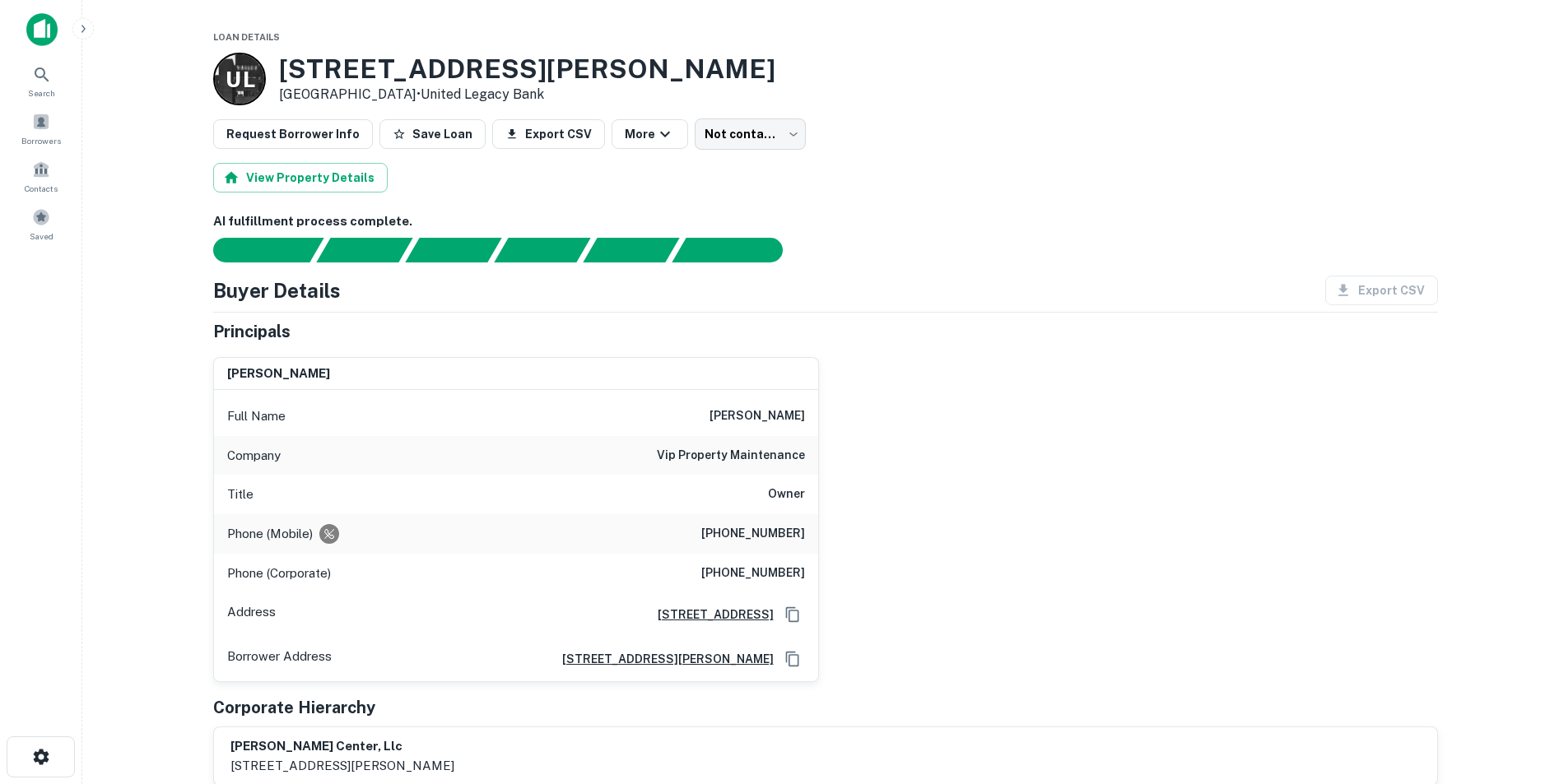
click at [788, 416] on h6 "[PERSON_NAME]" at bounding box center [757, 416] width 95 height 20
copy h6 "[PERSON_NAME]"
click at [736, 528] on h6 "(248) 388-2654" at bounding box center [753, 534] width 103 height 20
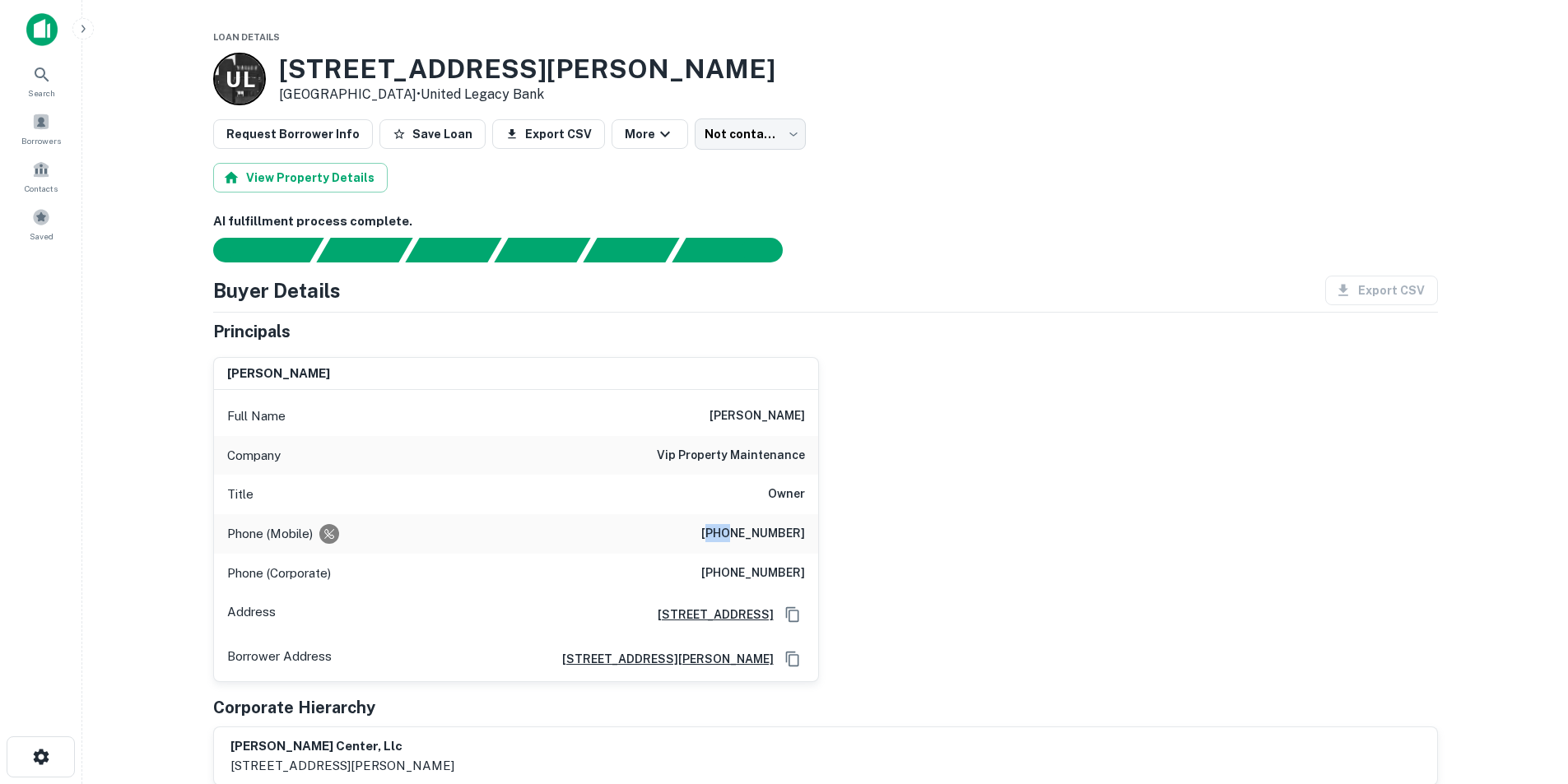
click at [736, 528] on h6 "(248) 388-2654" at bounding box center [753, 534] width 103 height 20
copy h6 "(248) 388-2654"
click at [749, 421] on h6 "michael pinter" at bounding box center [757, 416] width 95 height 20
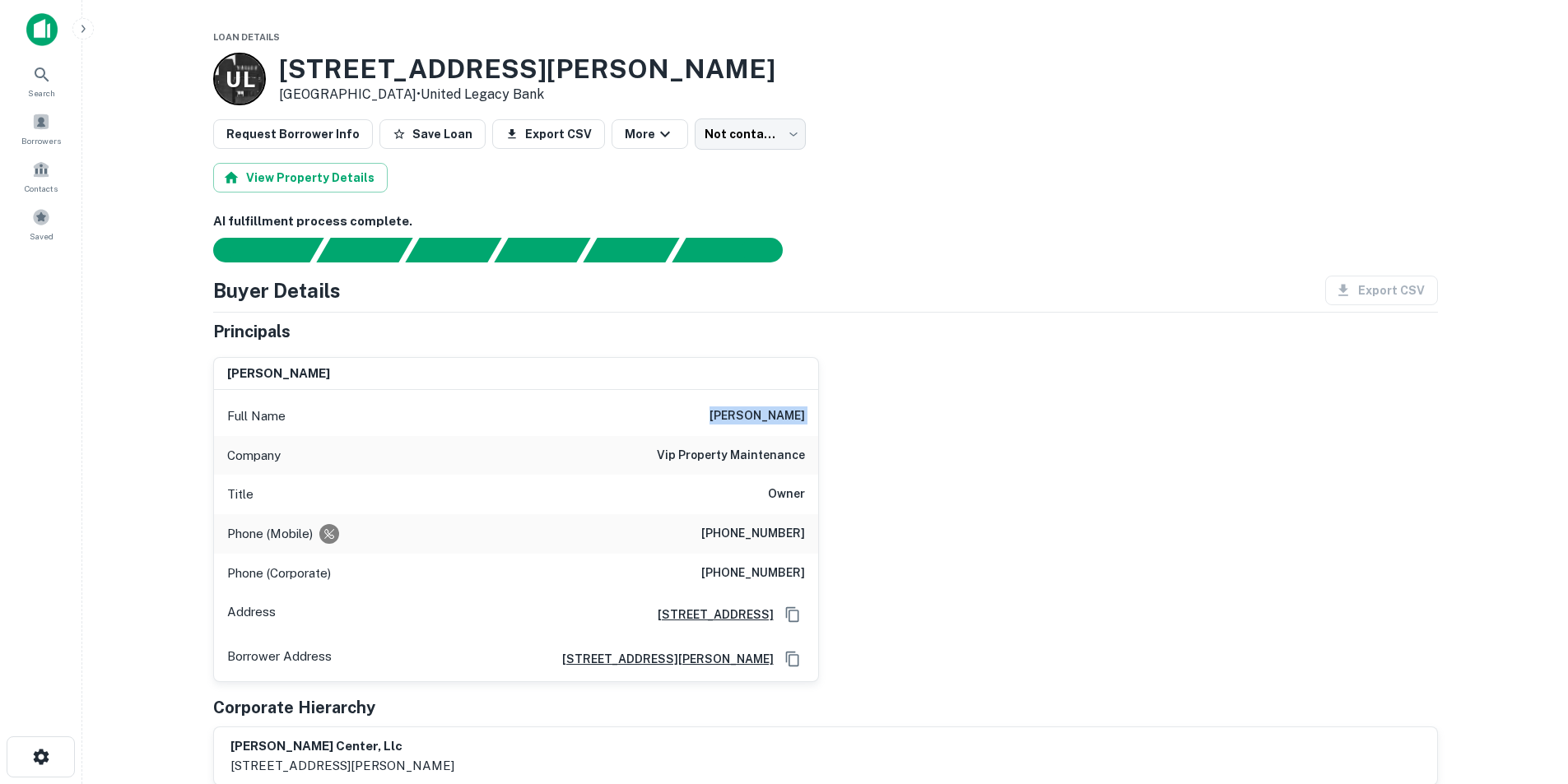
click at [749, 421] on h6 "michael pinter" at bounding box center [757, 416] width 95 height 20
copy h6 "michael pinter"
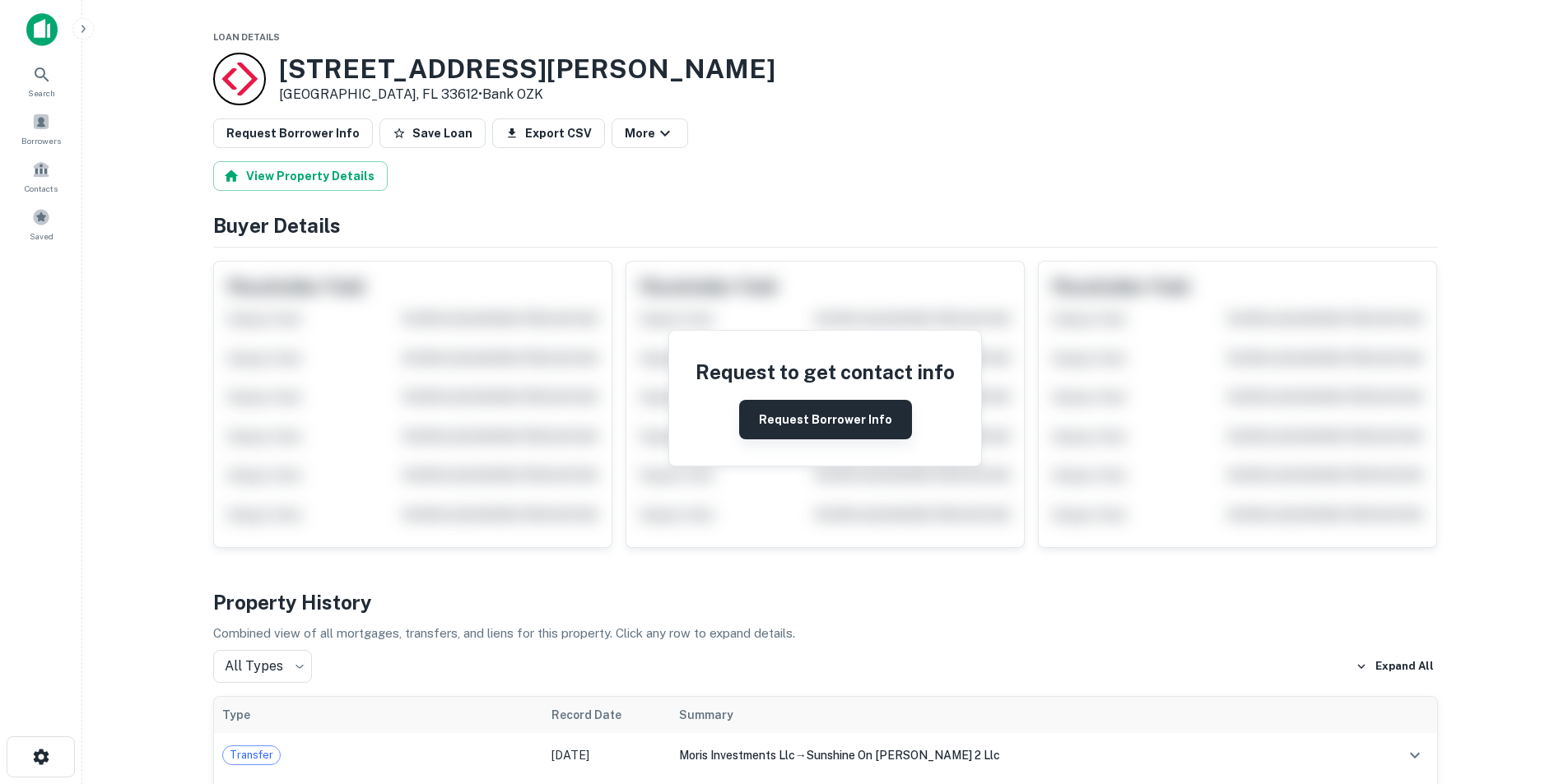
click at [776, 411] on button "Request Borrower Info" at bounding box center [825, 419] width 172 height 39
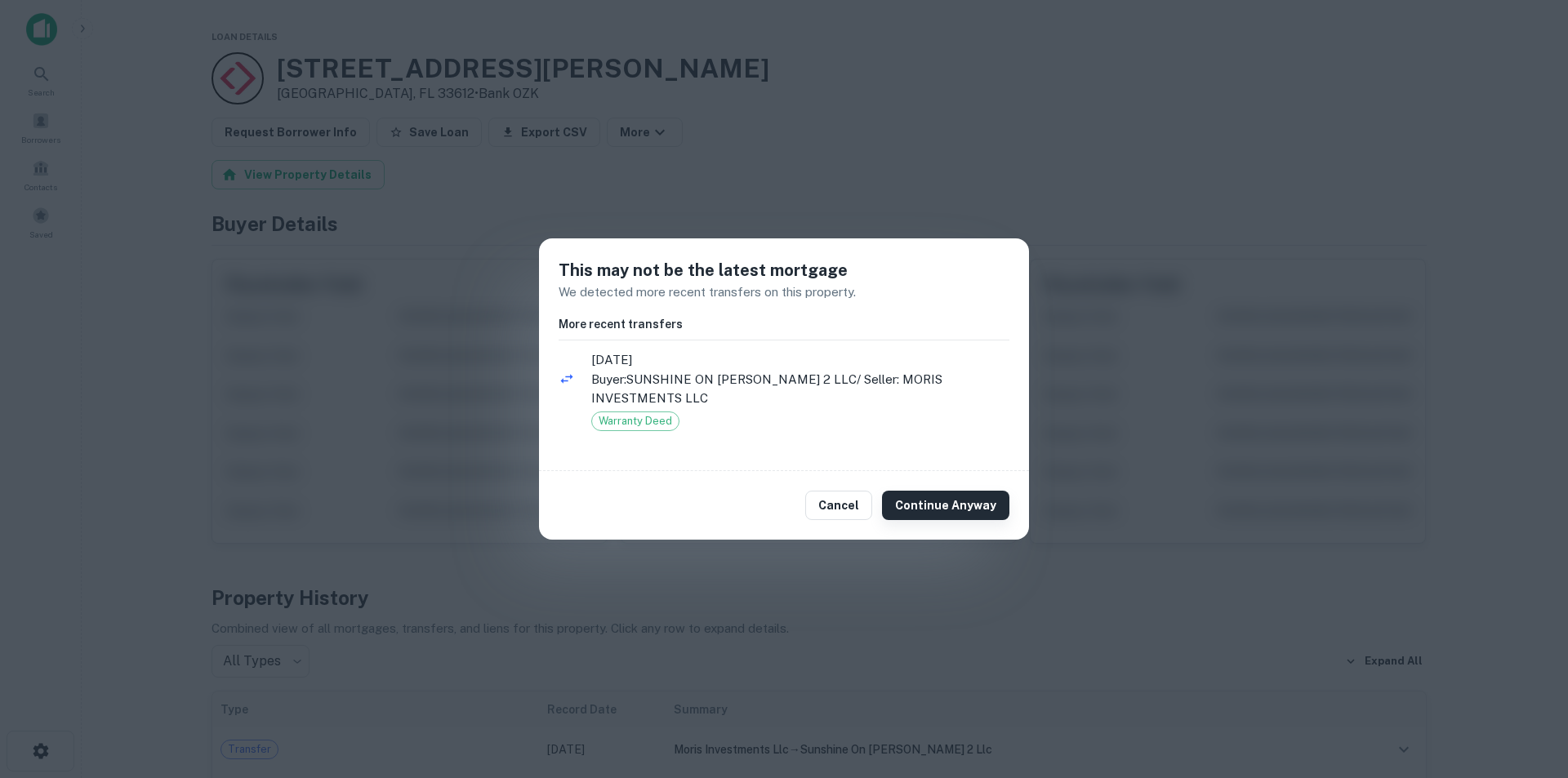
click at [945, 502] on button "Continue Anyway" at bounding box center [945, 505] width 128 height 30
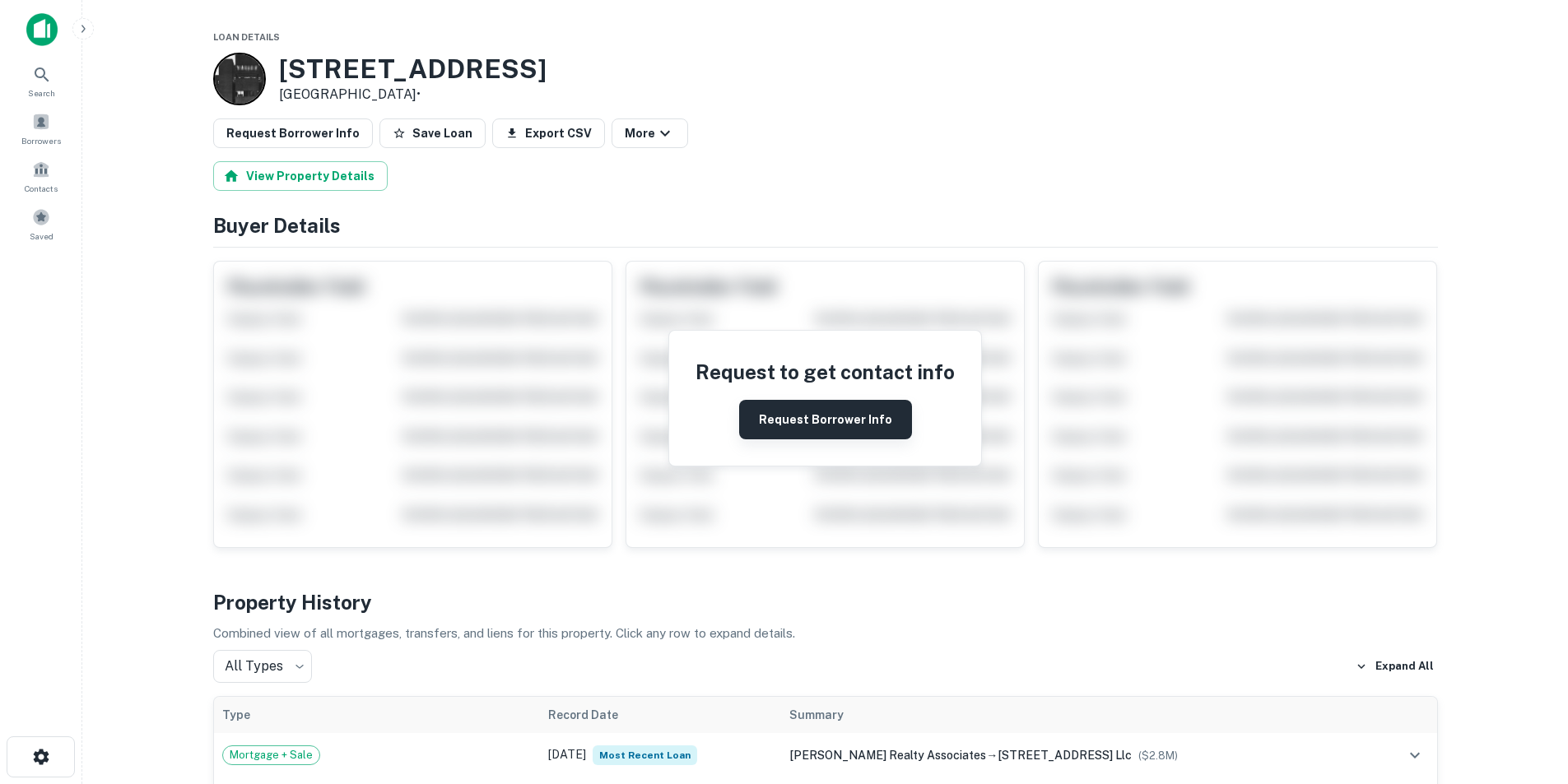
click at [879, 421] on button "Request Borrower Info" at bounding box center [825, 419] width 172 height 39
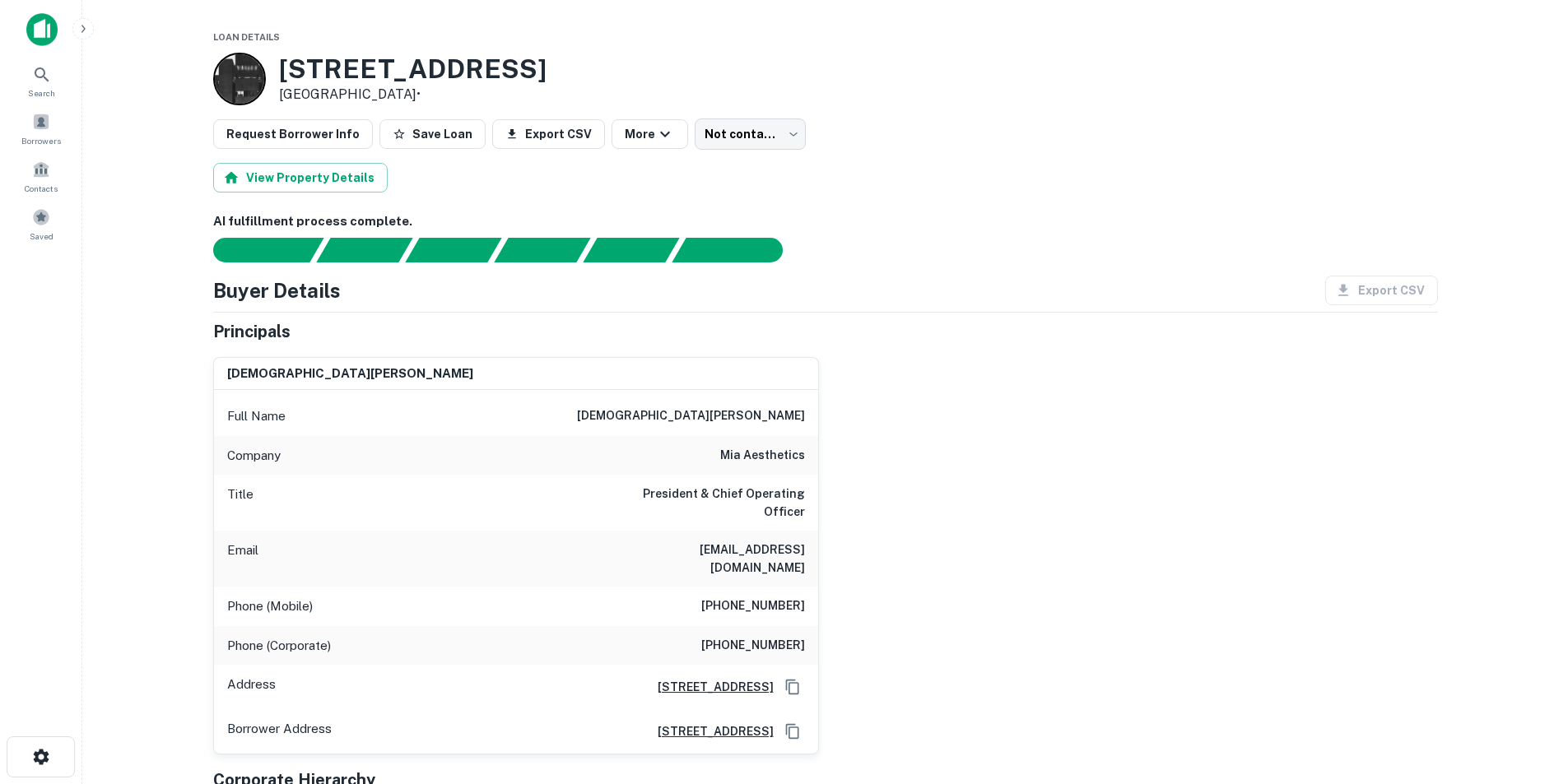
click at [776, 408] on h6 "christian alvarez" at bounding box center [691, 416] width 228 height 20
copy h6 "christian alvarez"
click at [771, 461] on h6 "mia aesthetics" at bounding box center [763, 456] width 85 height 20
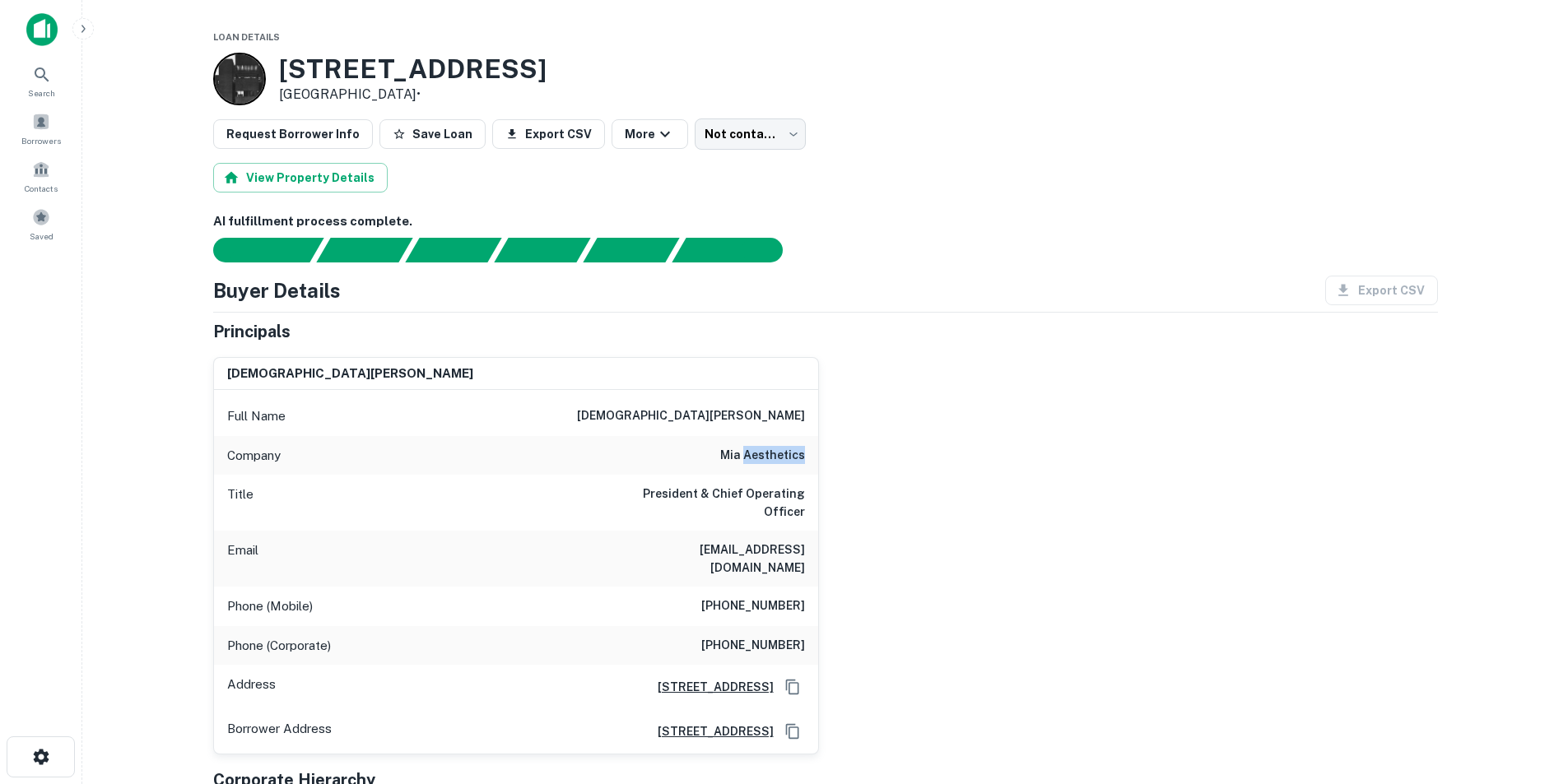
click at [771, 461] on h6 "mia aesthetics" at bounding box center [763, 456] width 85 height 20
copy h6 "mia aesthetics"
click at [721, 541] on h6 "christian@miaaesthetics.com" at bounding box center [707, 558] width 198 height 36
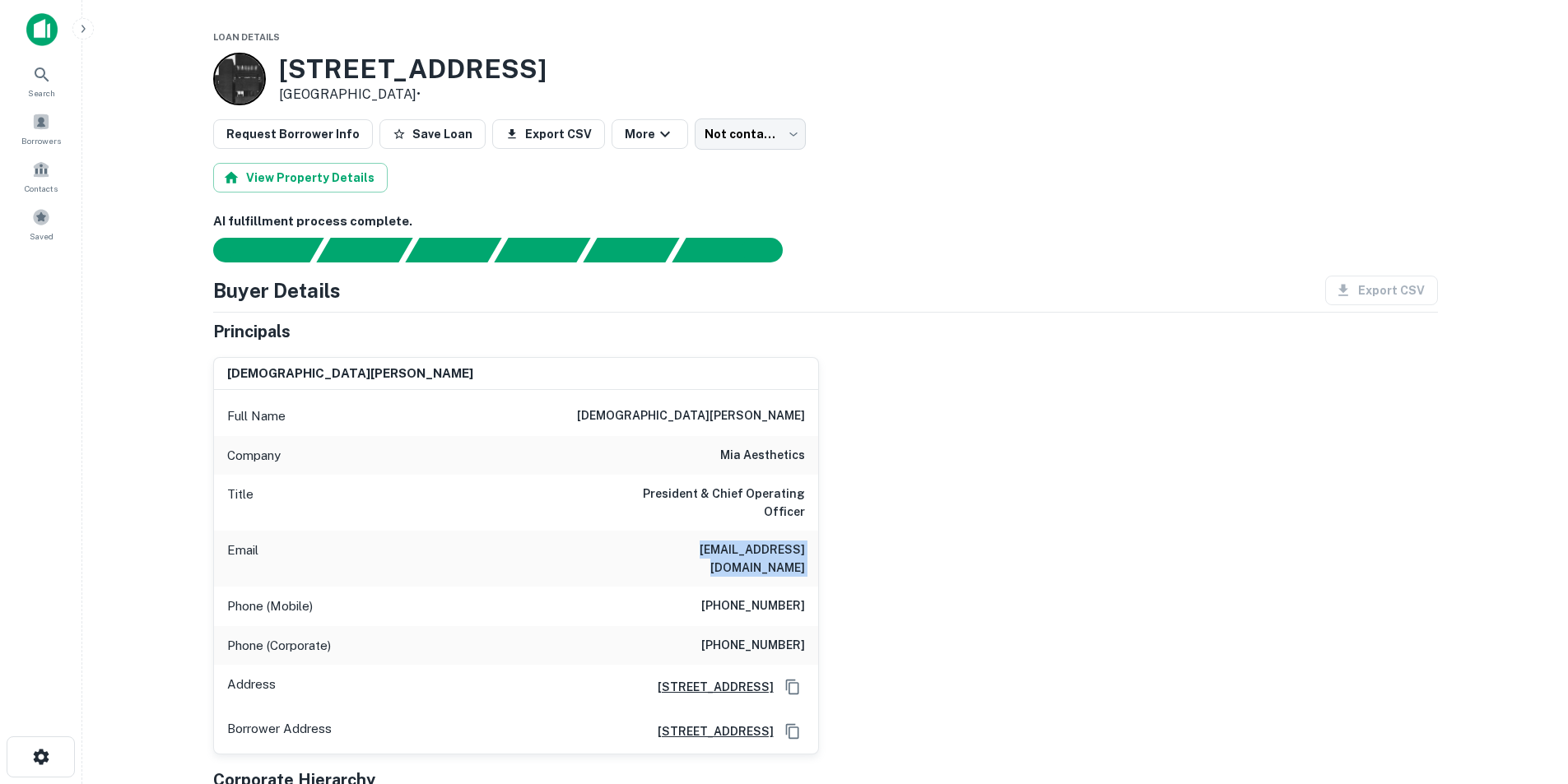
click at [721, 541] on h6 "christian@miaaesthetics.com" at bounding box center [707, 558] width 198 height 36
copy h6 "christian@miaaesthetics.com"
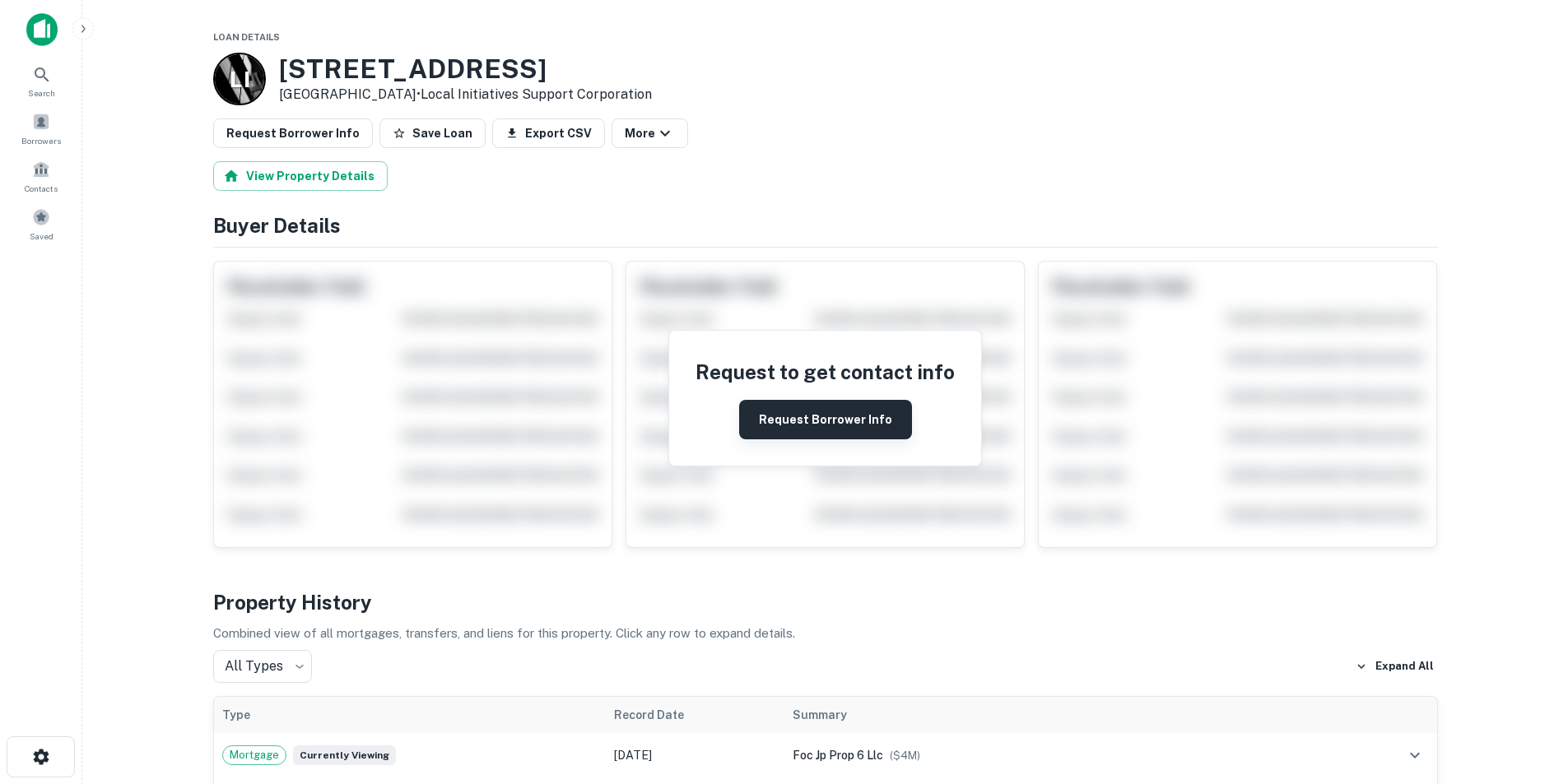
click at [808, 418] on button "Request Borrower Info" at bounding box center [825, 419] width 172 height 39
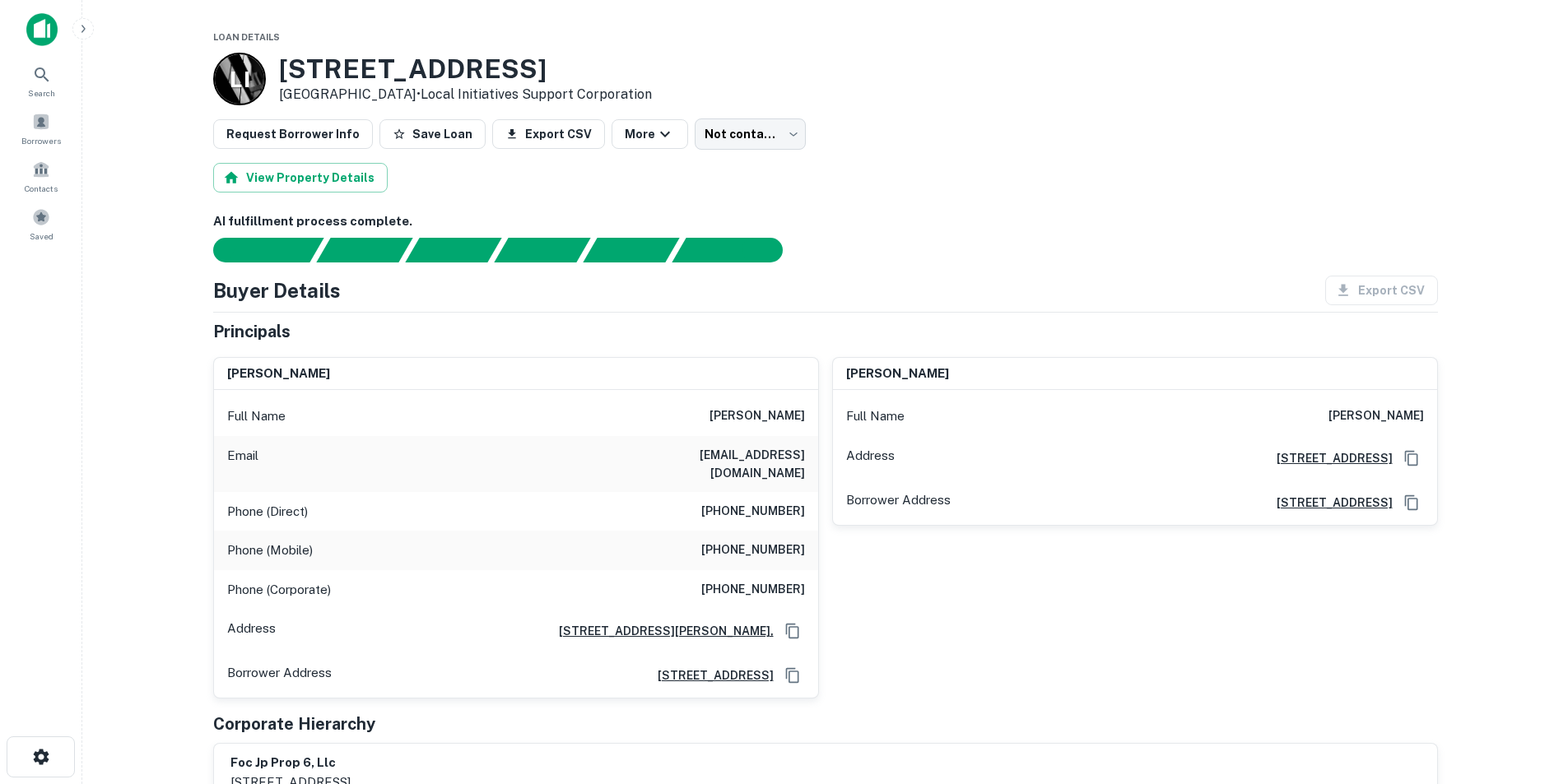
click at [742, 410] on h6 "[PERSON_NAME]" at bounding box center [757, 416] width 95 height 20
click at [790, 464] on h6 "[EMAIL_ADDRESS][DOMAIN_NAME]" at bounding box center [707, 464] width 198 height 36
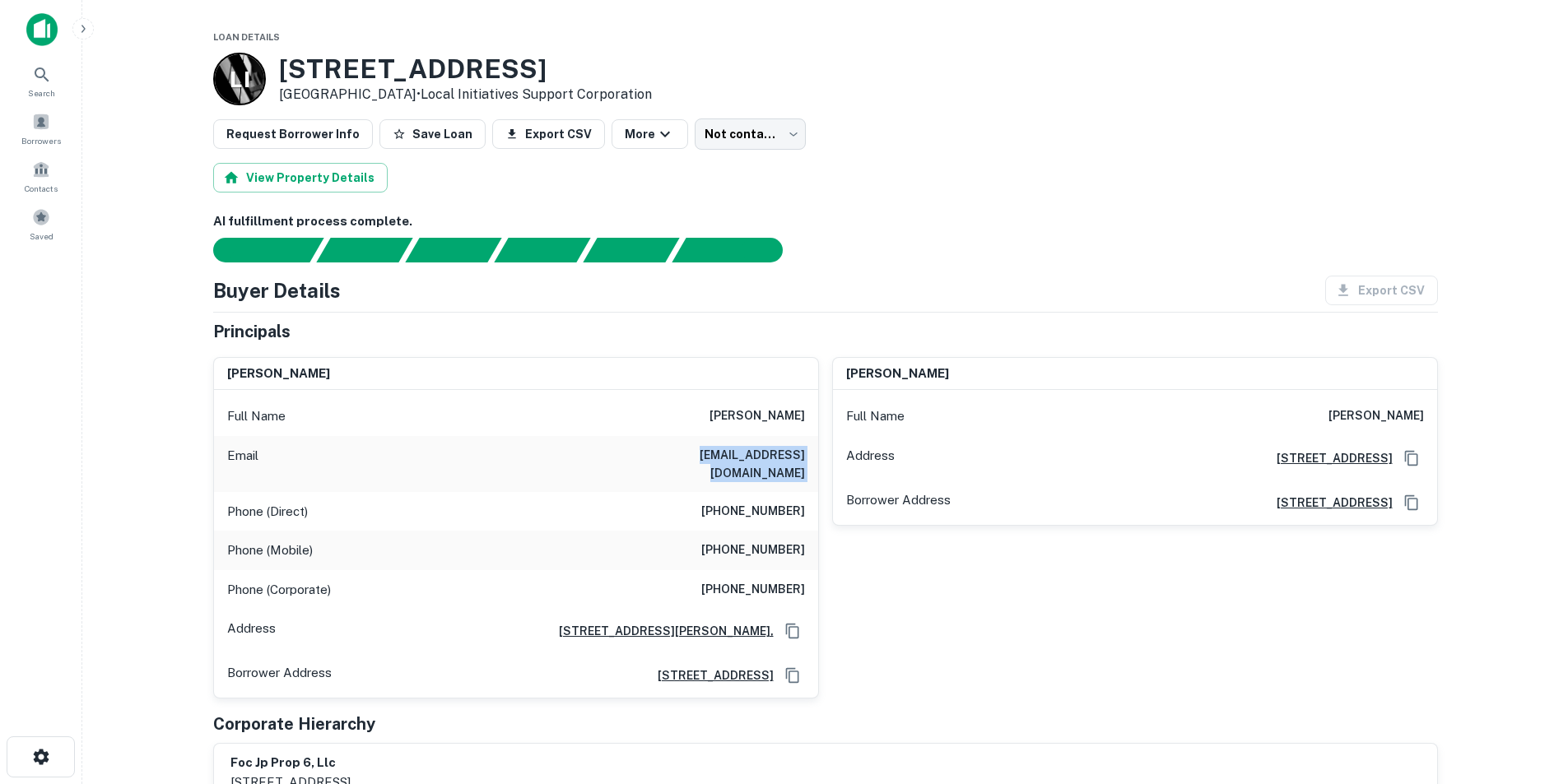
click at [790, 464] on h6 "[EMAIL_ADDRESS][DOMAIN_NAME]" at bounding box center [707, 464] width 198 height 36
copy h6 "[EMAIL_ADDRESS][DOMAIN_NAME]"
click at [769, 541] on h6 "[PHONE_NUMBER]" at bounding box center [753, 550] width 103 height 20
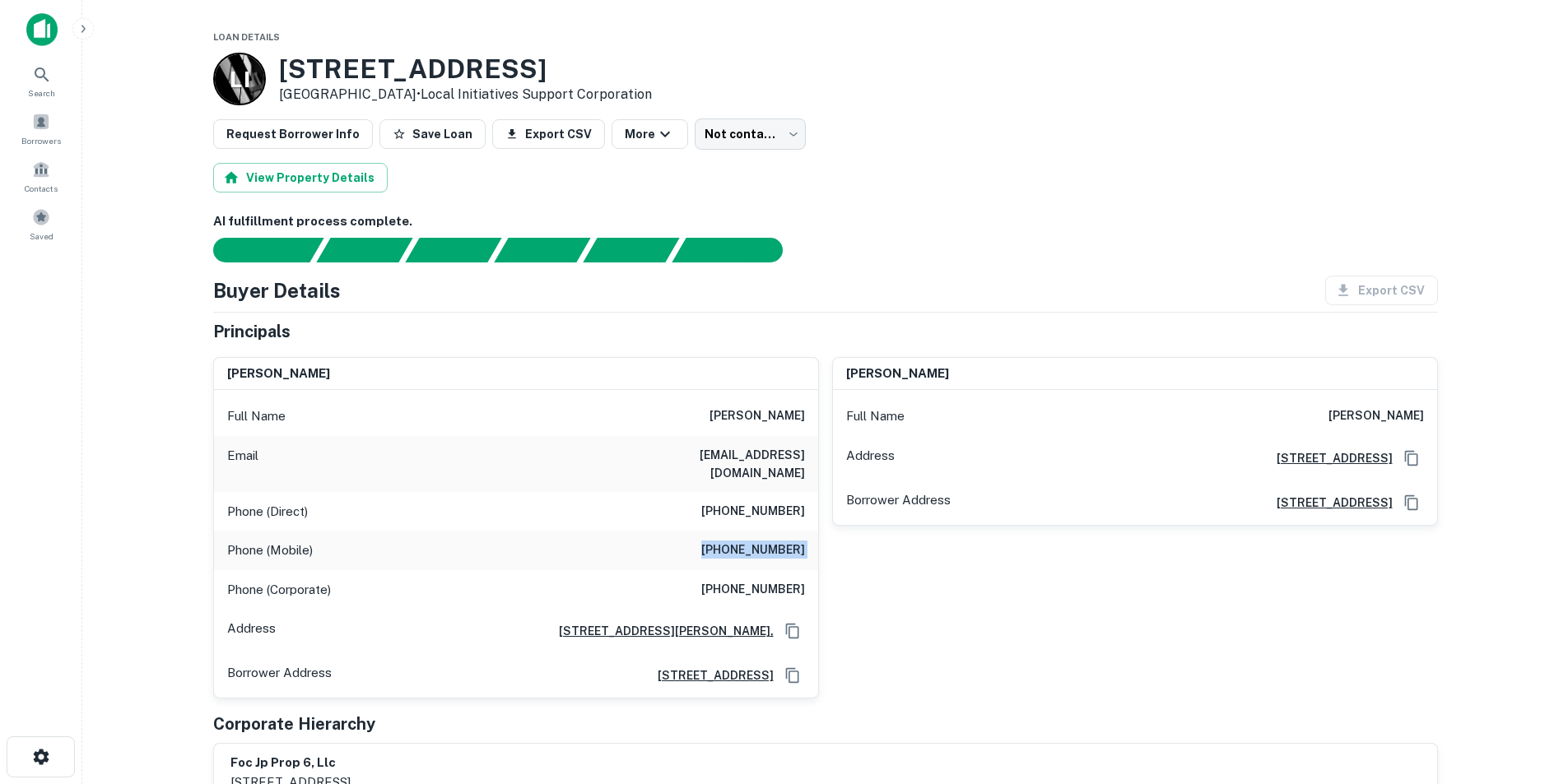
copy h6 "[PHONE_NUMBER]"
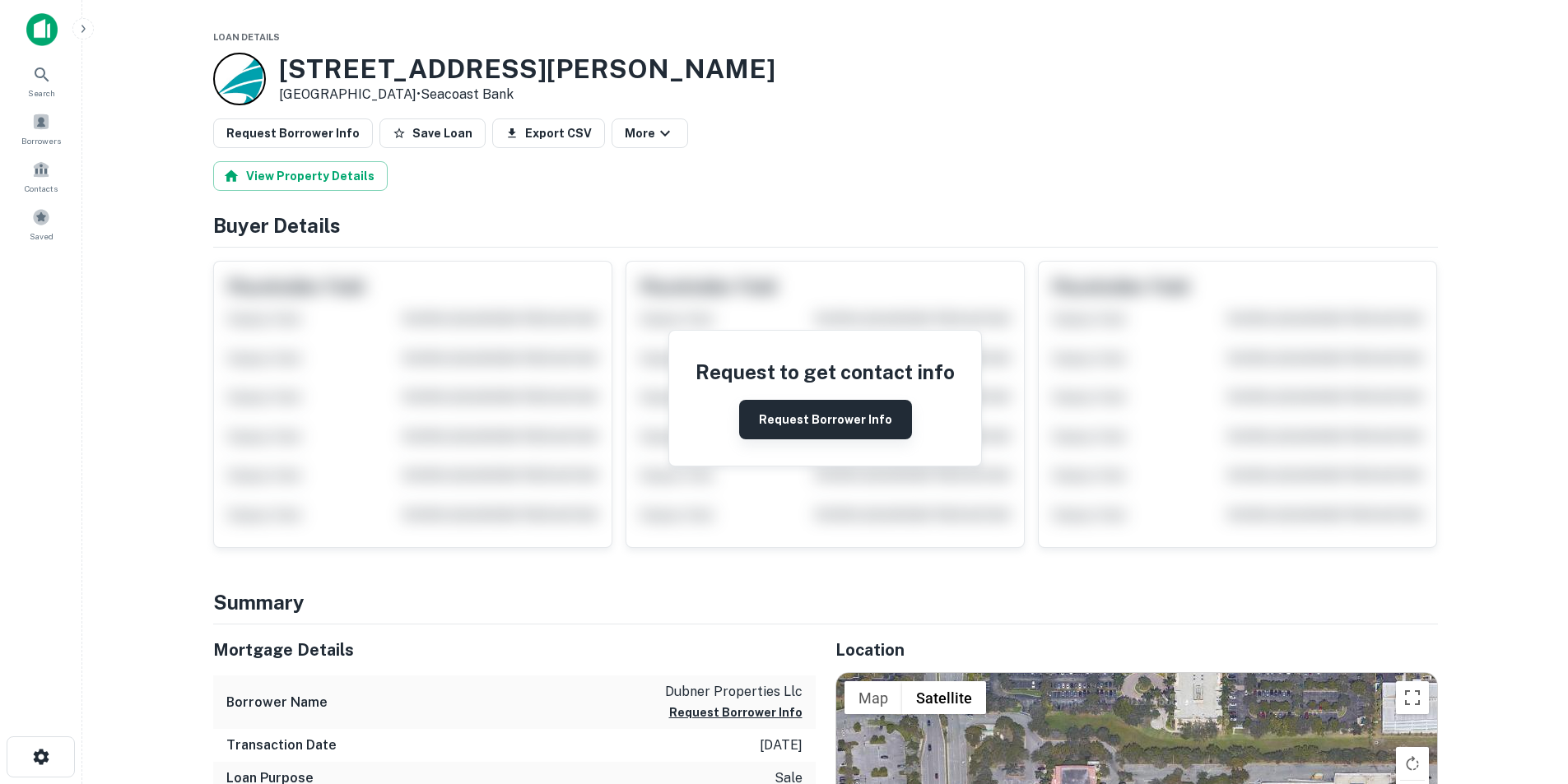
click at [784, 424] on button "Request Borrower Info" at bounding box center [825, 419] width 172 height 39
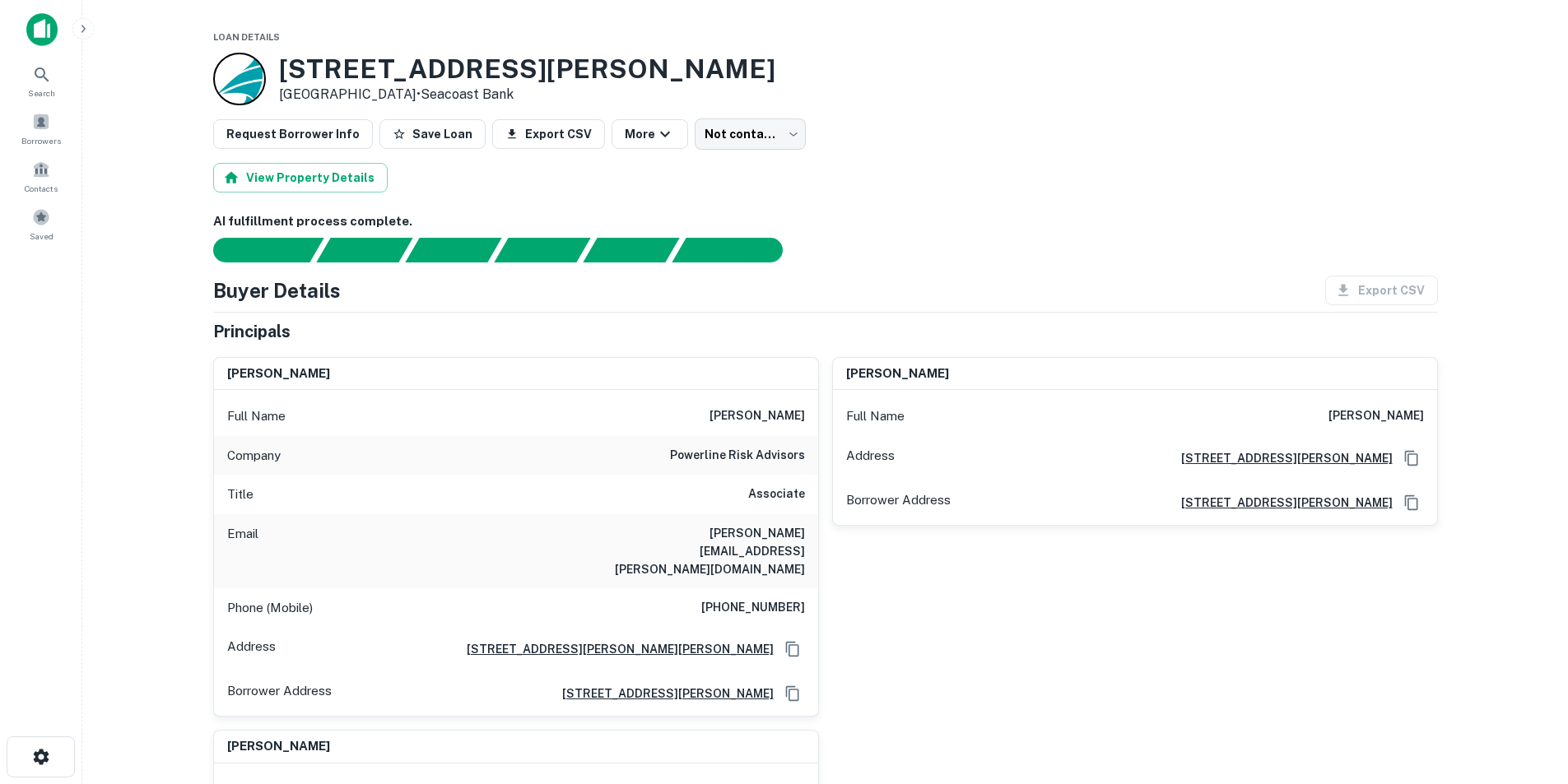
click at [768, 515] on div "Email mike.strupp@pwrlne.com" at bounding box center [517, 551] width 604 height 74
click at [765, 536] on h6 "mike.strupp@pwrlne.com" at bounding box center [707, 551] width 198 height 54
copy h6 "mike.strupp@pwrlne.com"
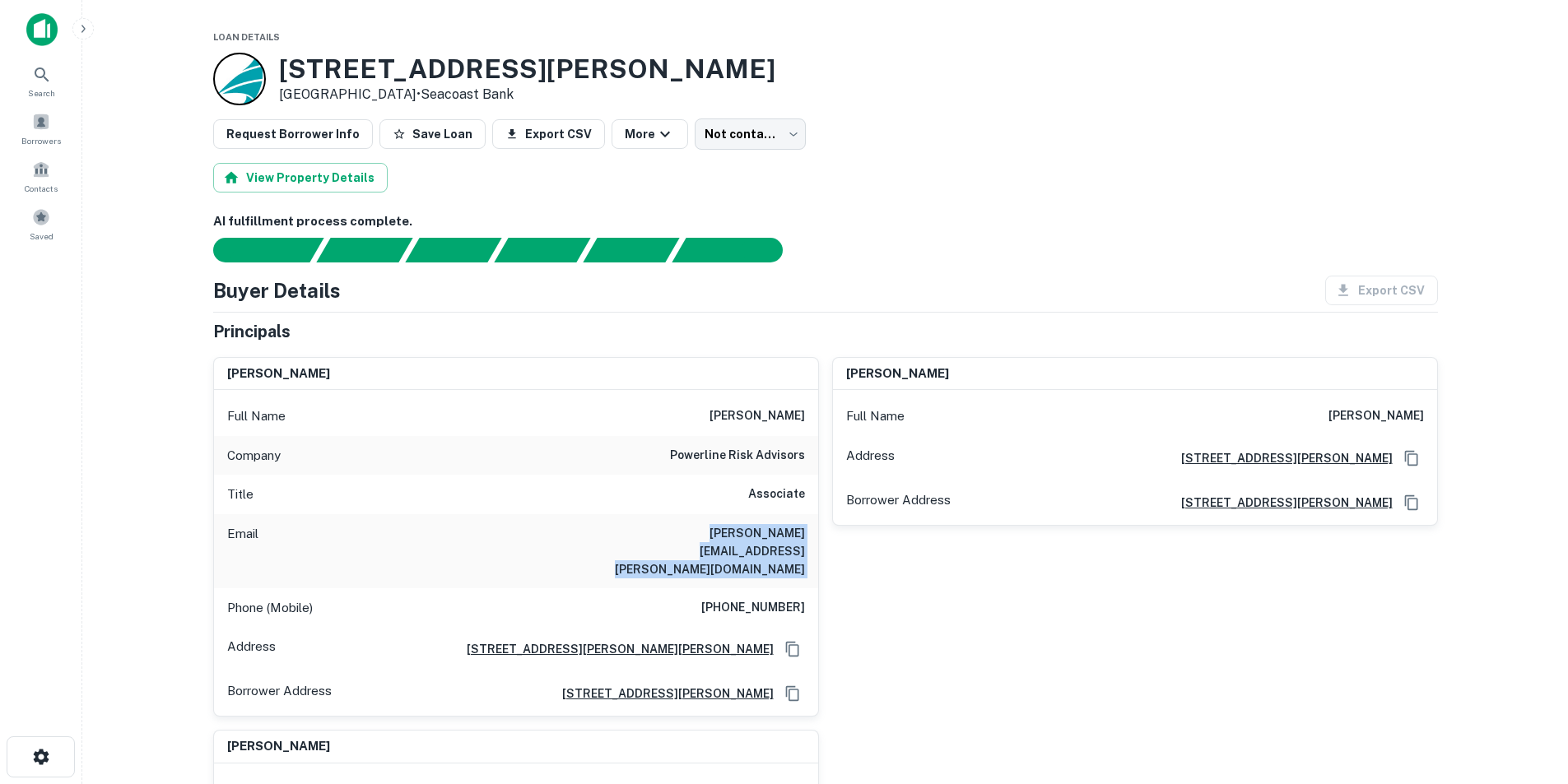
drag, startPoint x: 753, startPoint y: 502, endPoint x: 743, endPoint y: 536, distance: 35.4
click at [750, 505] on div "Title Associate" at bounding box center [517, 494] width 604 height 39
click at [743, 536] on h6 "mike.strupp@pwrlne.com" at bounding box center [707, 551] width 198 height 54
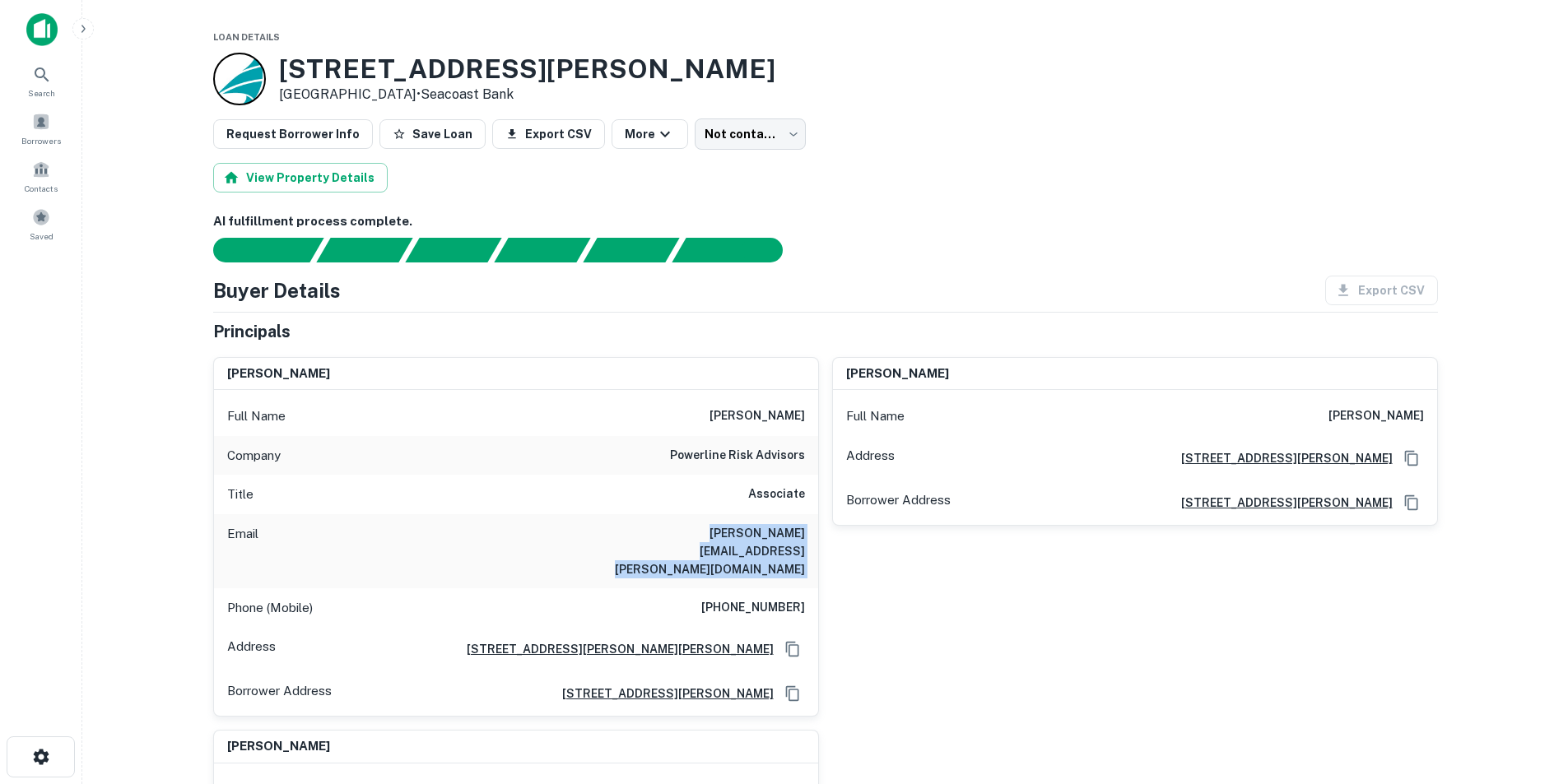
copy h6 "mike.strupp@pwrlne.com"
click at [738, 420] on h6 "michael strupp" at bounding box center [757, 416] width 95 height 20
click at [777, 418] on h6 "michael strupp" at bounding box center [757, 416] width 95 height 20
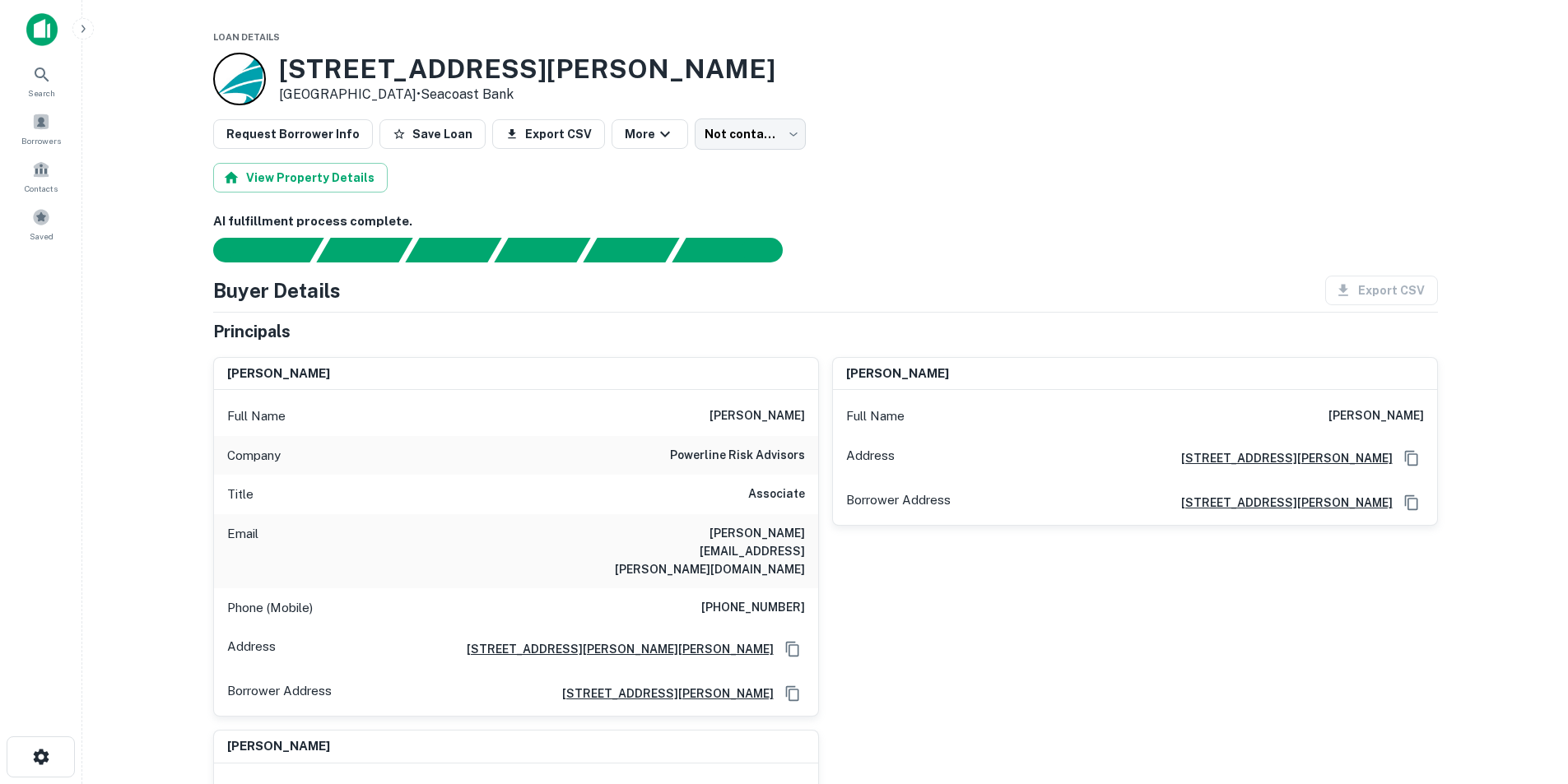
copy h6 "strupp"
click at [781, 588] on div "Phone (Mobile) (703) 434-1486" at bounding box center [517, 607] width 604 height 39
click at [780, 588] on div "Phone (Mobile) (703) 434-1486" at bounding box center [517, 607] width 604 height 39
copy h6 "(703) 434-1486"
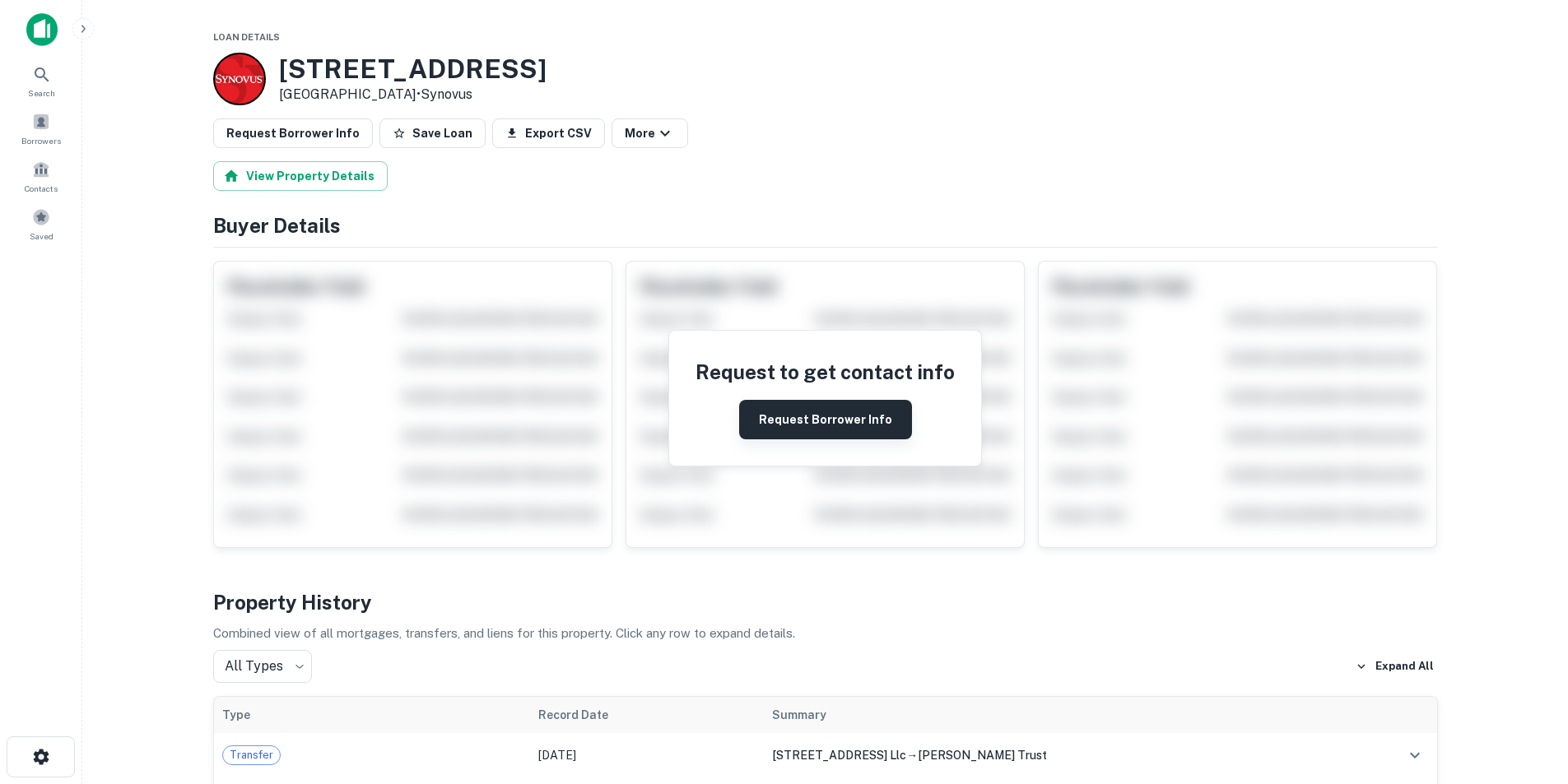
click at [771, 415] on button "Request Borrower Info" at bounding box center [825, 419] width 172 height 39
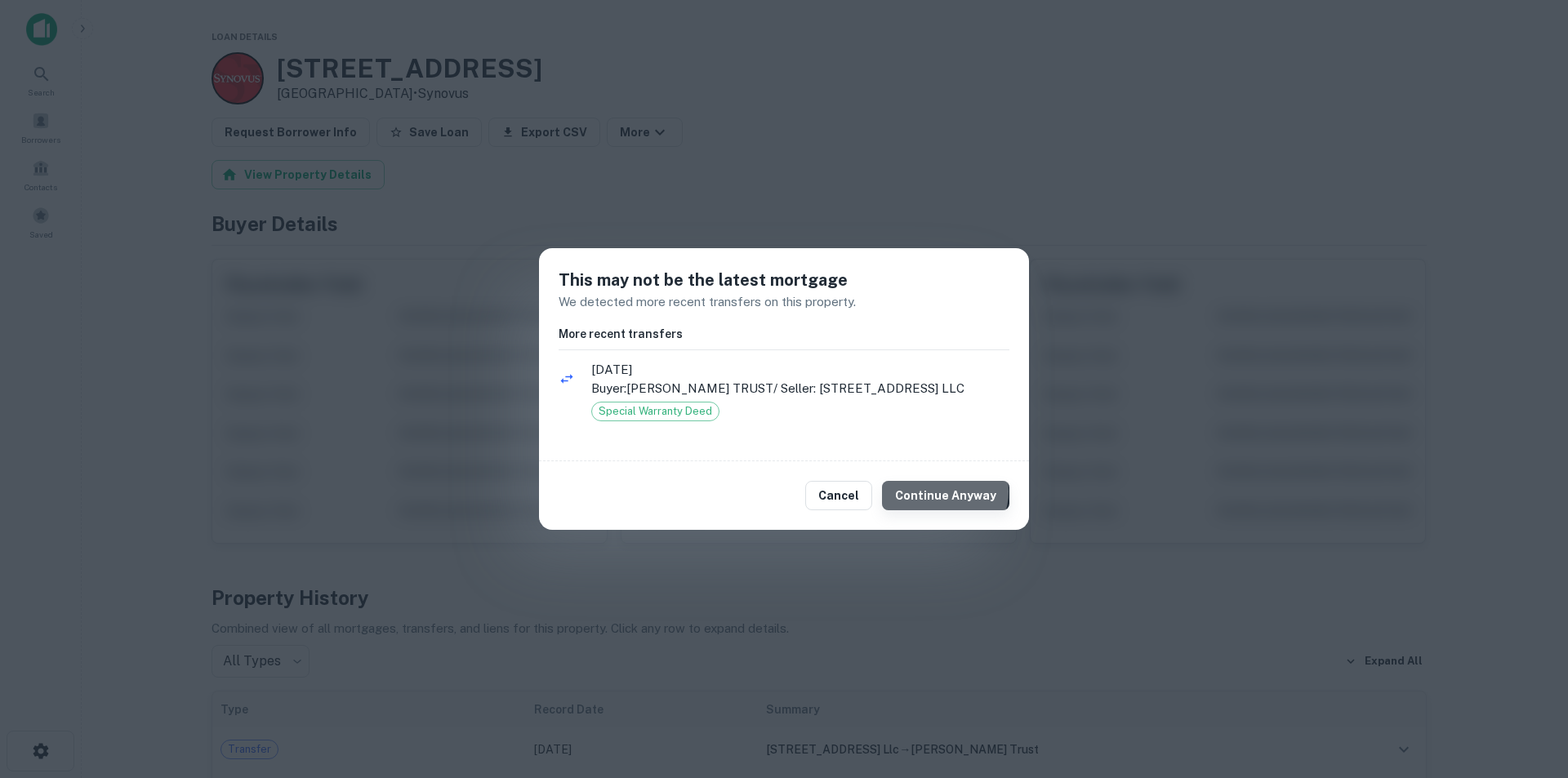
click at [950, 491] on button "Continue Anyway" at bounding box center [945, 496] width 128 height 30
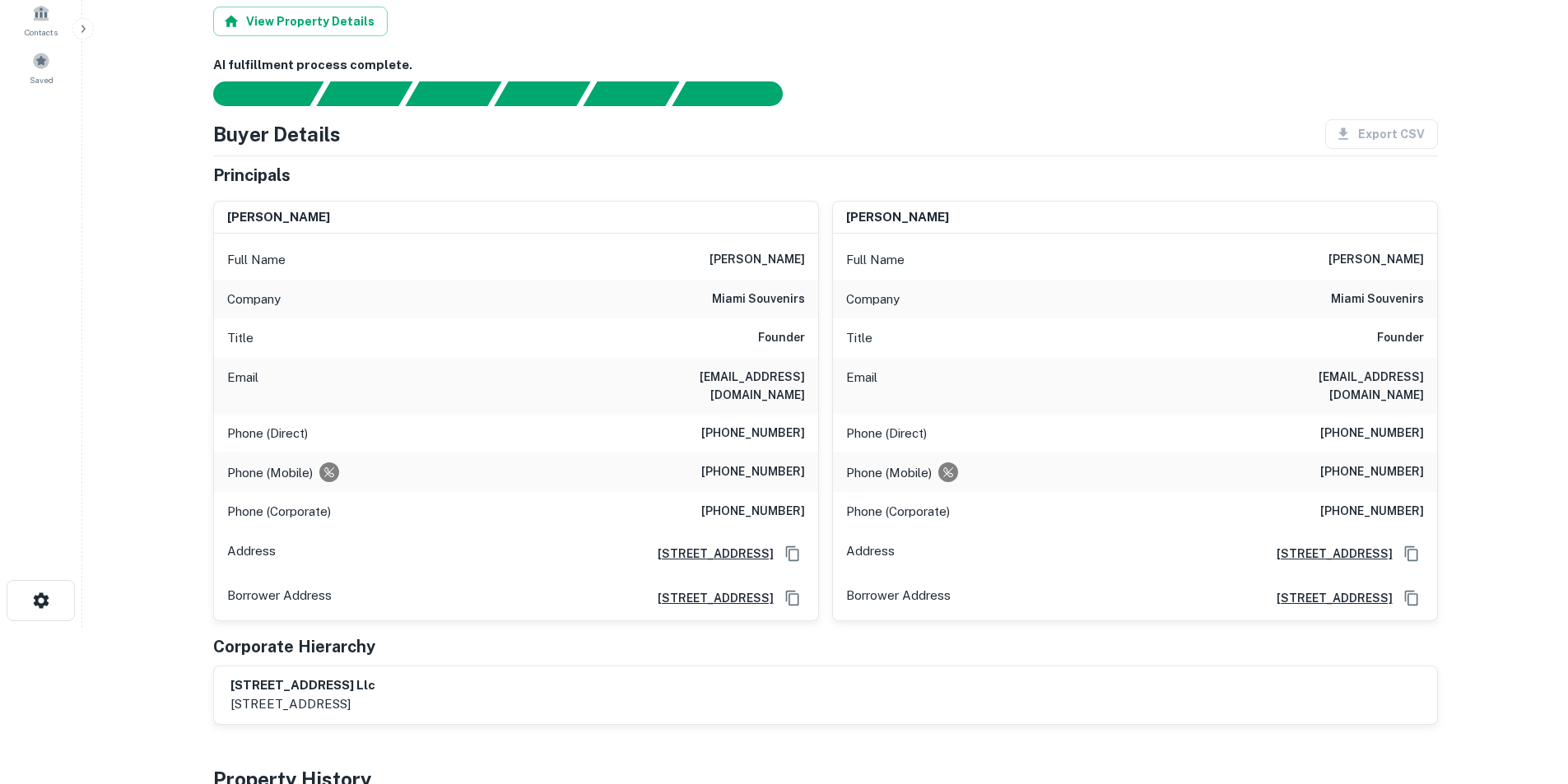
scroll to position [82, 0]
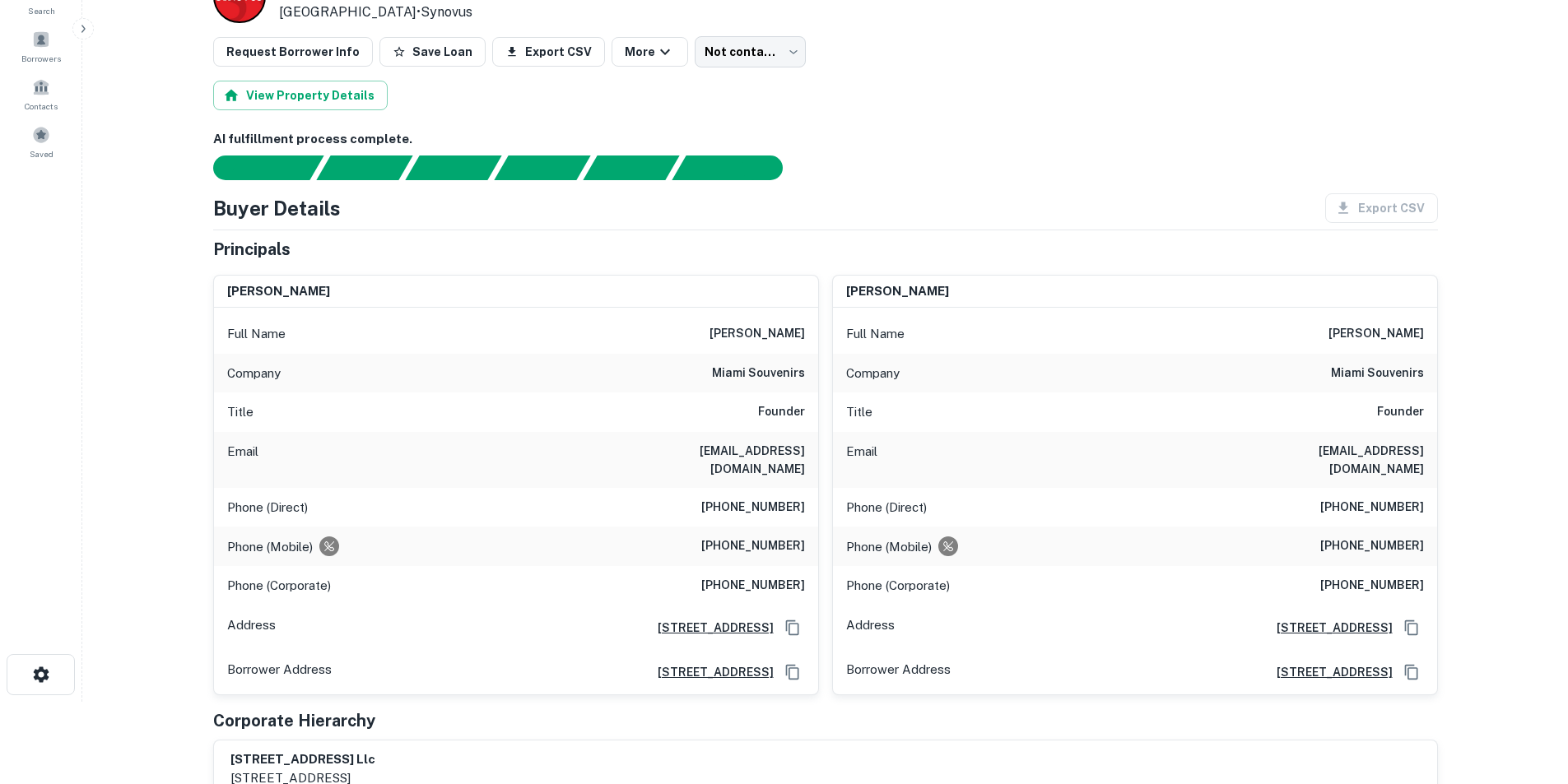
click at [772, 329] on h6 "[PERSON_NAME]" at bounding box center [757, 334] width 95 height 20
copy h6 "[PERSON_NAME]"
click at [786, 463] on div "Email [PERSON_NAME][EMAIL_ADDRESS][DOMAIN_NAME]" at bounding box center [517, 460] width 604 height 56
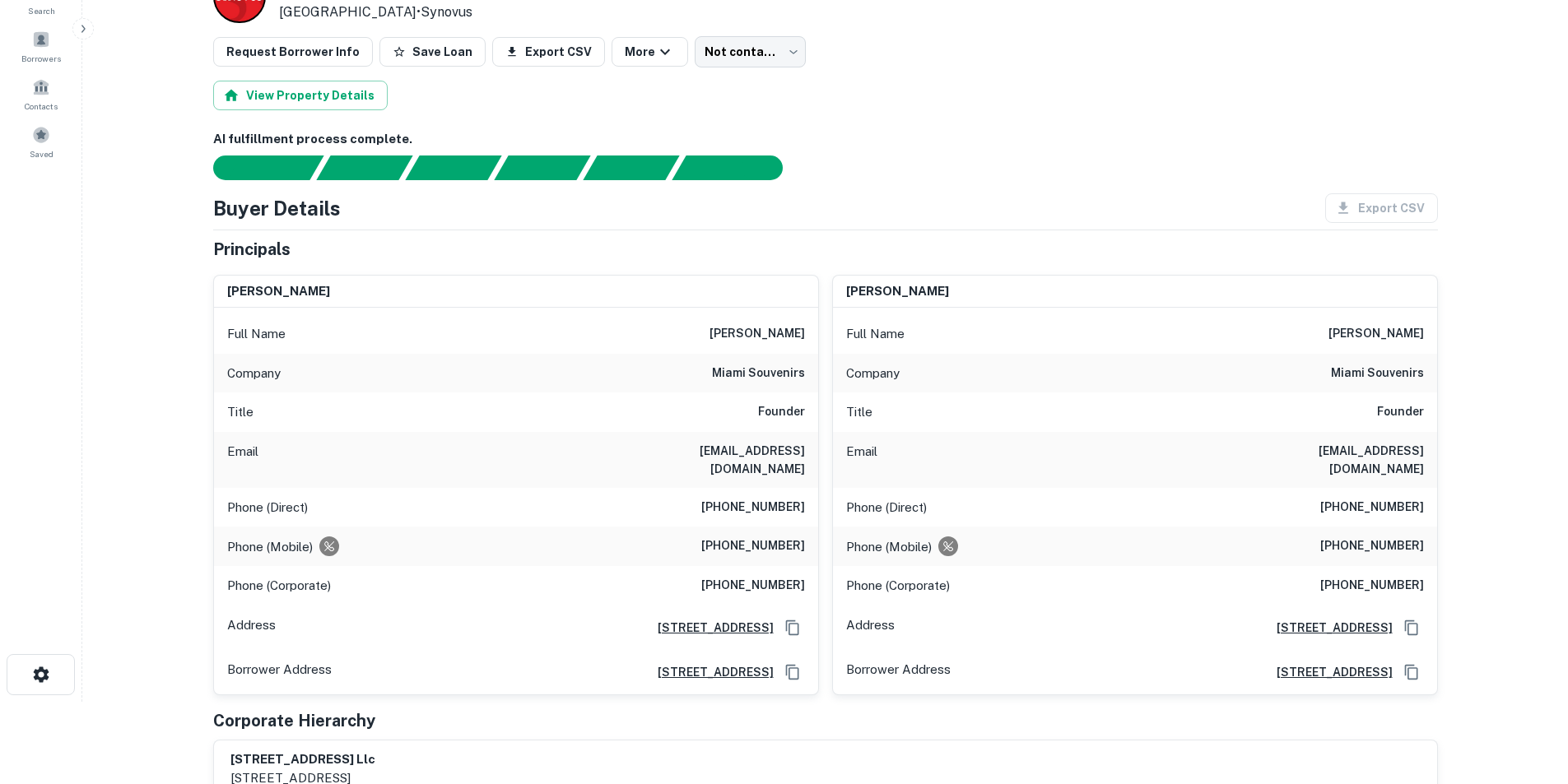
click at [777, 458] on h6 "[EMAIL_ADDRESS][DOMAIN_NAME]" at bounding box center [707, 459] width 198 height 36
copy h6 "[EMAIL_ADDRESS][DOMAIN_NAME]"
click at [771, 536] on h6 "[PHONE_NUMBER]" at bounding box center [753, 546] width 103 height 20
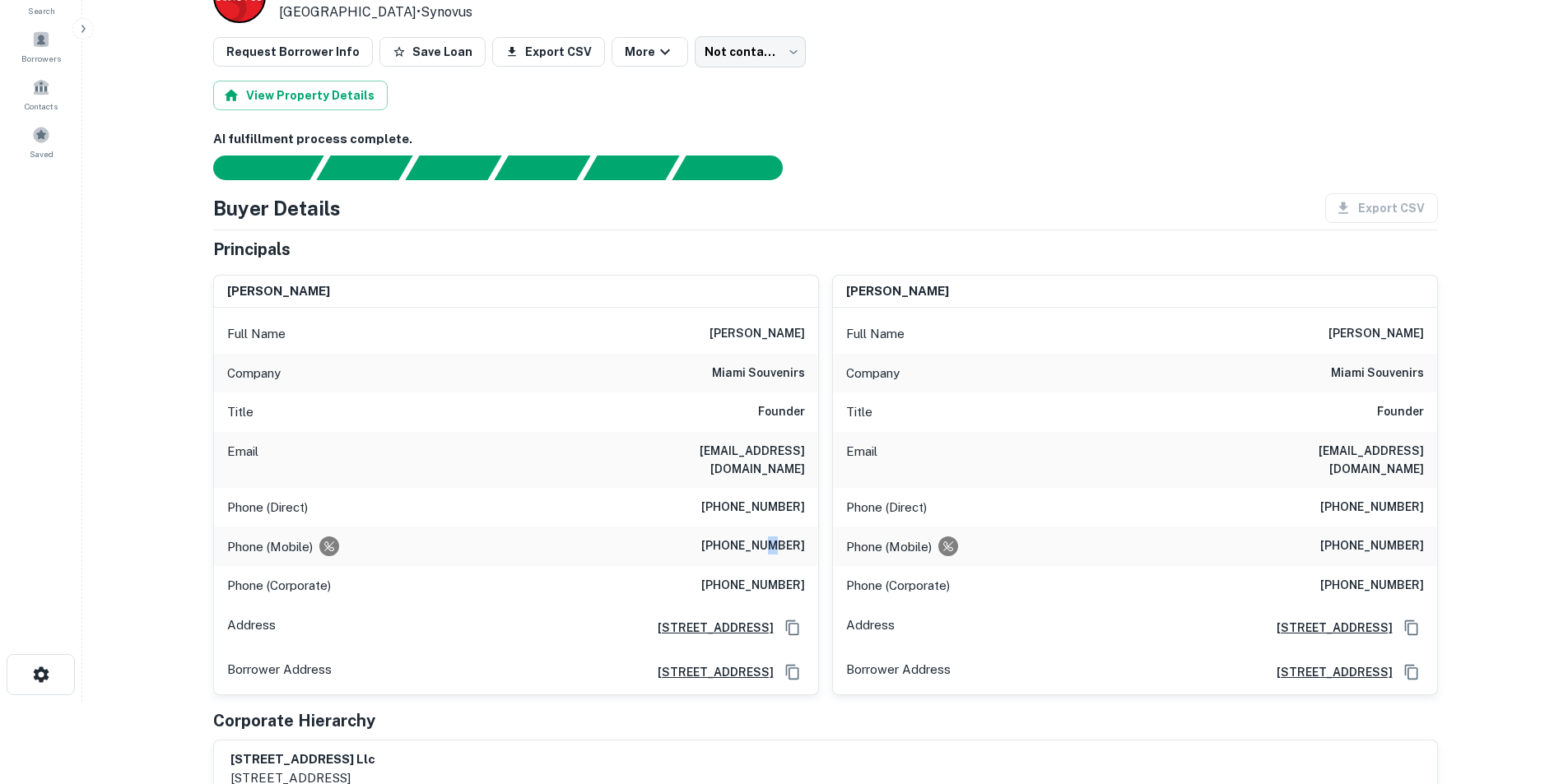
click at [771, 536] on h6 "[PHONE_NUMBER]" at bounding box center [753, 546] width 103 height 20
copy h6 "[PHONE_NUMBER]"
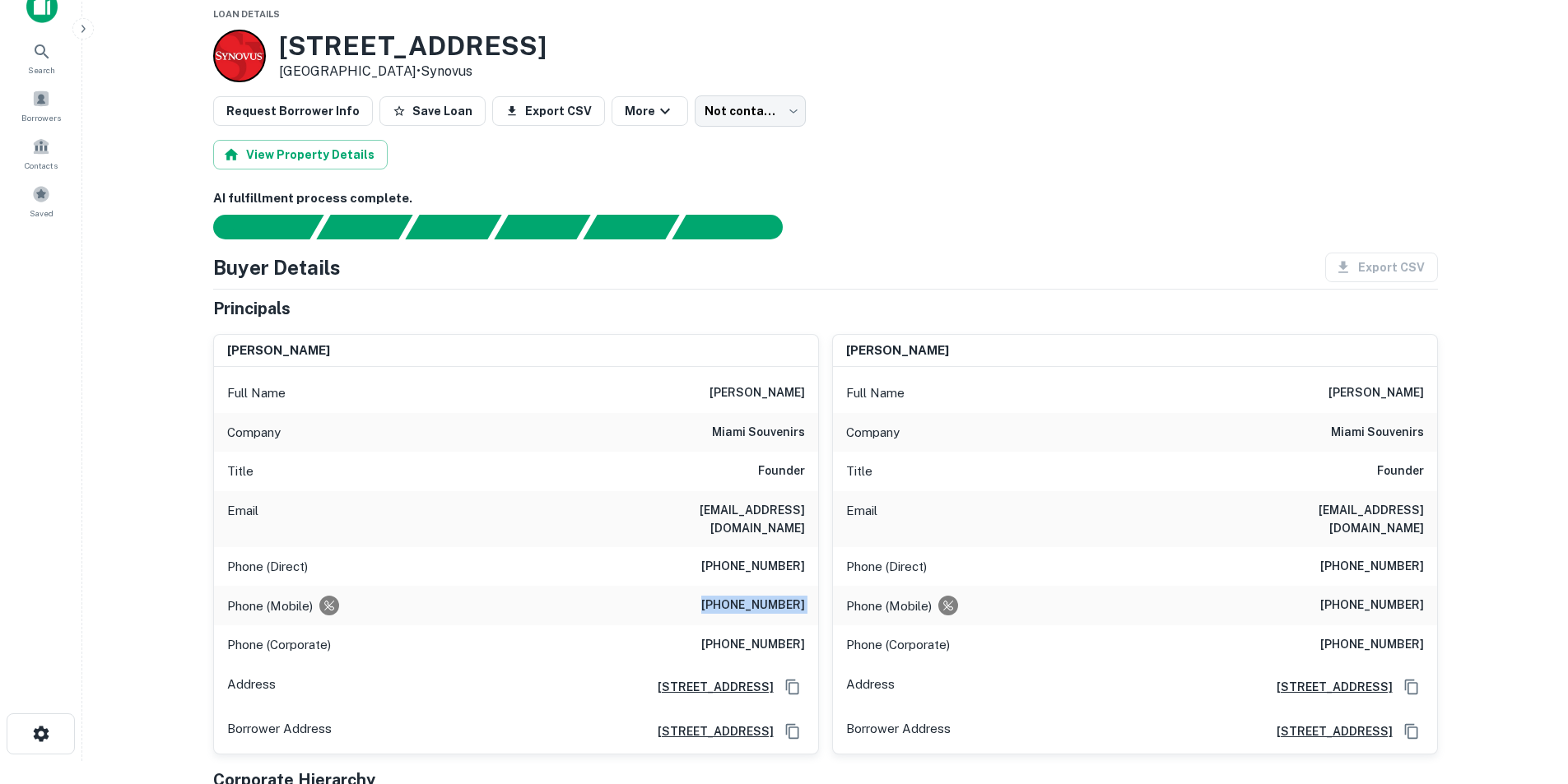
scroll to position [0, 0]
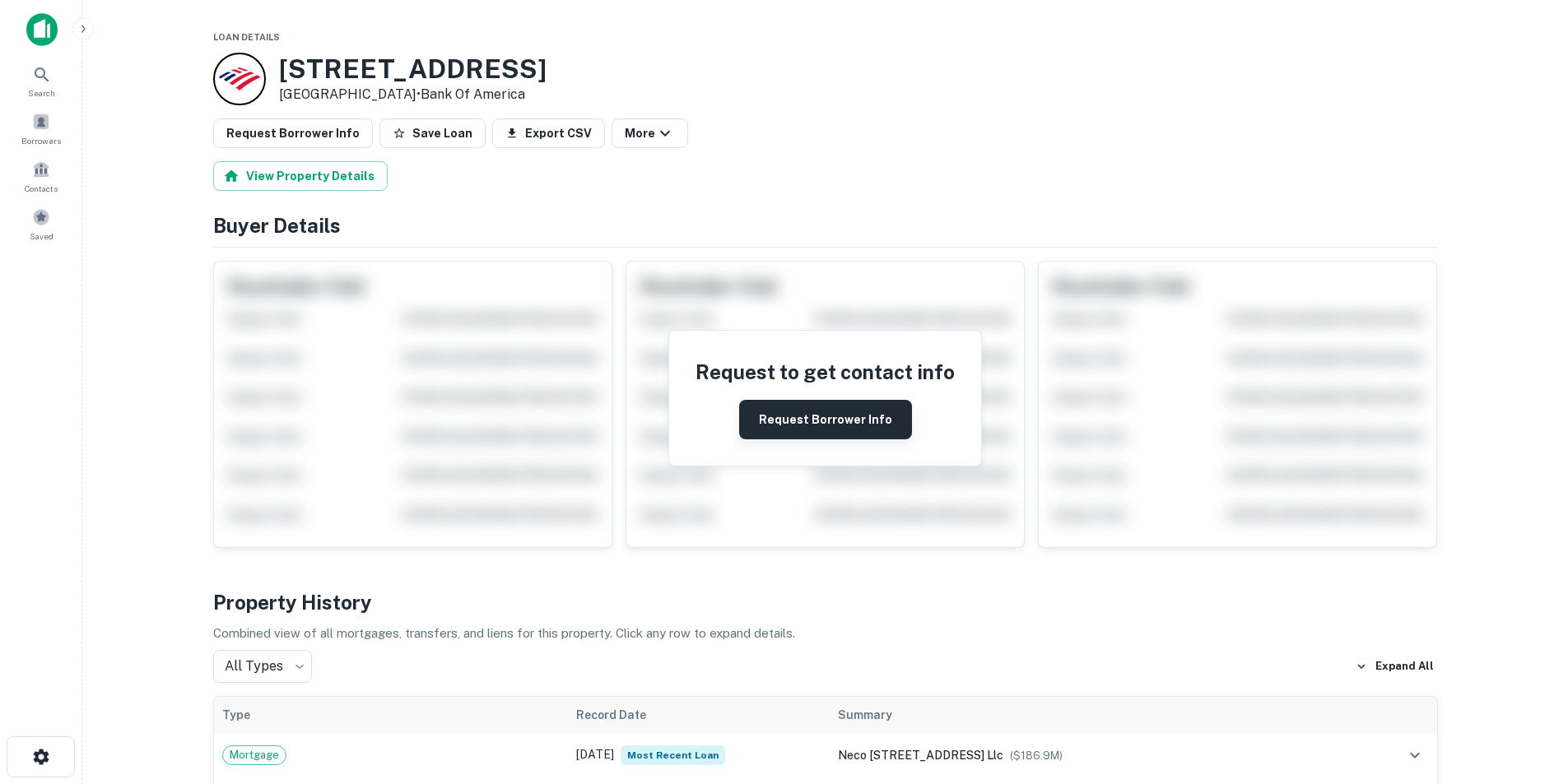
click at [819, 427] on button "Request Borrower Info" at bounding box center [825, 419] width 172 height 39
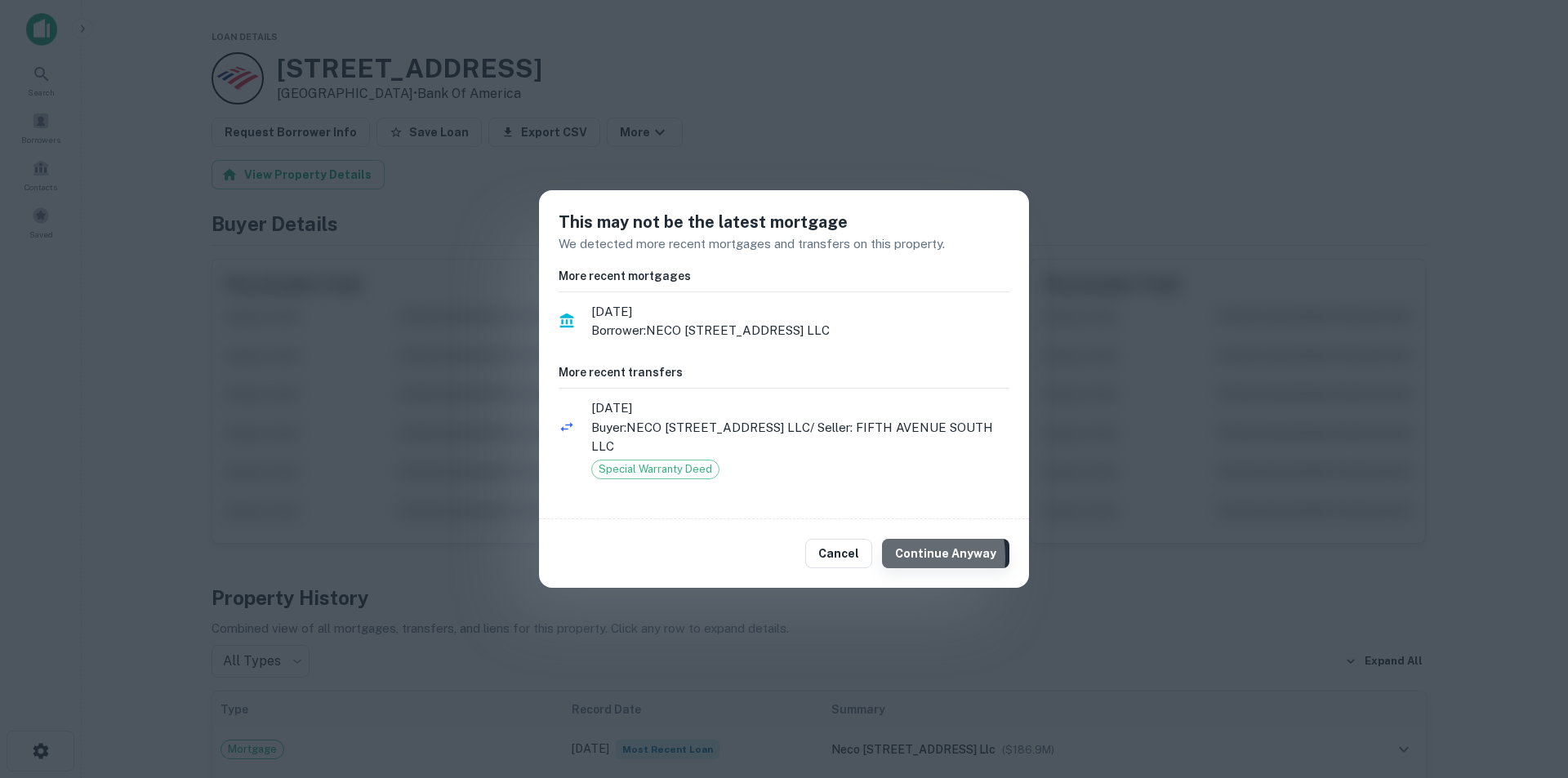
click at [903, 557] on button "Continue Anyway" at bounding box center [945, 554] width 128 height 30
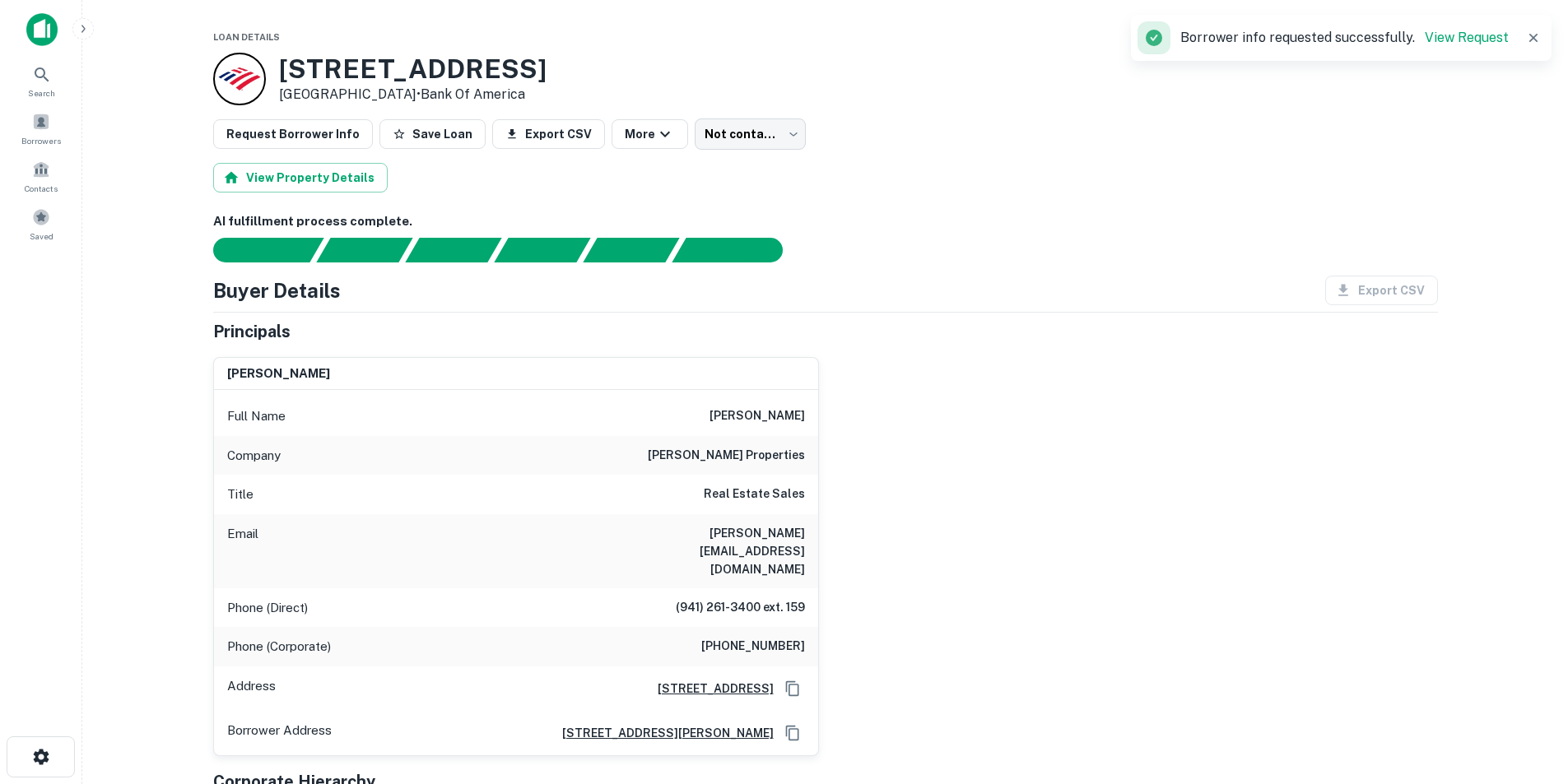
click at [787, 534] on h6 "corradi@johnrwood.com" at bounding box center [707, 551] width 198 height 54
copy h6 "corradi@johnrwood.com"
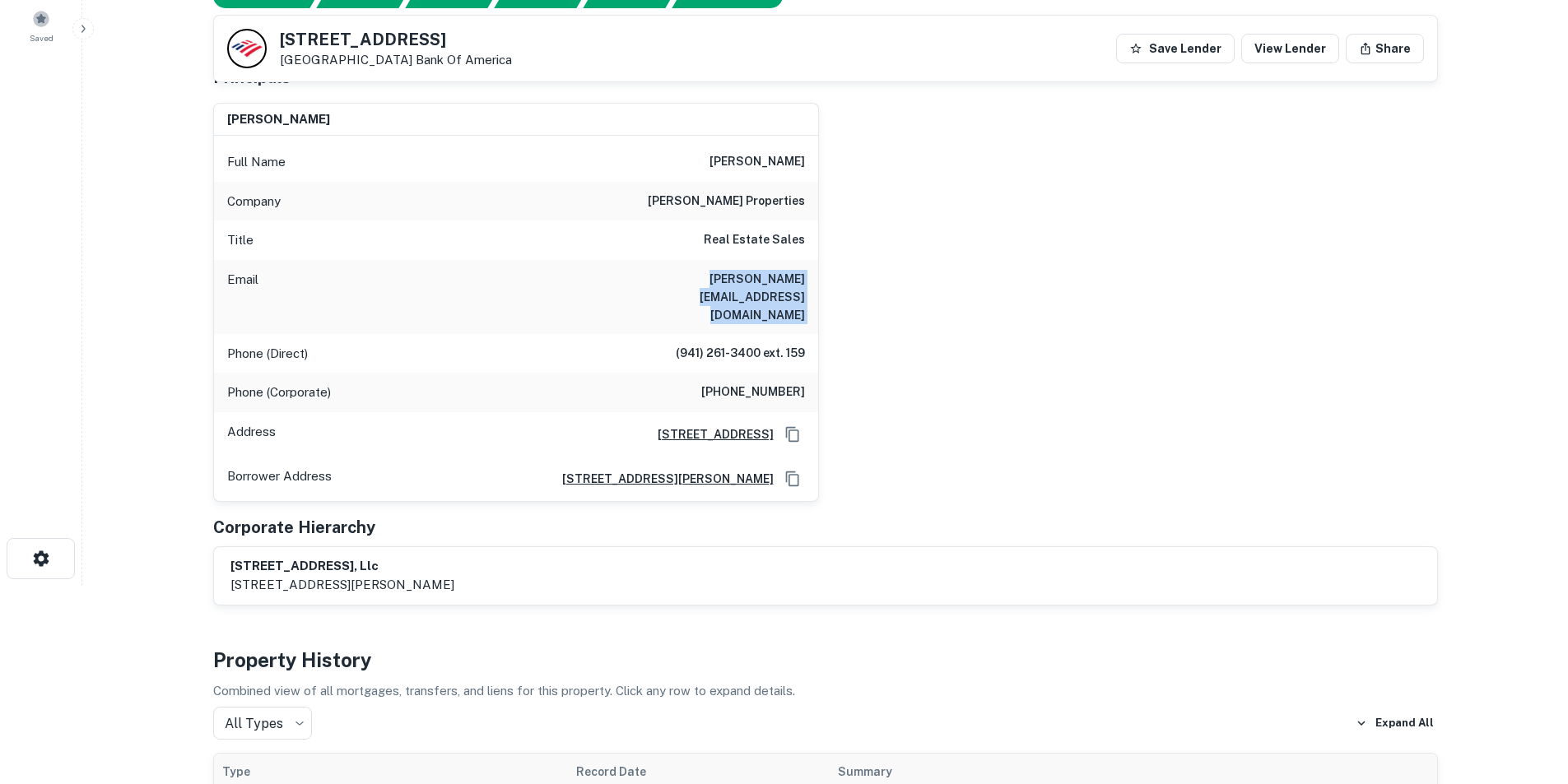
scroll to position [82, 0]
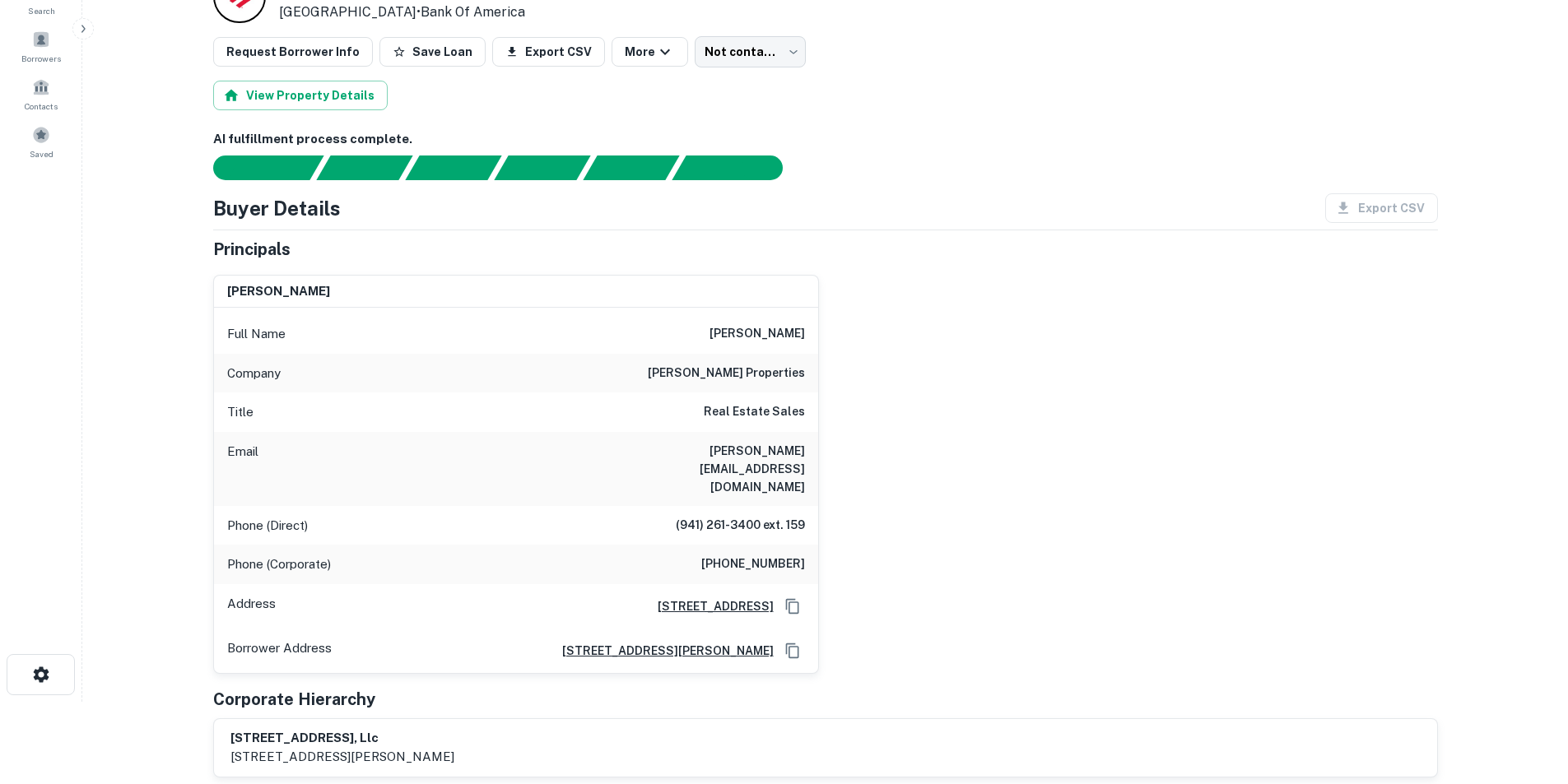
click at [747, 321] on div "Full Name michael k. corradi" at bounding box center [517, 333] width 604 height 39
copy h6 "michael k. corradi"
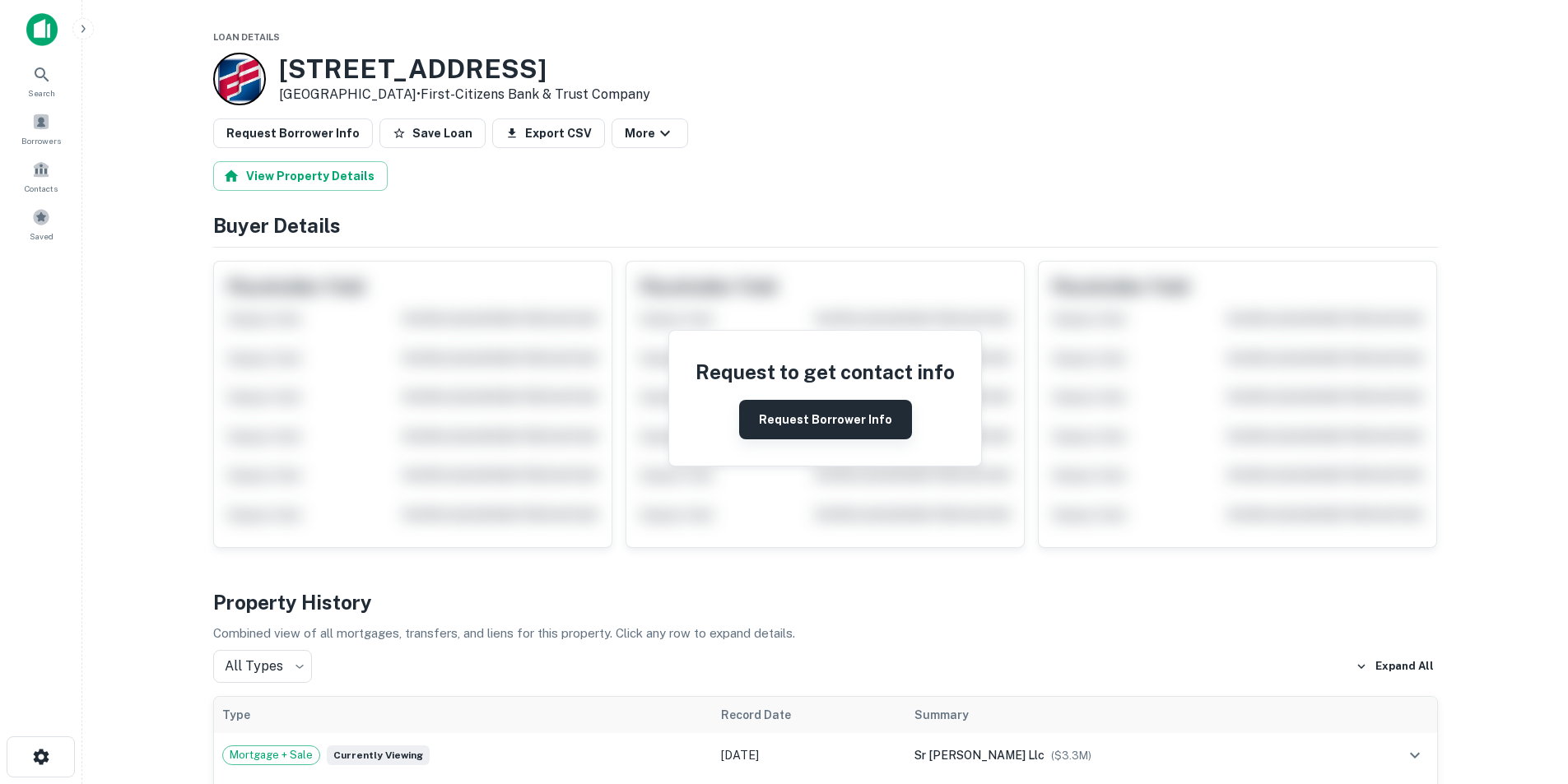
drag, startPoint x: 810, startPoint y: 418, endPoint x: 828, endPoint y: 400, distance: 25.5
click at [810, 418] on button "Request Borrower Info" at bounding box center [825, 419] width 172 height 39
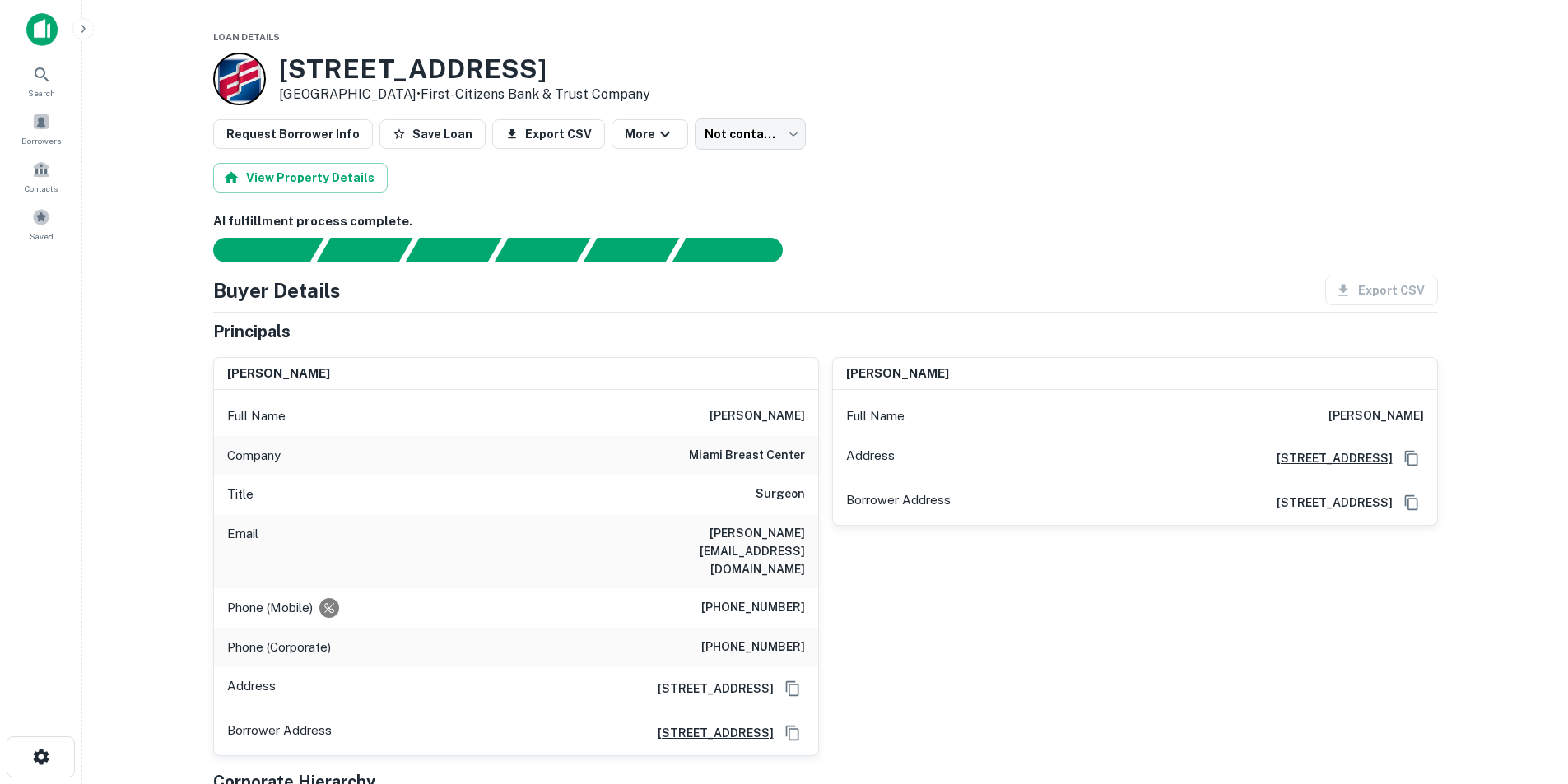
click at [747, 638] on h6 "(305) 365-5595" at bounding box center [753, 648] width 103 height 20
click at [778, 638] on h6 "(305) 365-5595" at bounding box center [753, 648] width 103 height 20
click at [759, 412] on h6 "roger k. khouri" at bounding box center [757, 416] width 95 height 20
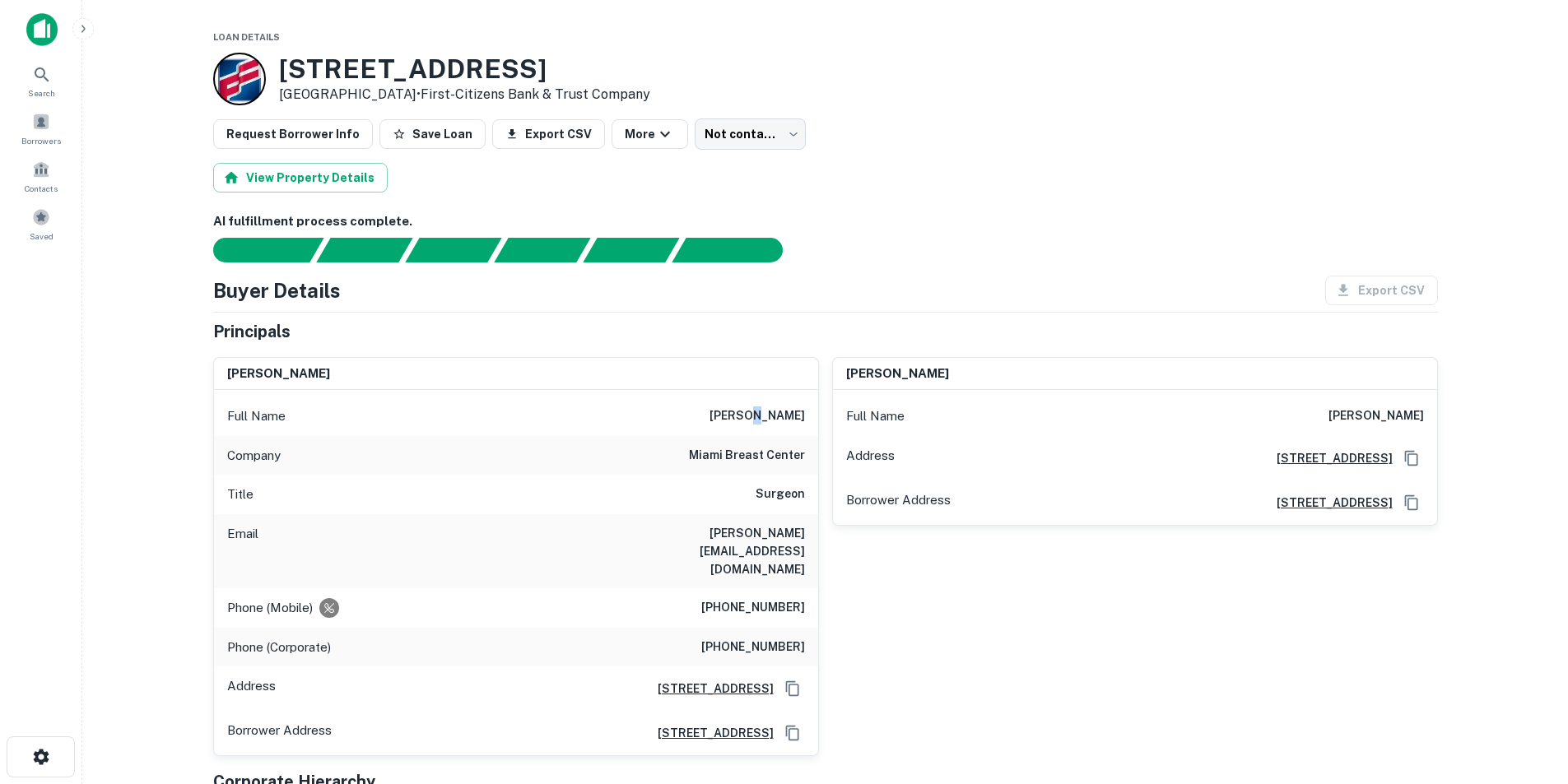
click at [759, 412] on h6 "roger k. khouri" at bounding box center [757, 416] width 95 height 20
click at [742, 535] on h6 "roger@miamibreastcenter.com" at bounding box center [707, 551] width 198 height 54
copy h6 "roger@miamibreastcenter.com"
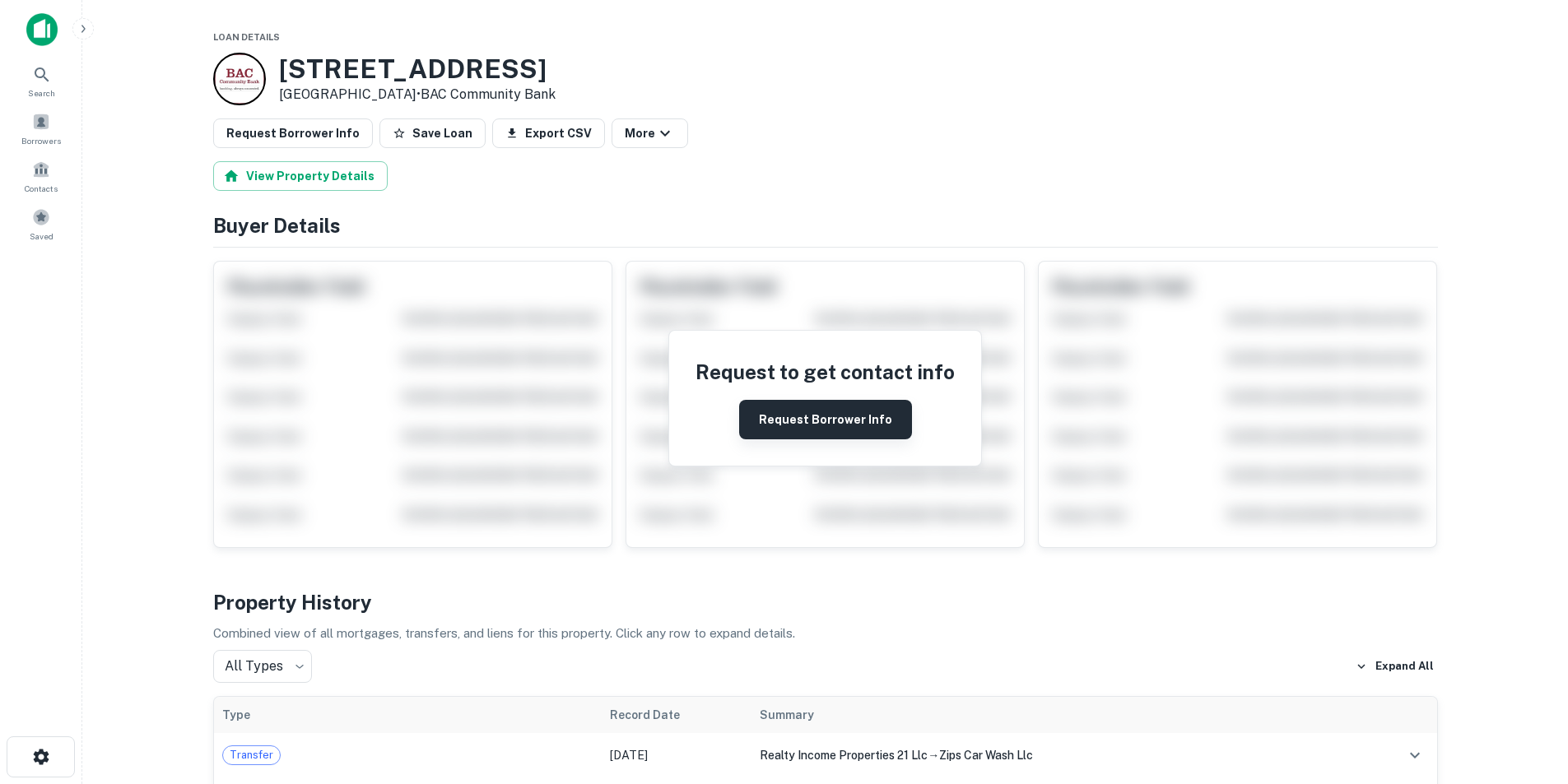
click at [805, 409] on button "Request Borrower Info" at bounding box center [825, 419] width 172 height 39
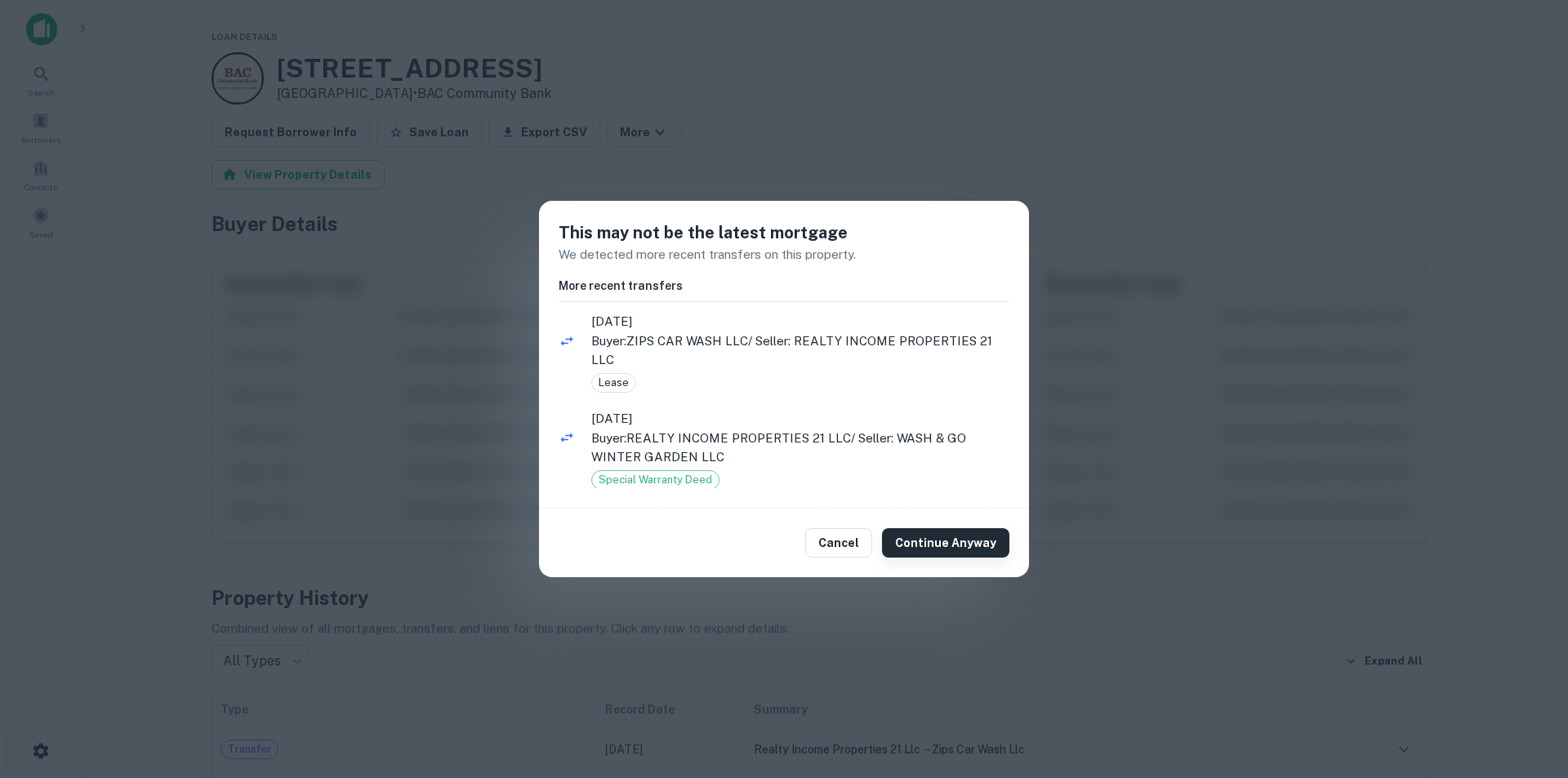
click at [918, 542] on button "Continue Anyway" at bounding box center [945, 543] width 128 height 30
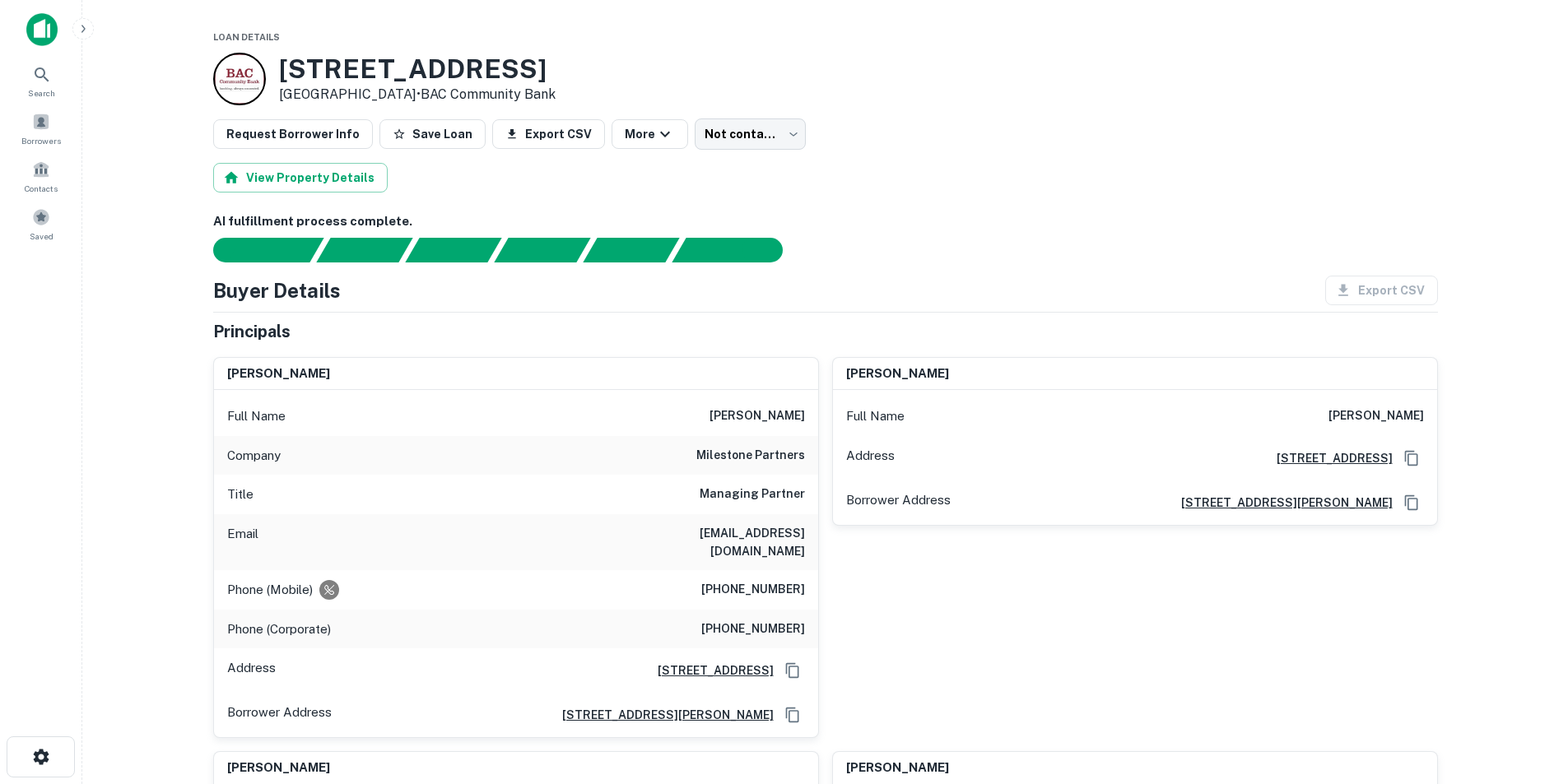
click at [769, 531] on h6 "swarren@milestonepartners.com" at bounding box center [707, 542] width 198 height 36
copy h6 "swarren@milestonepartners.com"
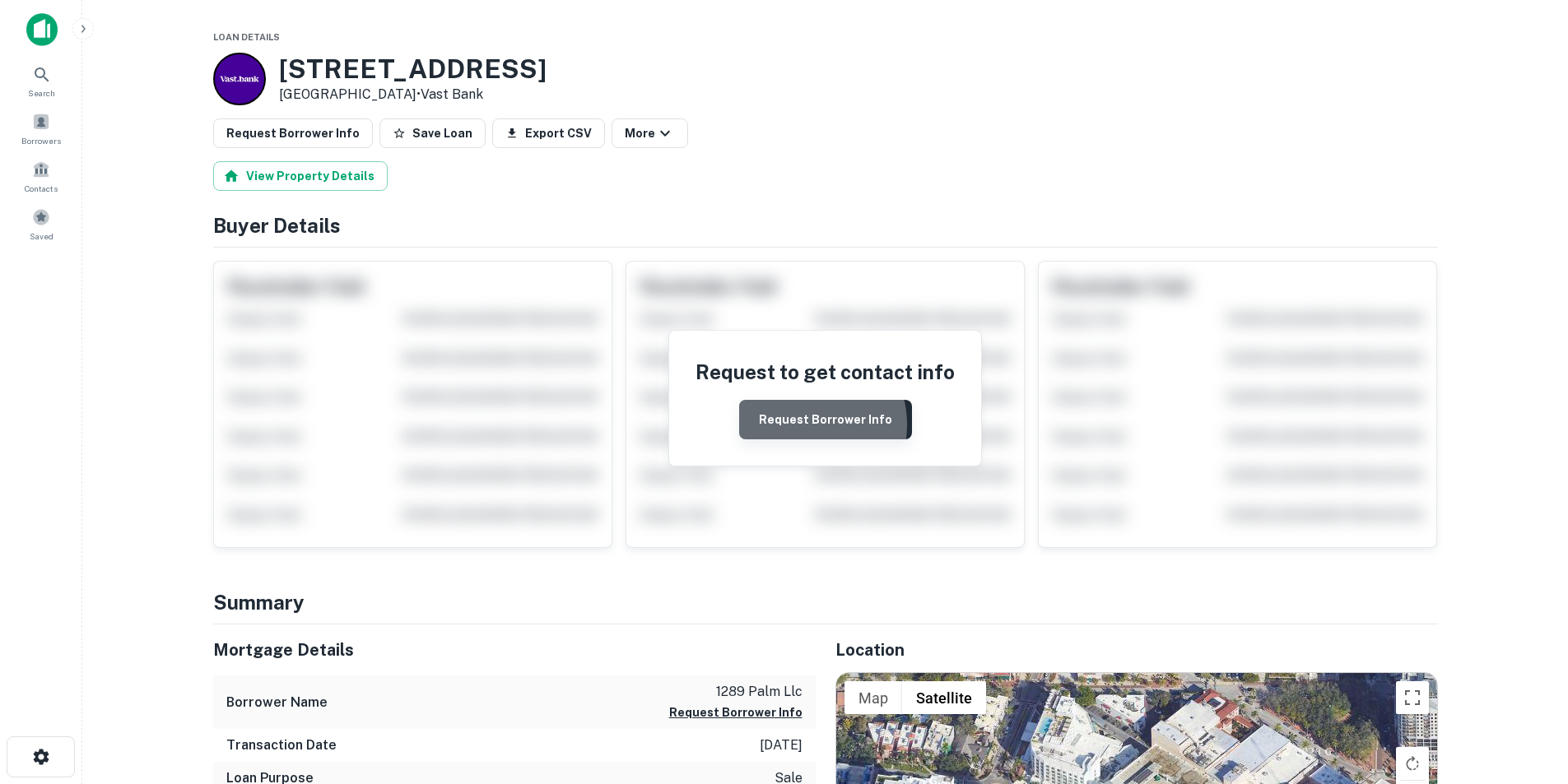
click at [808, 424] on button "Request Borrower Info" at bounding box center [825, 419] width 172 height 39
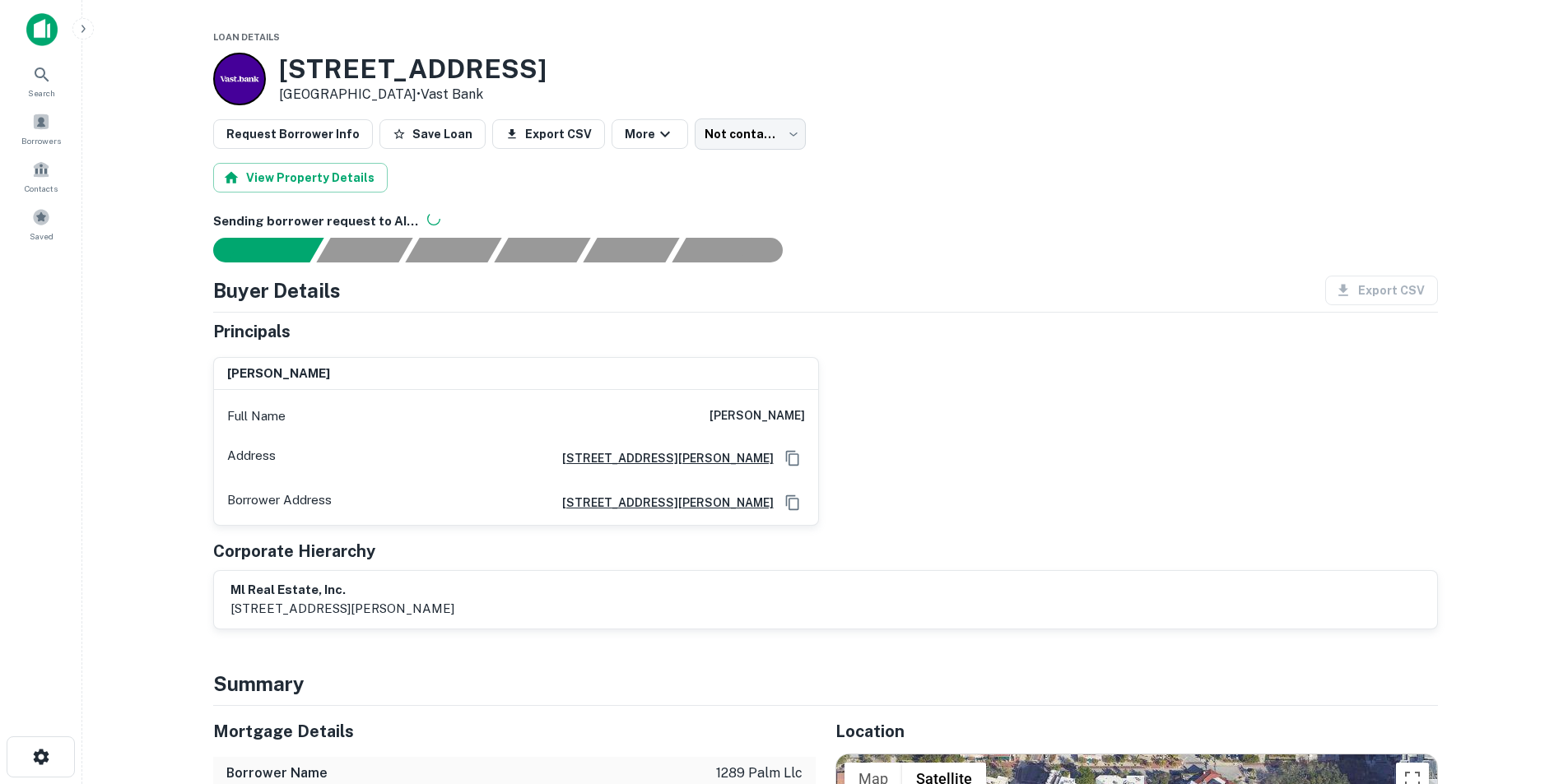
click at [767, 416] on h6 "[PERSON_NAME]" at bounding box center [757, 416] width 95 height 20
copy h6 "mark levey"
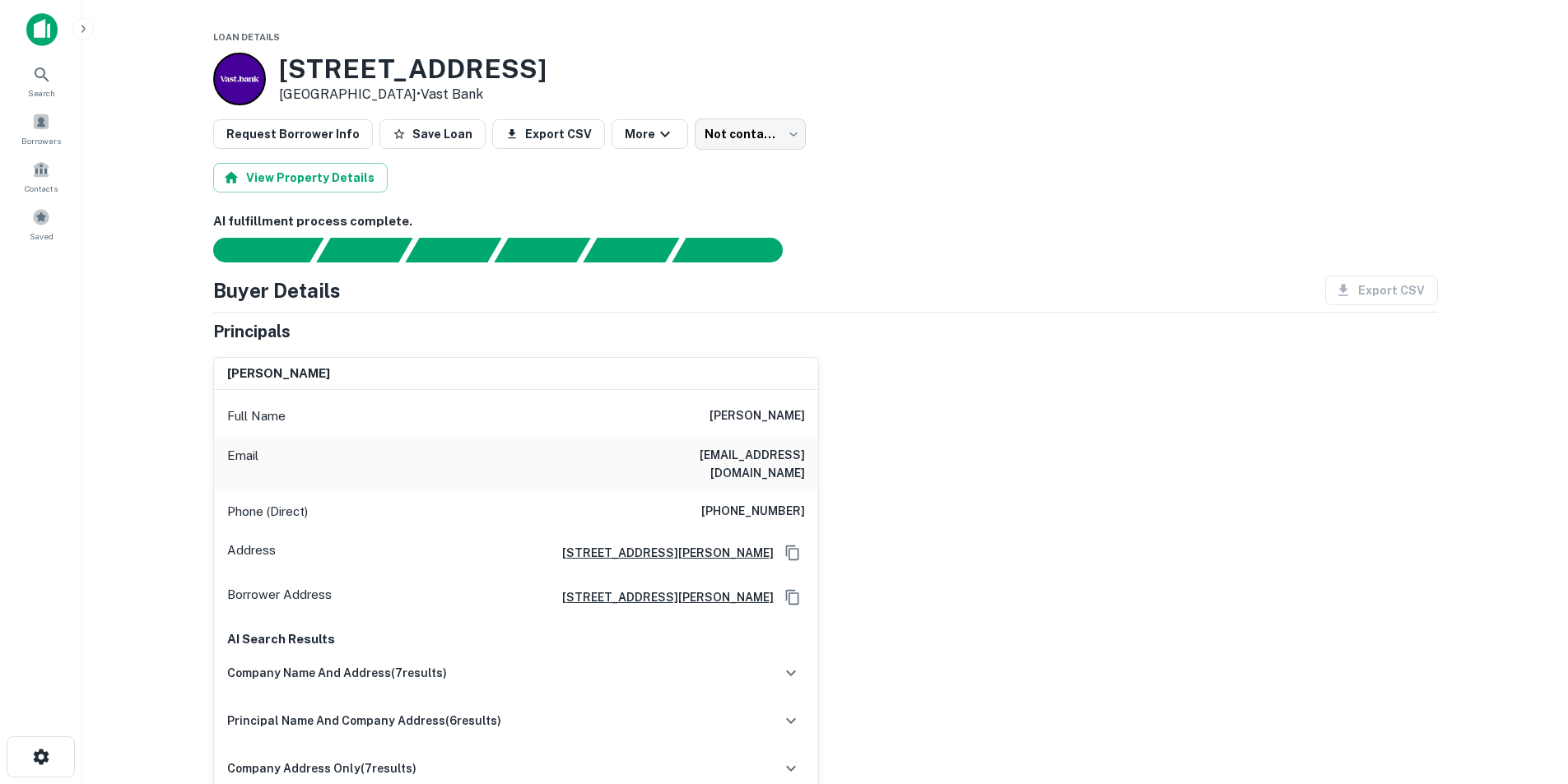
click at [797, 419] on h6 "[PERSON_NAME]" at bounding box center [757, 416] width 95 height 20
copy h6 "[PERSON_NAME]"
click at [792, 417] on h6 "[PERSON_NAME]" at bounding box center [757, 416] width 95 height 20
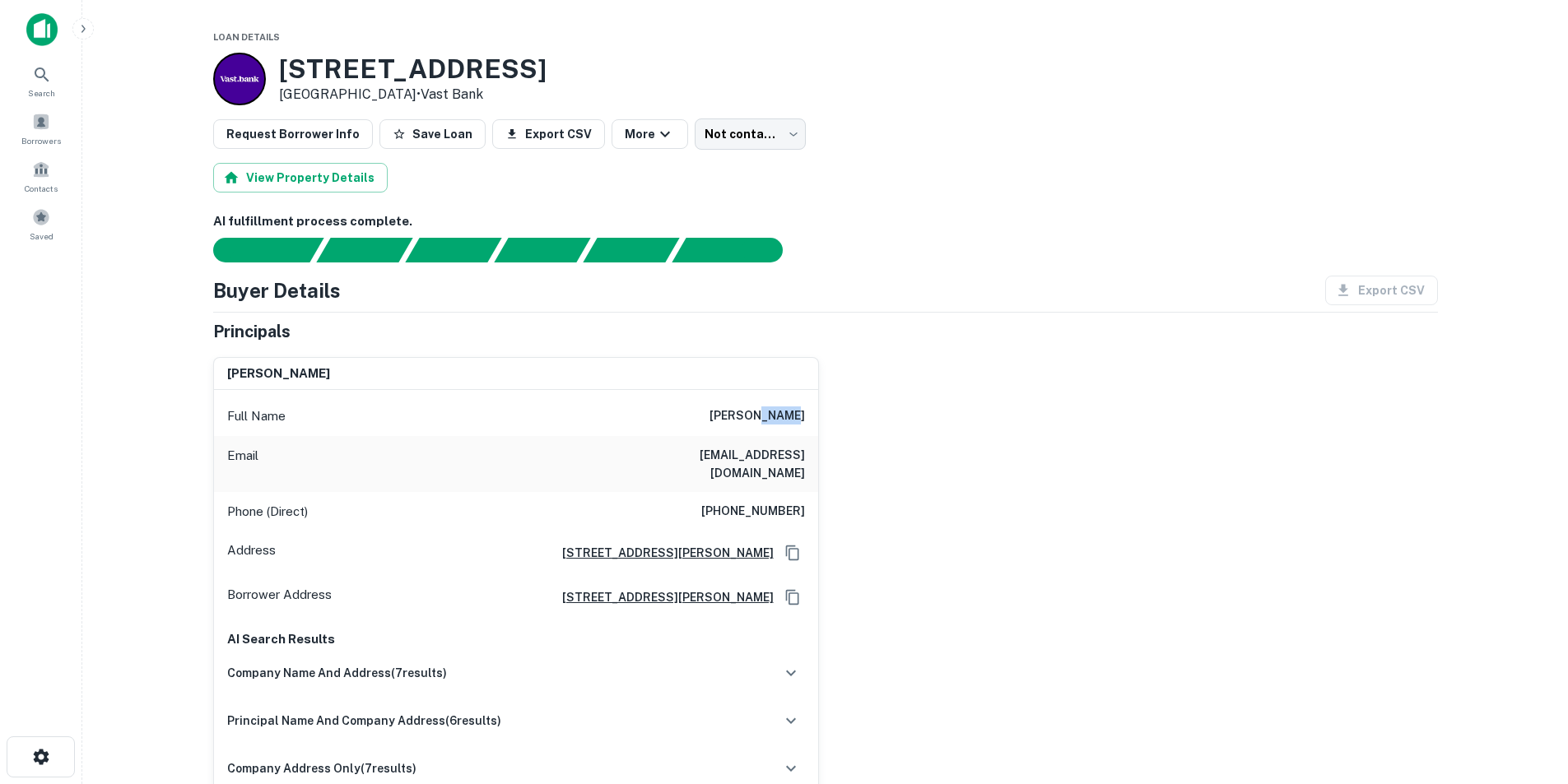
click at [792, 417] on h6 "[PERSON_NAME]" at bounding box center [757, 416] width 95 height 20
click at [761, 450] on h6 "[EMAIL_ADDRESS][DOMAIN_NAME]" at bounding box center [707, 464] width 198 height 36
click at [761, 450] on h6 "striking@worldnet.att.net" at bounding box center [707, 464] width 198 height 36
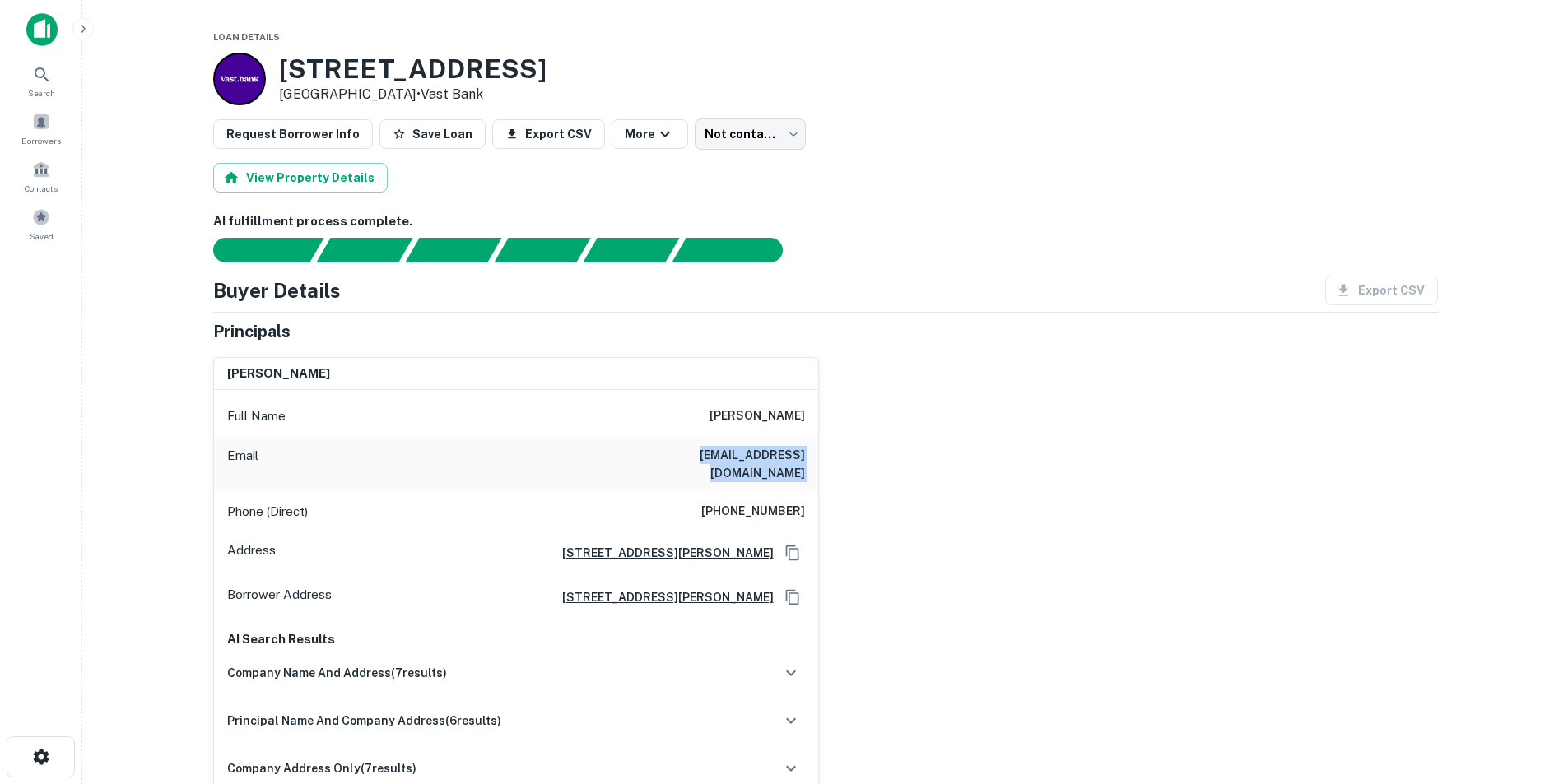
copy h6 "striking@worldnet.att.net"
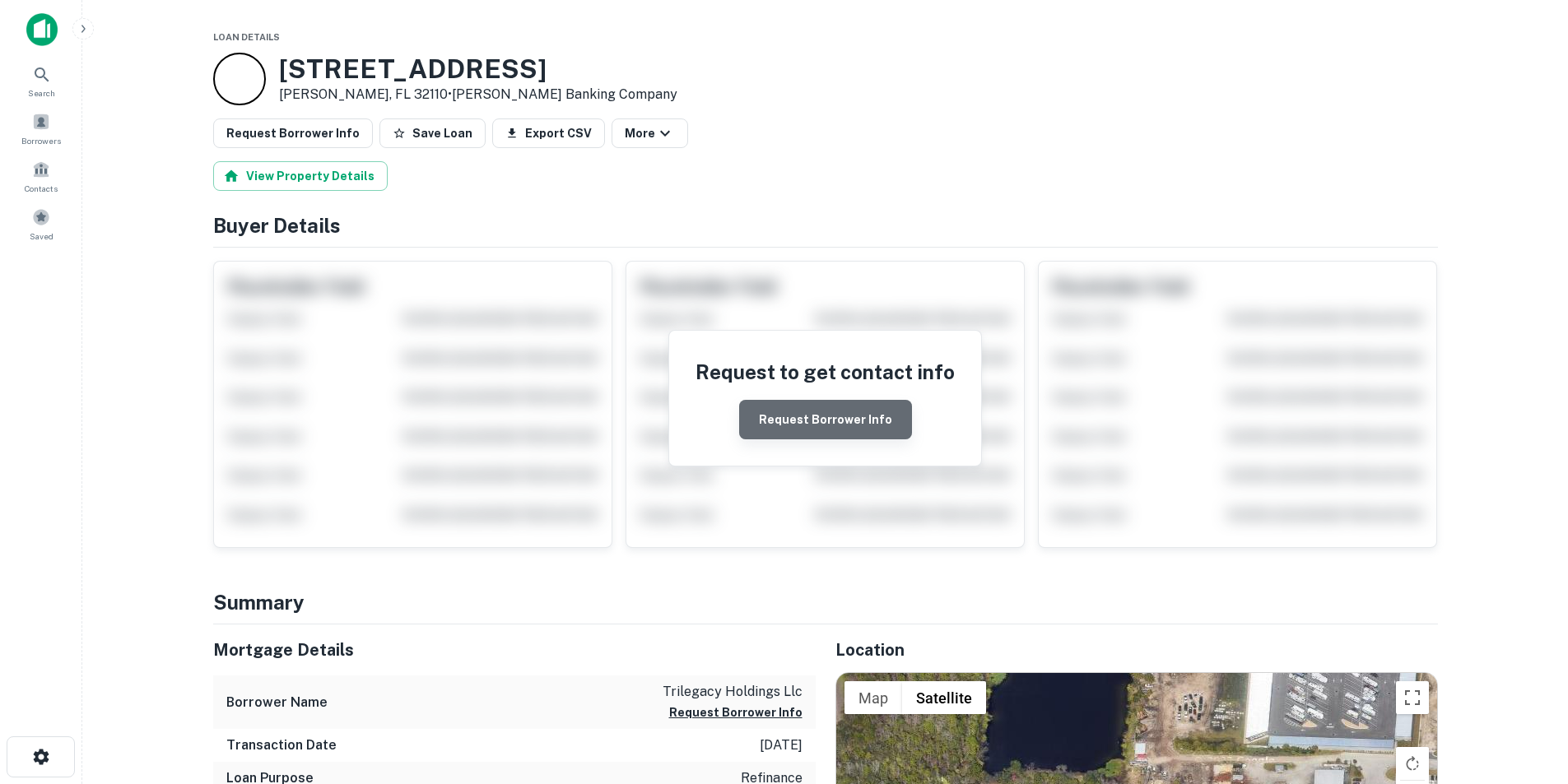
click at [840, 420] on button "Request Borrower Info" at bounding box center [825, 419] width 172 height 39
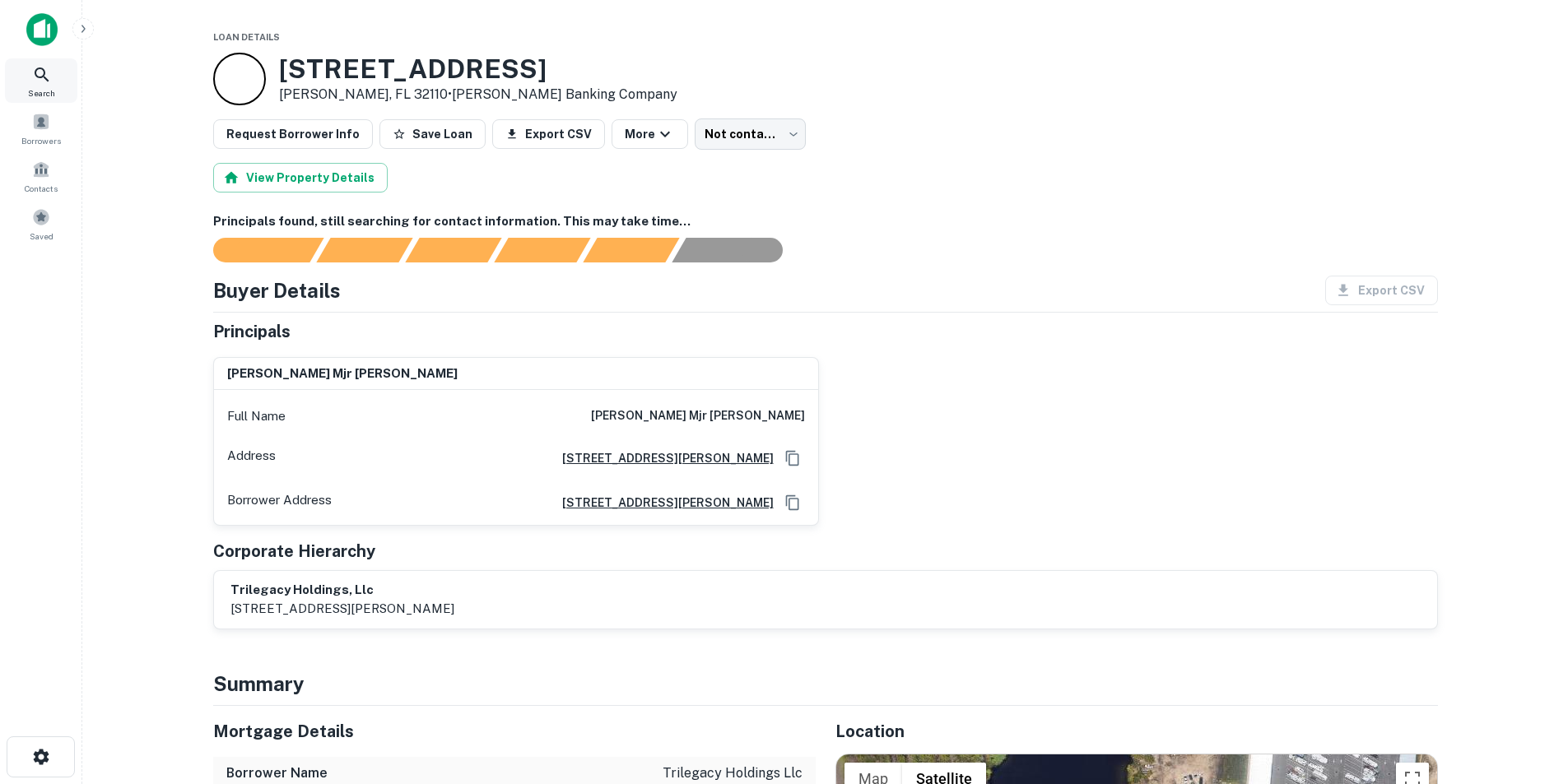
click at [67, 78] on div "Search" at bounding box center [41, 80] width 73 height 45
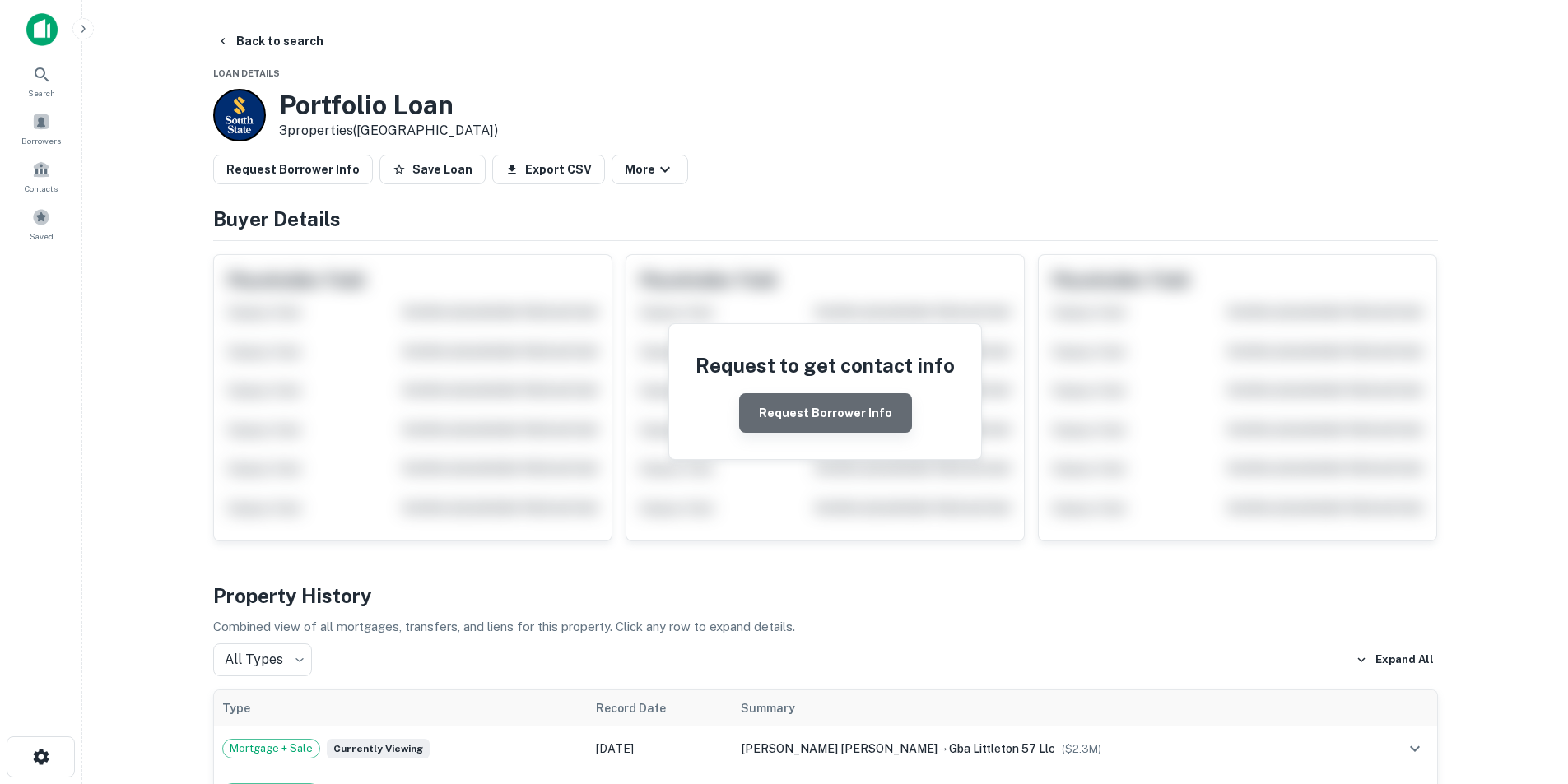
click at [831, 421] on button "Request Borrower Info" at bounding box center [825, 413] width 172 height 39
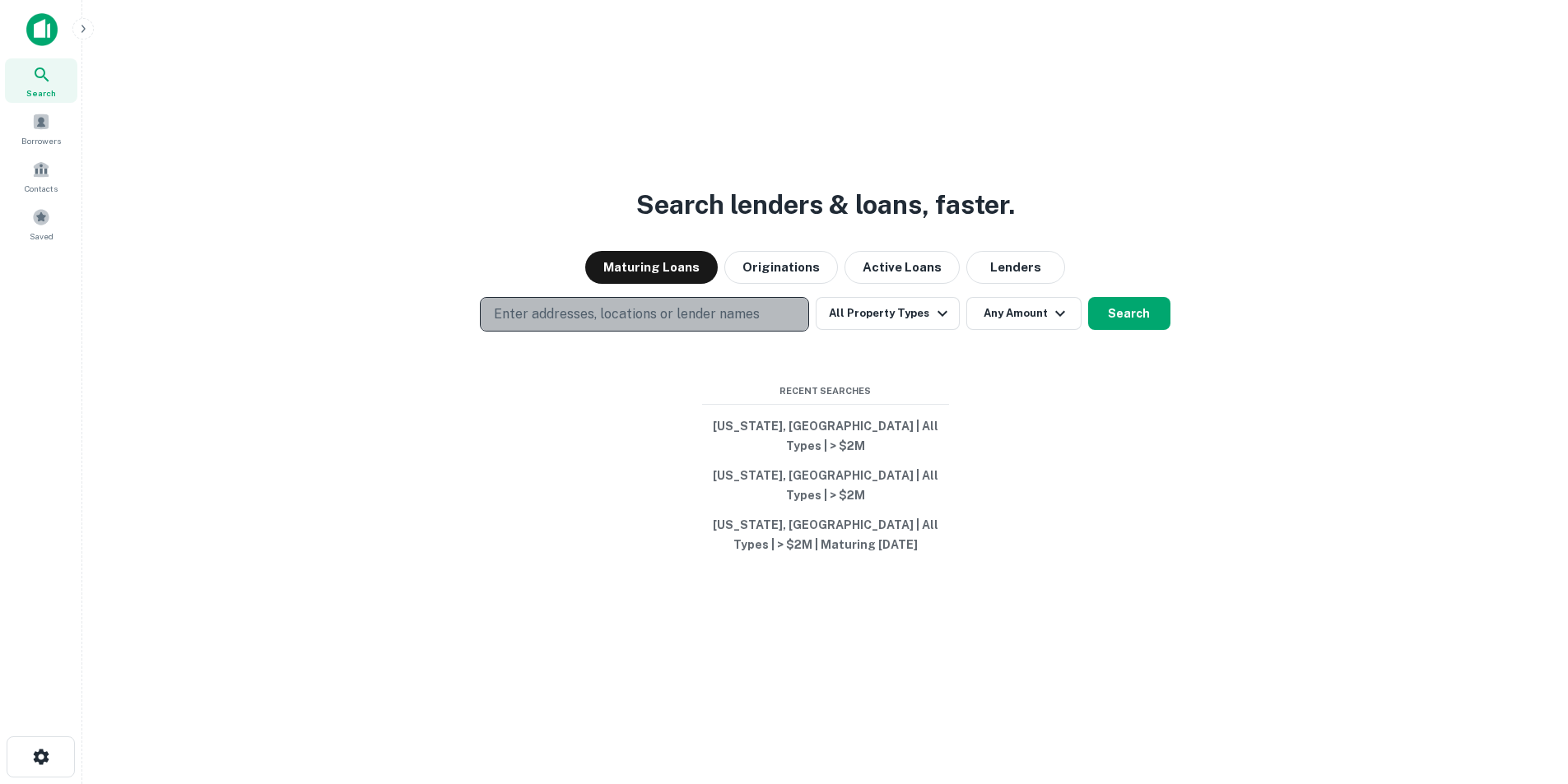
click at [631, 325] on p "Enter addresses, locations or lender names" at bounding box center [627, 314] width 266 height 20
